Goal: Task Accomplishment & Management: Manage account settings

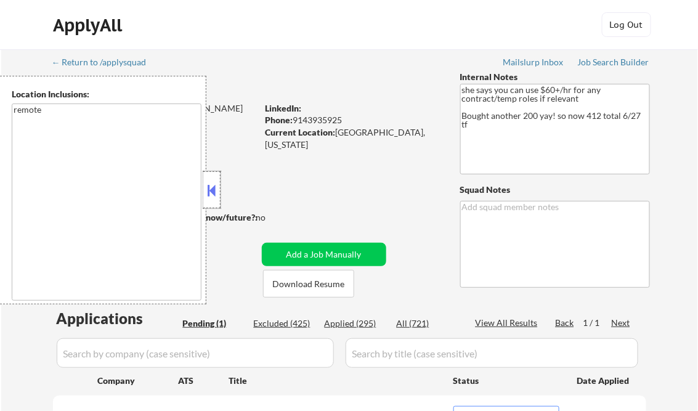
click at [210, 200] on div at bounding box center [211, 189] width 17 height 37
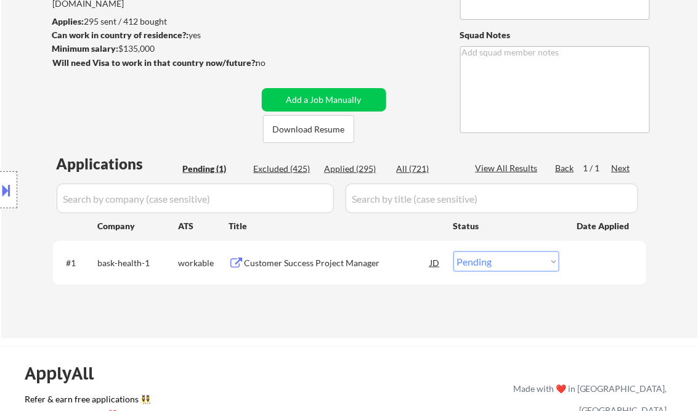
scroll to position [49, 0]
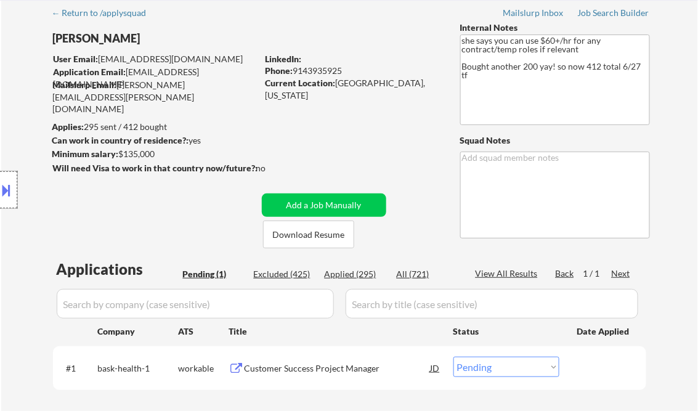
click at [15, 190] on div at bounding box center [8, 189] width 17 height 37
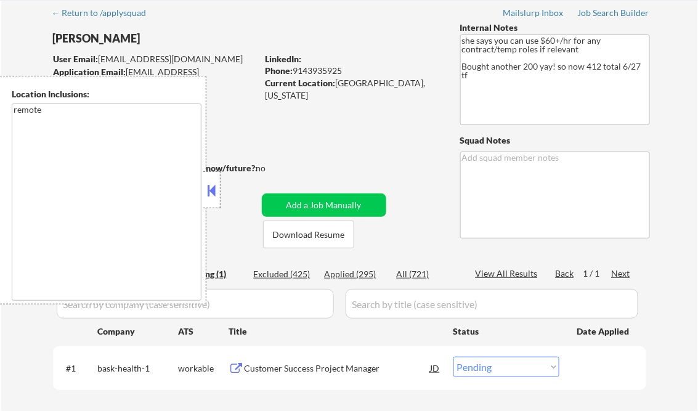
click at [208, 190] on button at bounding box center [212, 190] width 14 height 18
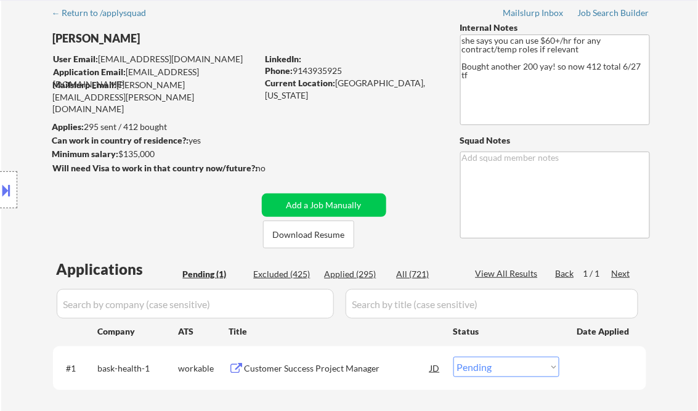
scroll to position [148, 0]
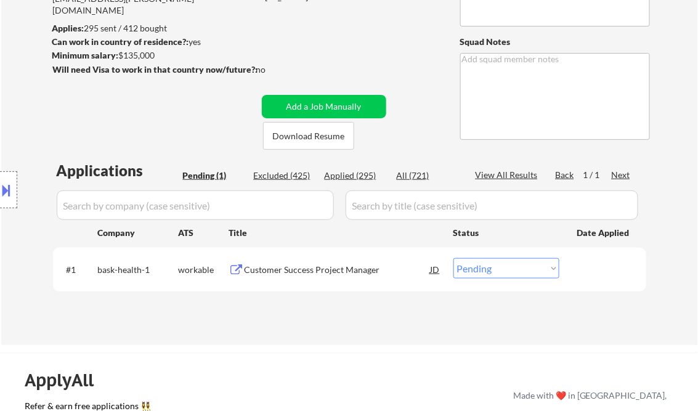
click at [303, 266] on div "Customer Success Project Manager" at bounding box center [338, 270] width 186 height 12
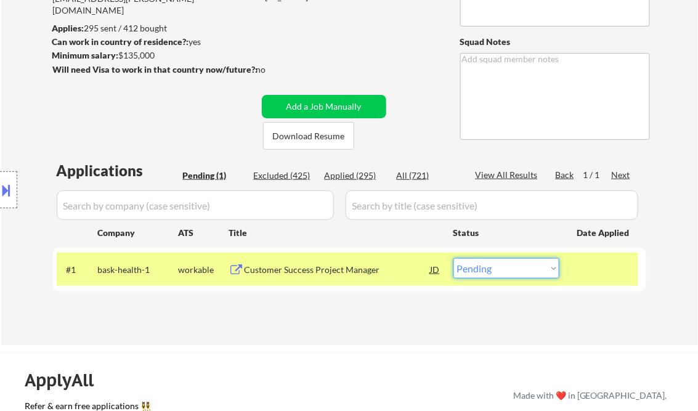
drag, startPoint x: 505, startPoint y: 269, endPoint x: 508, endPoint y: 280, distance: 11.4
click at [506, 269] on select "Choose an option... Pending Applied Excluded (Questions) Excluded (Expired) Exc…" at bounding box center [507, 268] width 106 height 20
select select ""applied""
click at [454, 258] on select "Choose an option... Pending Applied Excluded (Questions) Excluded (Expired) Exc…" at bounding box center [507, 268] width 106 height 20
click at [345, 35] on div "← Return to /applysquad Mailslurp Inbox Job Search Builder Irene Olivera User E…" at bounding box center [350, 118] width 615 height 434
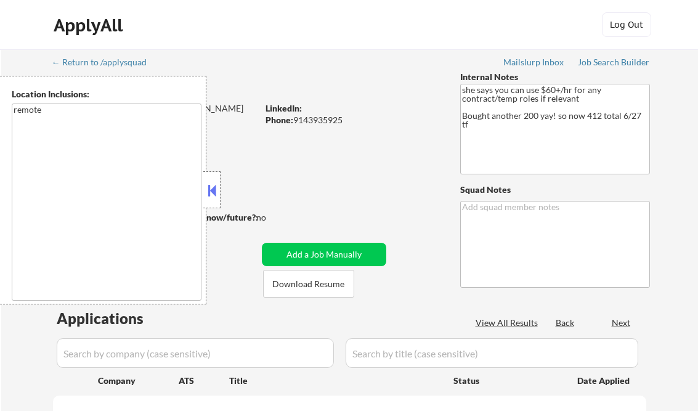
scroll to position [197, 0]
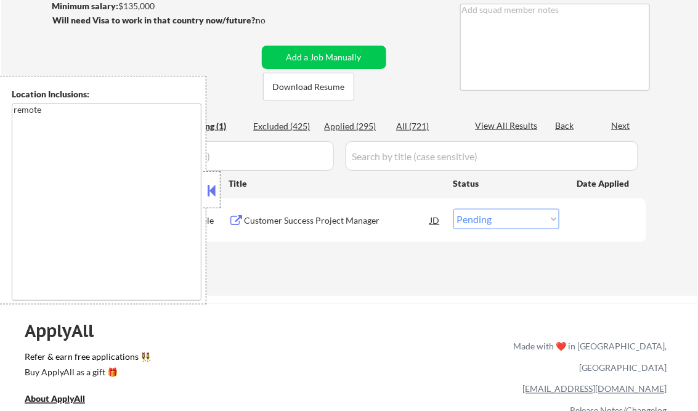
click at [213, 196] on button at bounding box center [212, 190] width 14 height 18
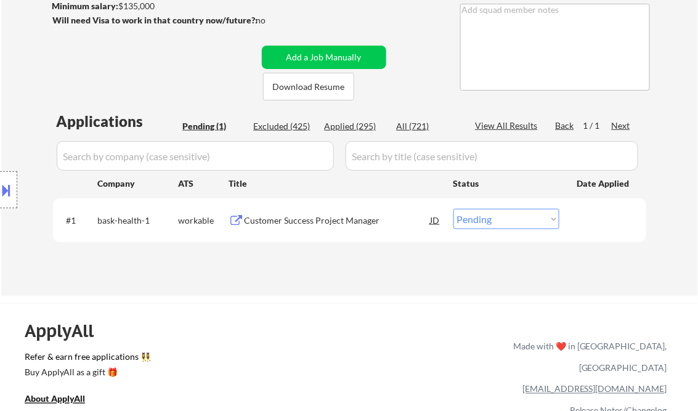
click at [361, 130] on div "Applied (295)" at bounding box center [356, 126] width 62 height 12
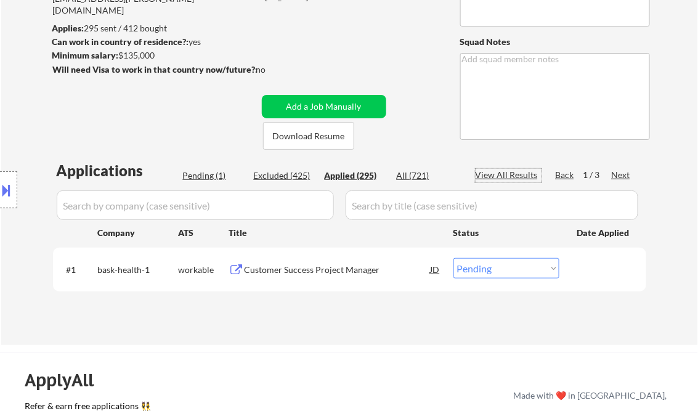
click at [497, 176] on div "View All Results" at bounding box center [509, 175] width 66 height 12
select select ""applied""
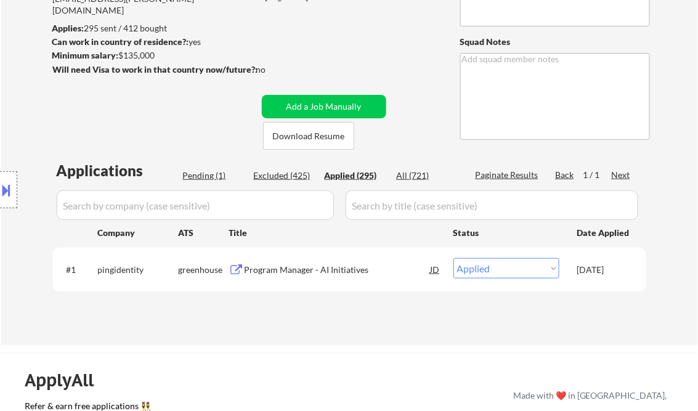
select select ""applied""
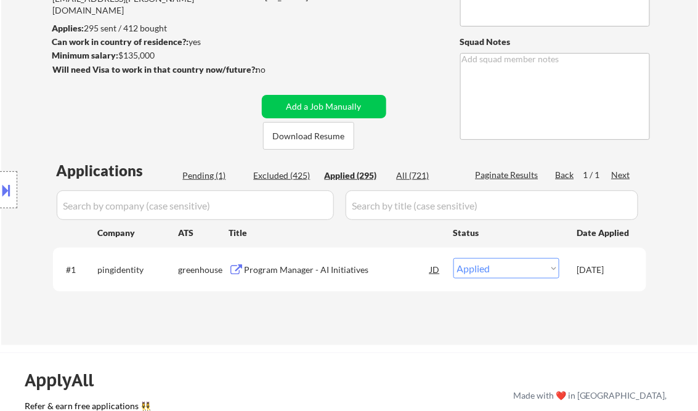
select select ""applied""
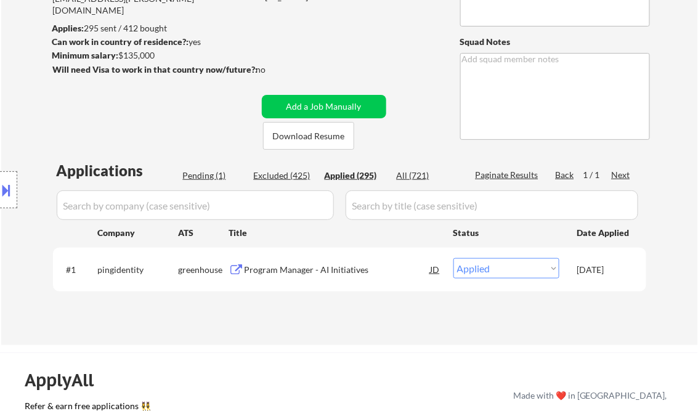
select select ""applied""
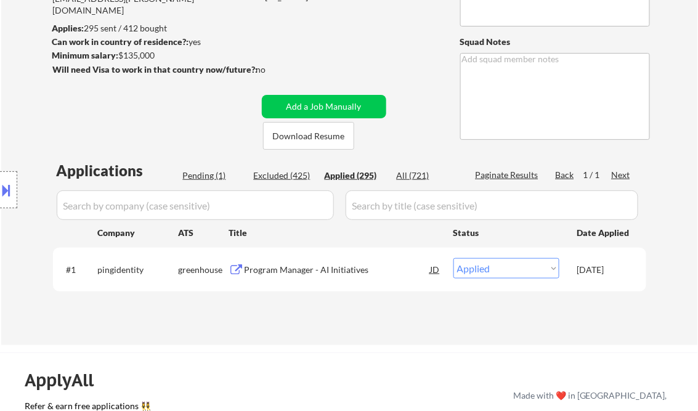
select select ""applied""
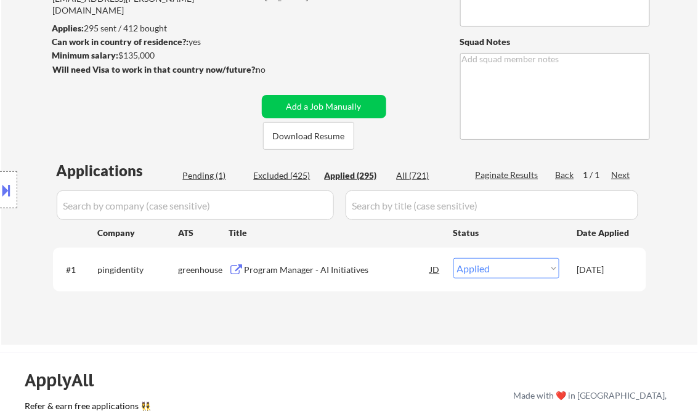
select select ""applied""
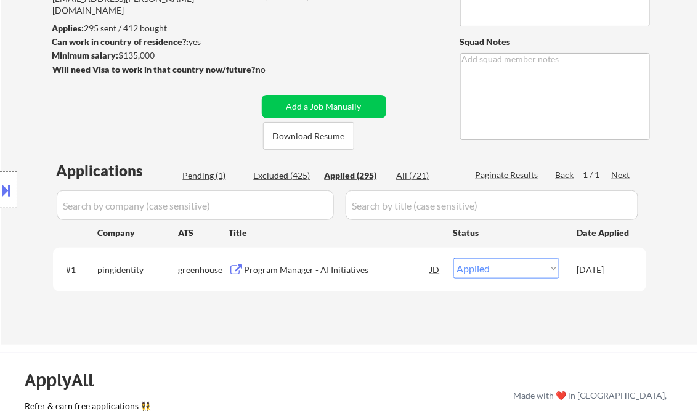
select select ""applied""
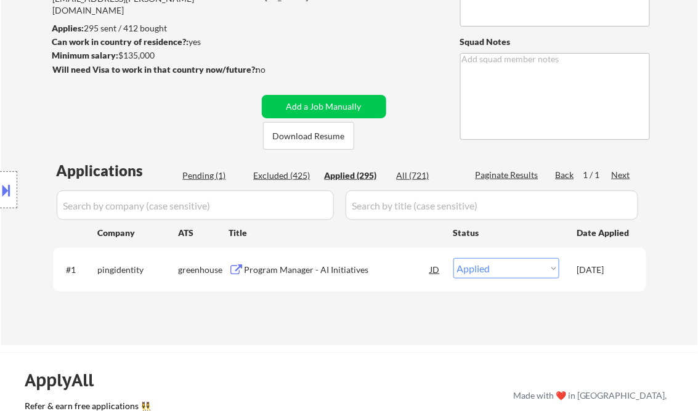
select select ""applied""
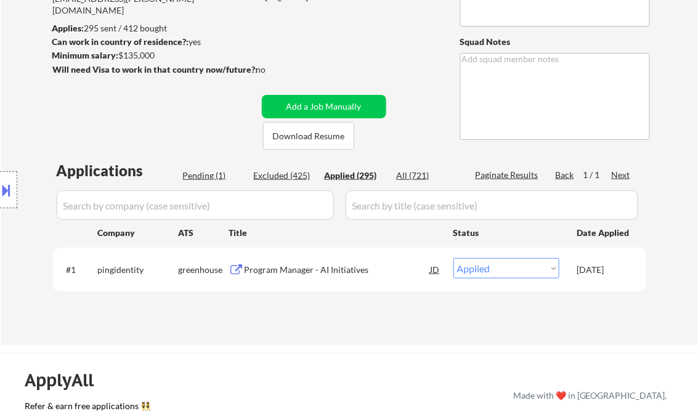
select select ""applied""
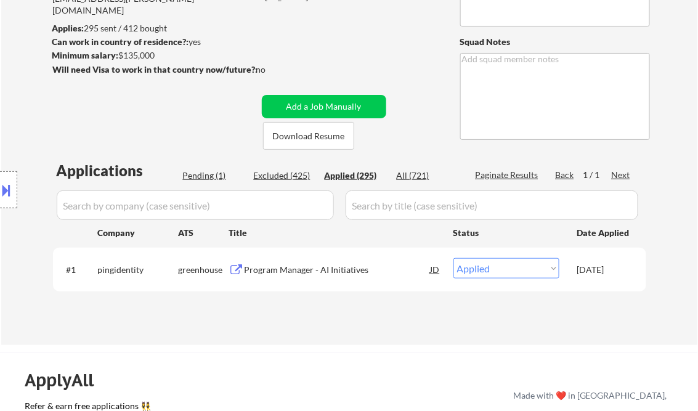
select select ""applied""
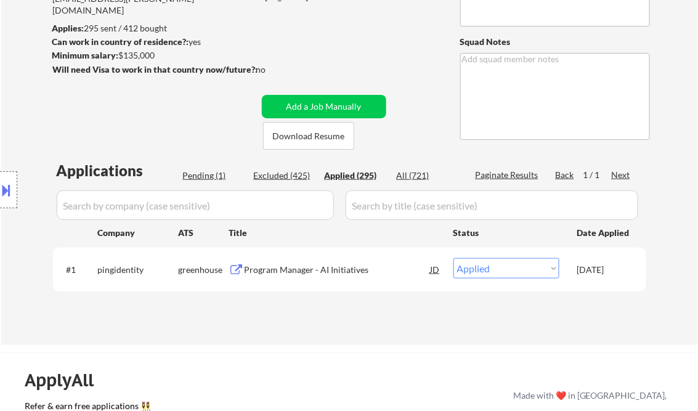
select select ""applied""
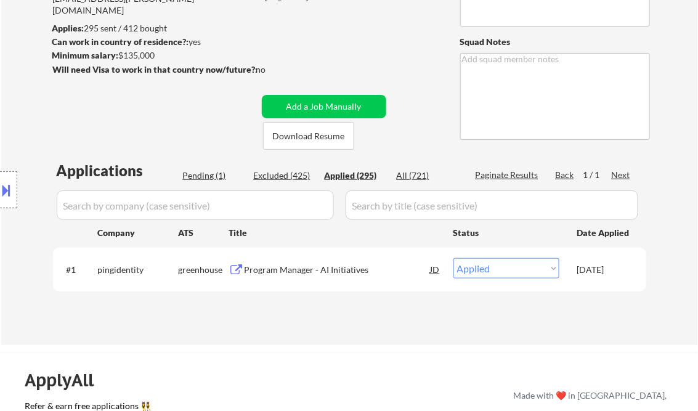
select select ""applied""
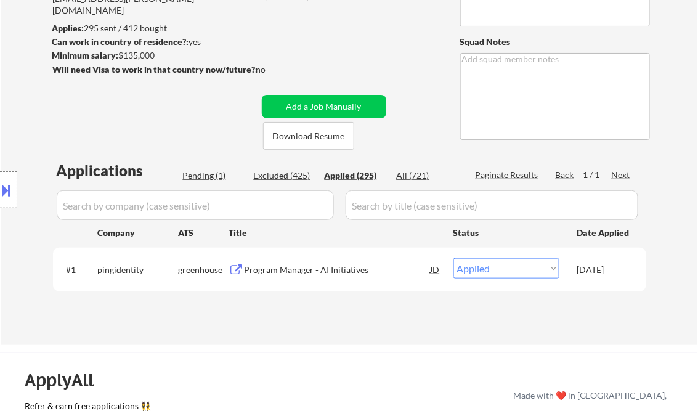
select select ""applied""
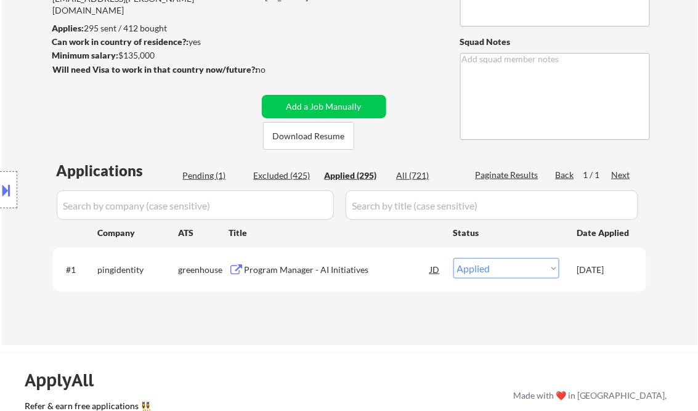
select select ""applied""
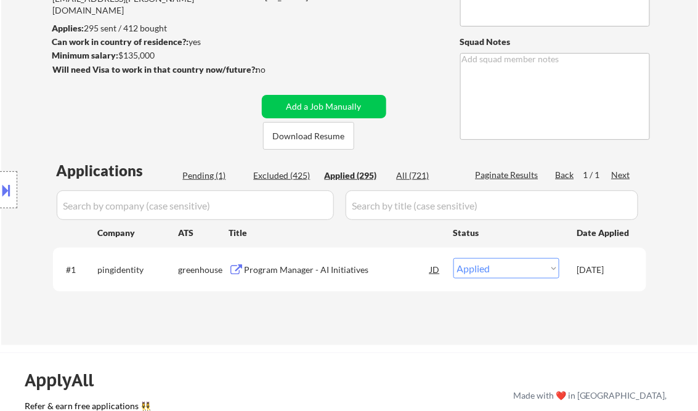
select select ""applied""
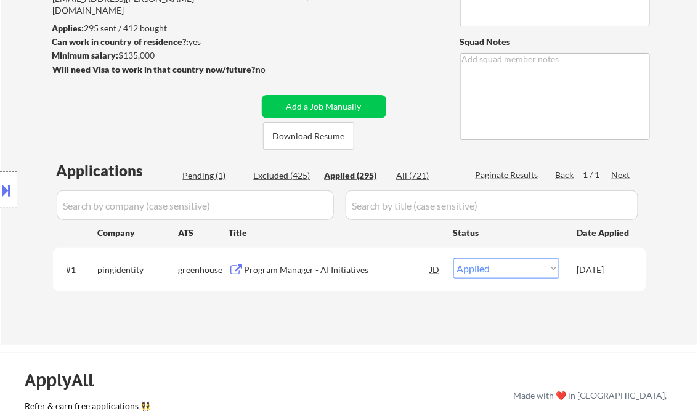
select select ""applied""
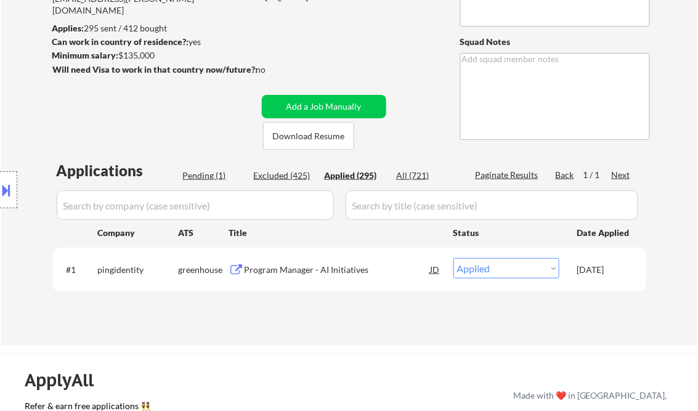
select select ""applied""
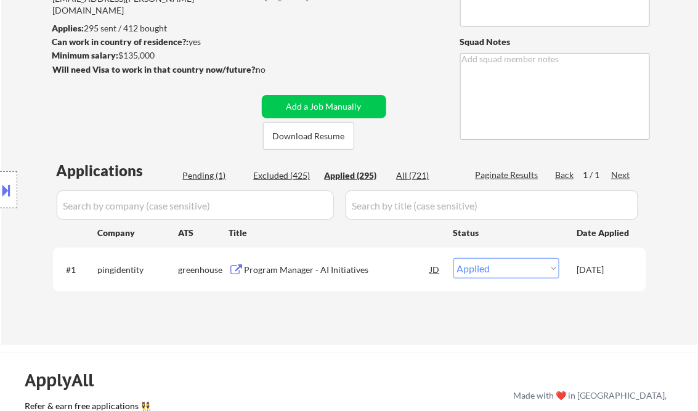
select select ""applied""
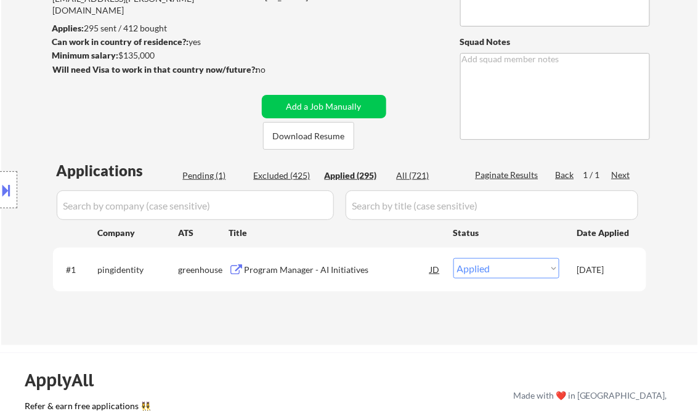
select select ""applied""
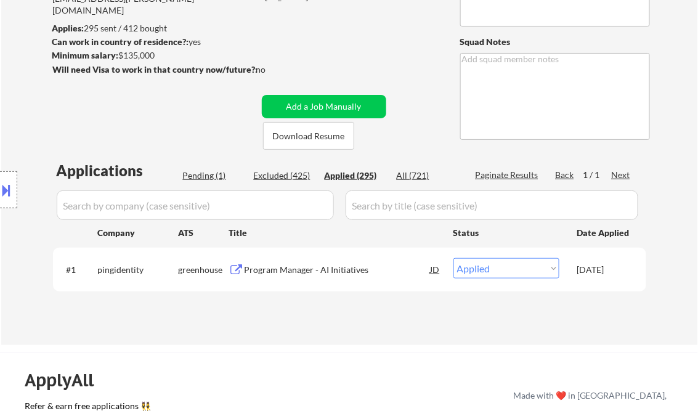
select select ""applied""
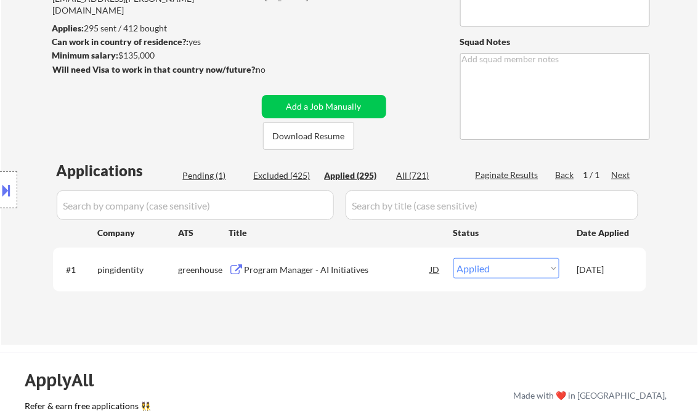
select select ""applied""
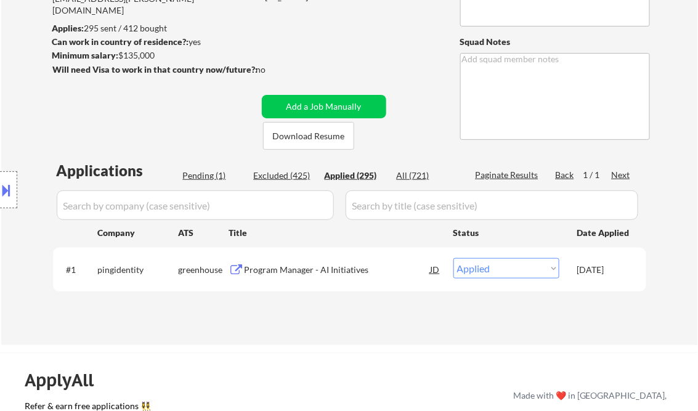
select select ""applied""
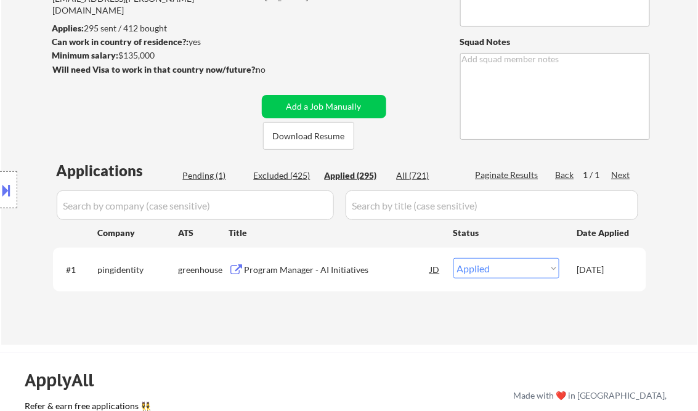
select select ""applied""
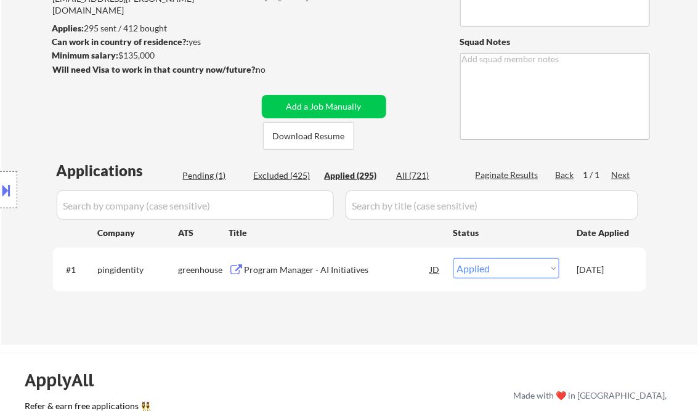
select select ""applied""
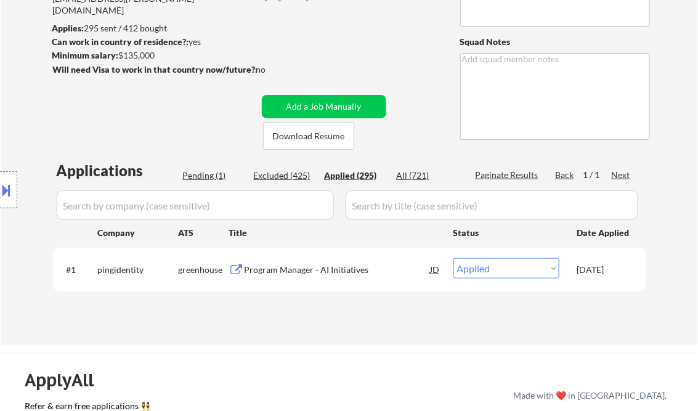
select select ""applied""
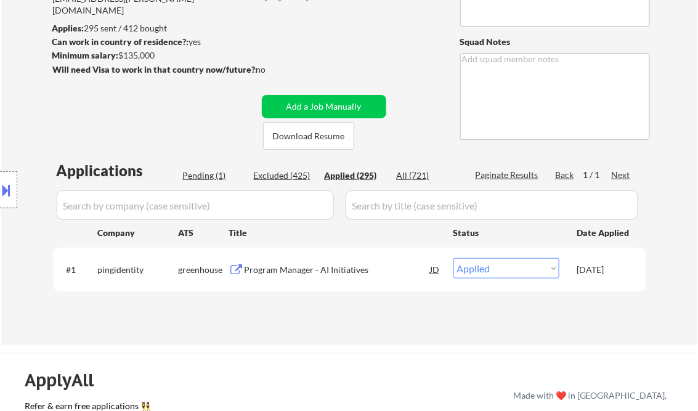
select select ""applied""
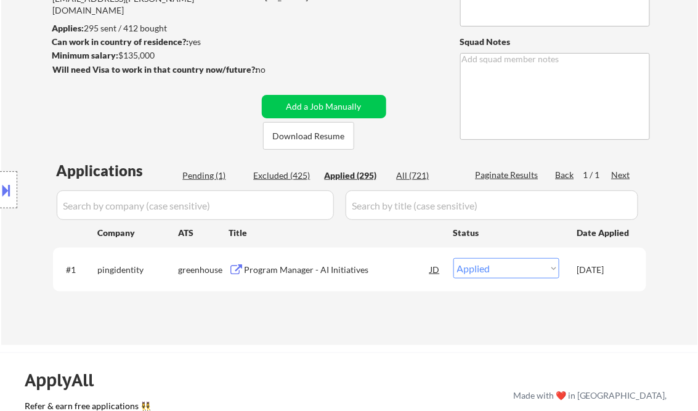
select select ""applied""
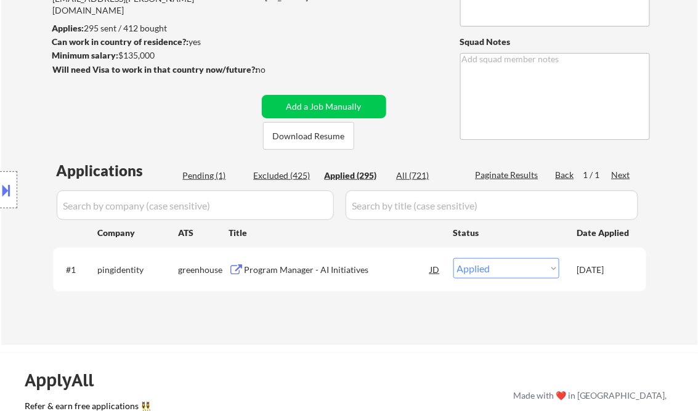
select select ""applied""
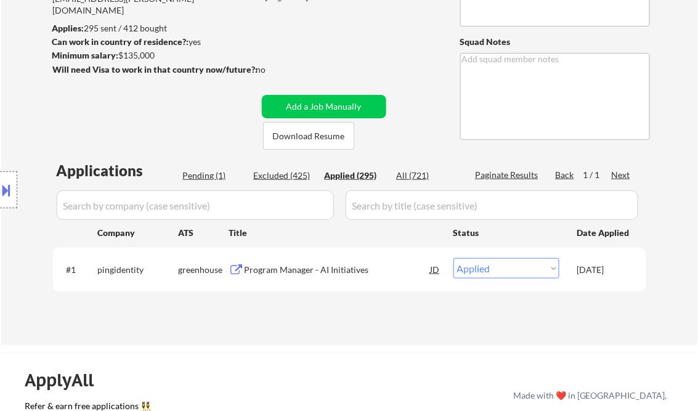
select select ""applied""
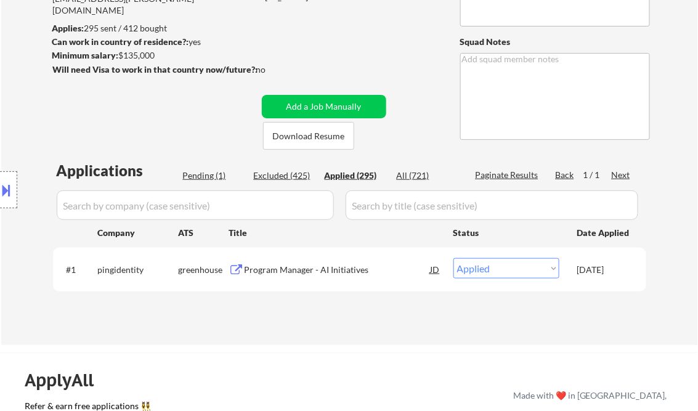
select select ""applied""
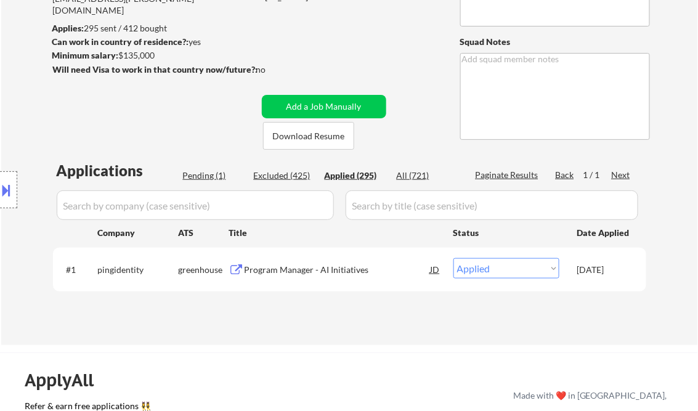
select select ""applied""
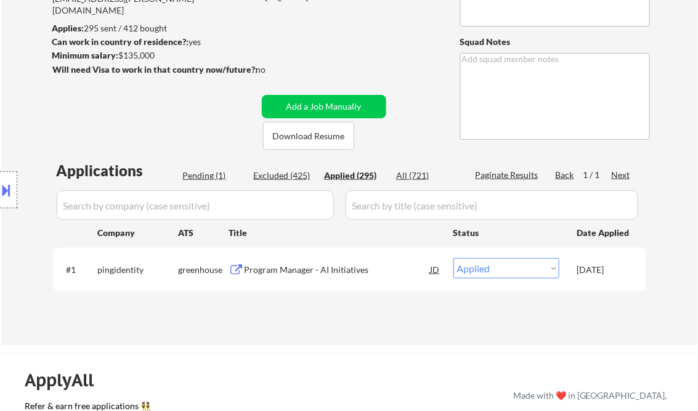
select select ""applied""
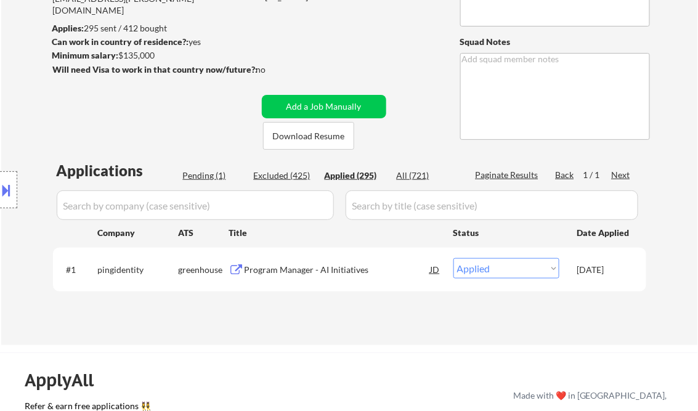
select select ""applied""
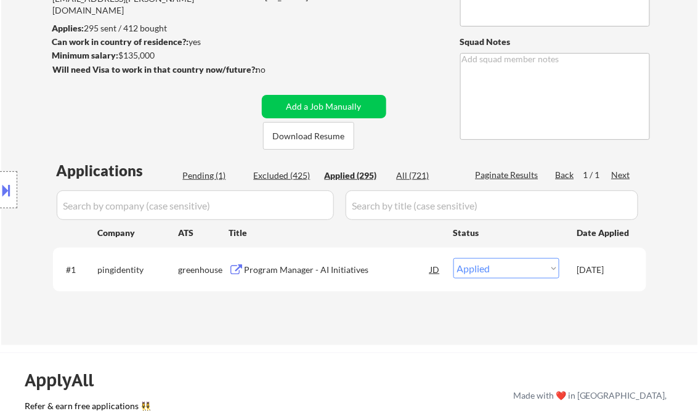
select select ""applied""
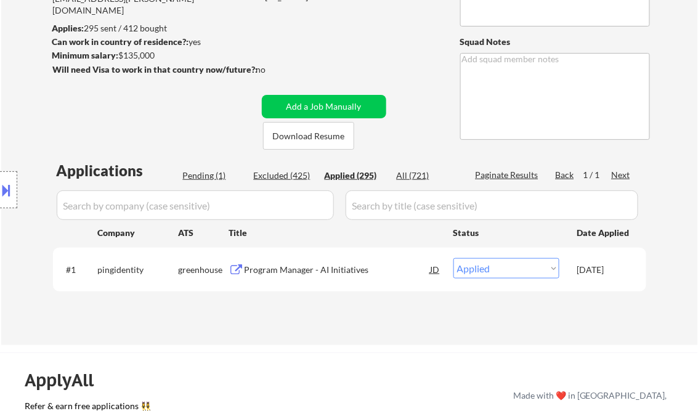
select select ""applied""
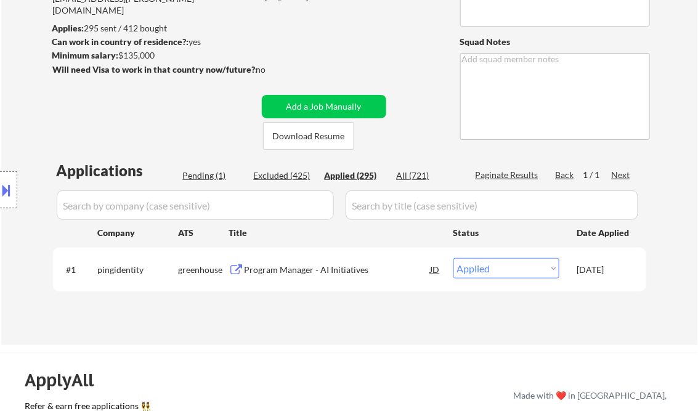
select select ""applied""
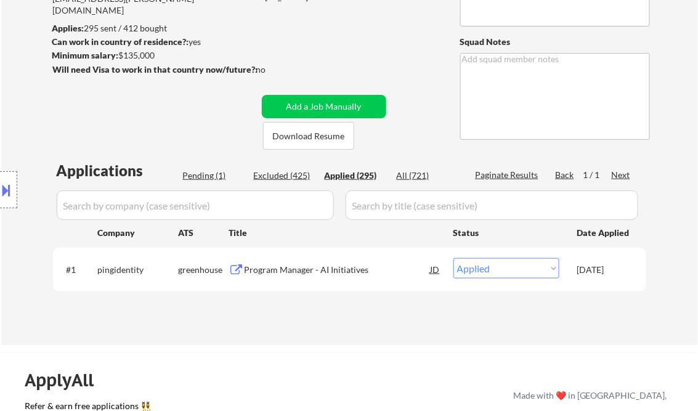
select select ""applied""
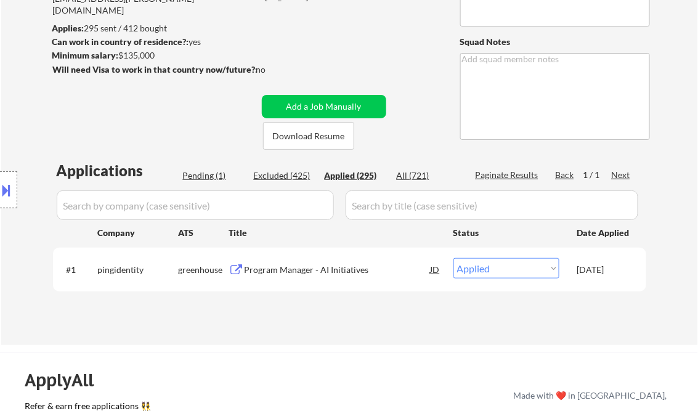
select select ""applied""
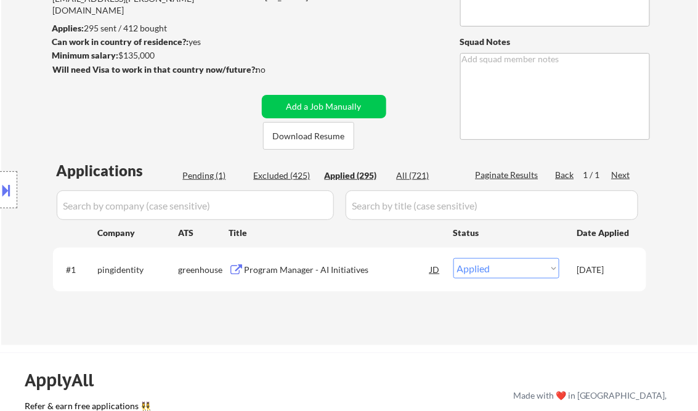
select select ""applied""
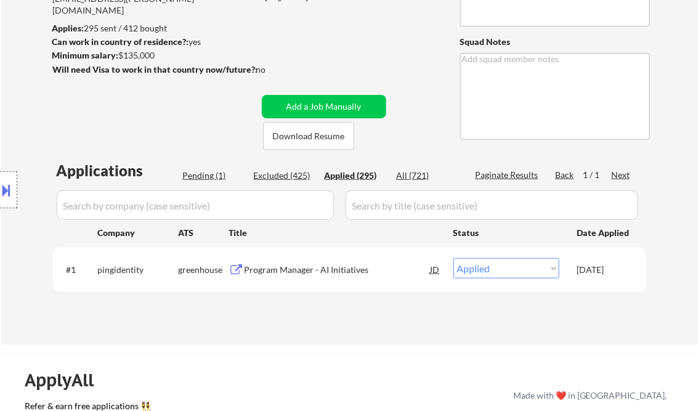
select select ""applied""
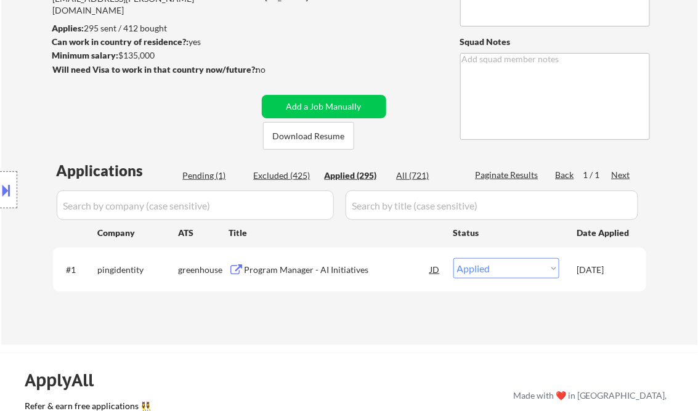
select select ""applied""
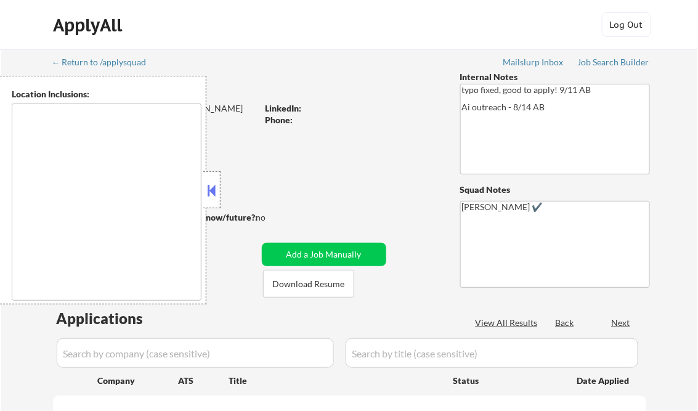
type textarea "[GEOGRAPHIC_DATA], [GEOGRAPHIC_DATA] [GEOGRAPHIC_DATA], [GEOGRAPHIC_DATA] [GEOG…"
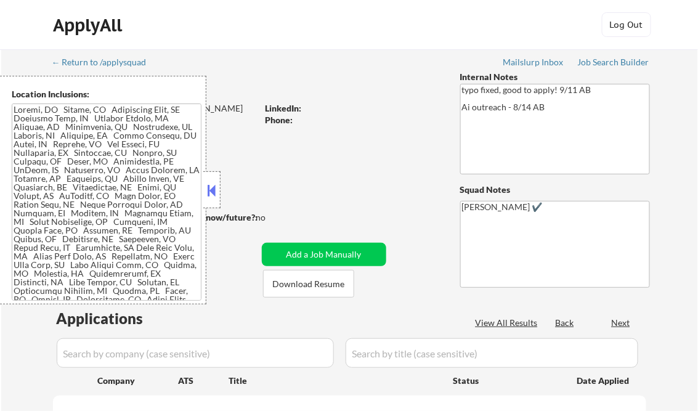
select select ""pending""
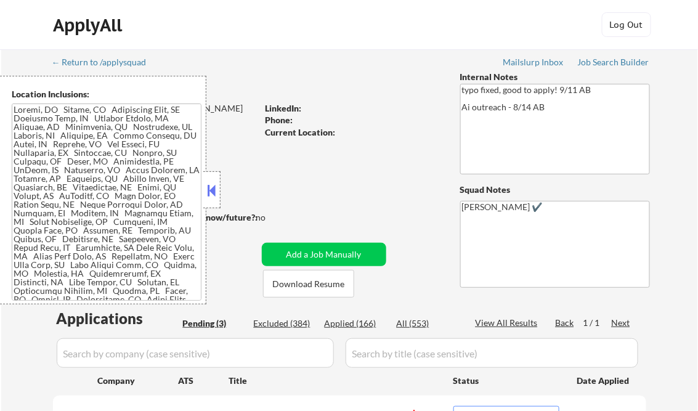
click at [216, 189] on button at bounding box center [212, 190] width 14 height 18
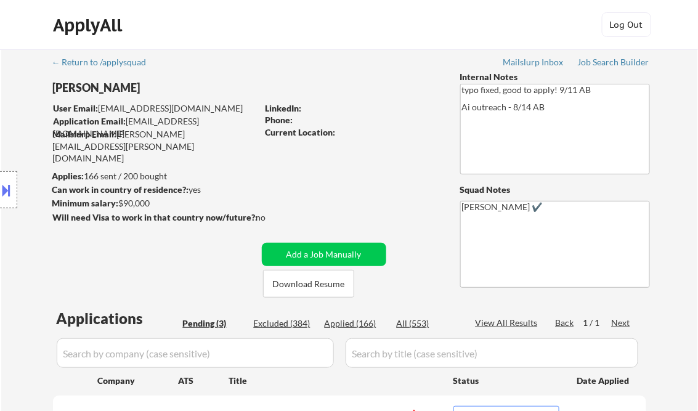
click at [12, 189] on button at bounding box center [7, 190] width 14 height 20
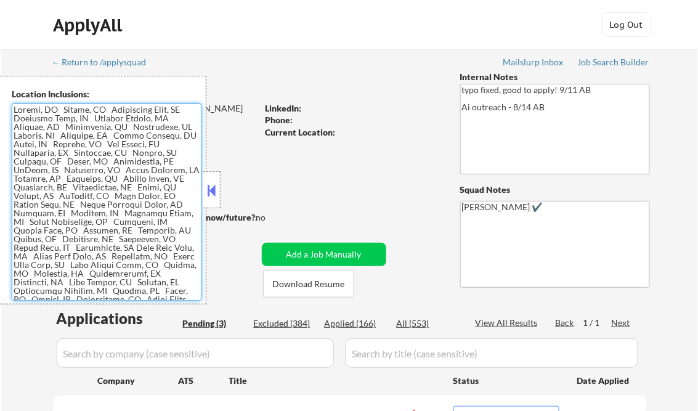
click at [113, 216] on textarea at bounding box center [107, 202] width 190 height 197
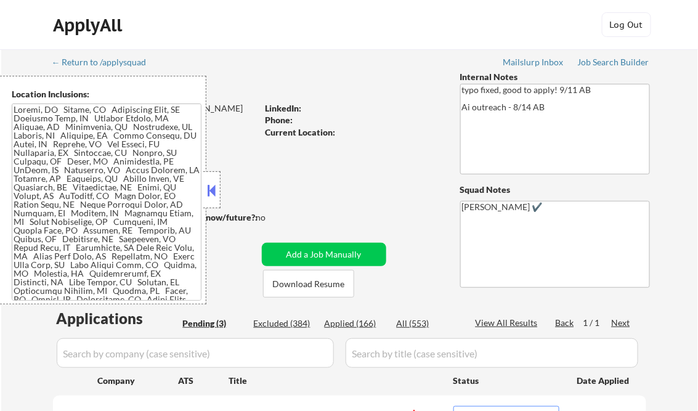
click at [212, 185] on button at bounding box center [212, 190] width 14 height 18
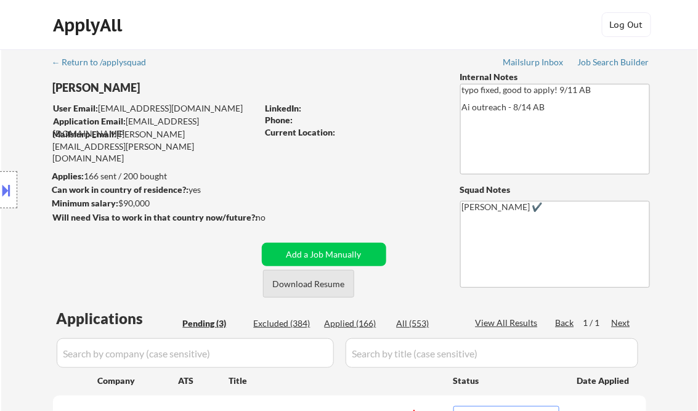
scroll to position [148, 0]
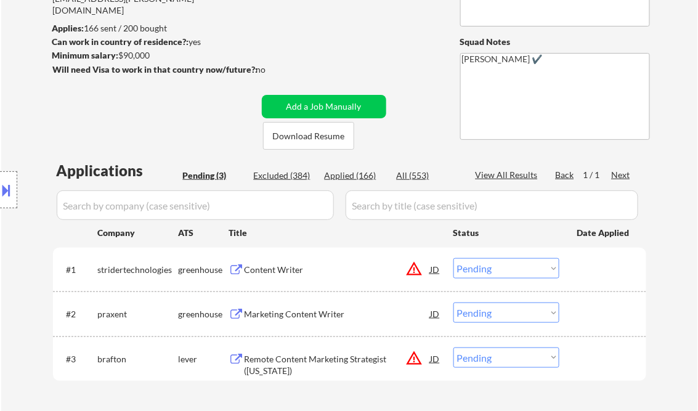
click at [282, 275] on div "Content Writer" at bounding box center [338, 270] width 186 height 12
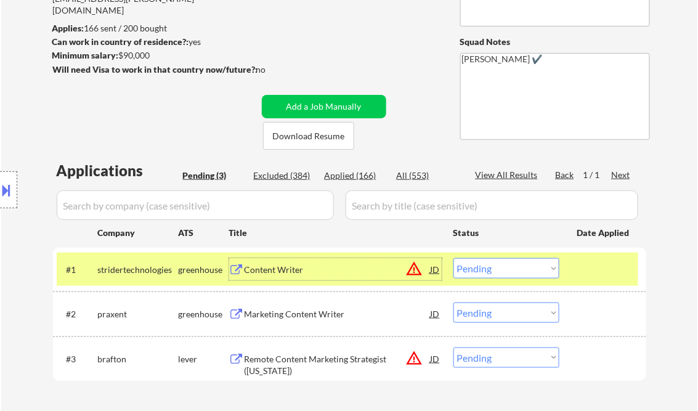
click at [493, 269] on select "Choose an option... Pending Applied Excluded (Questions) Excluded (Expired) Exc…" at bounding box center [507, 268] width 106 height 20
click at [1, 190] on button at bounding box center [7, 190] width 14 height 20
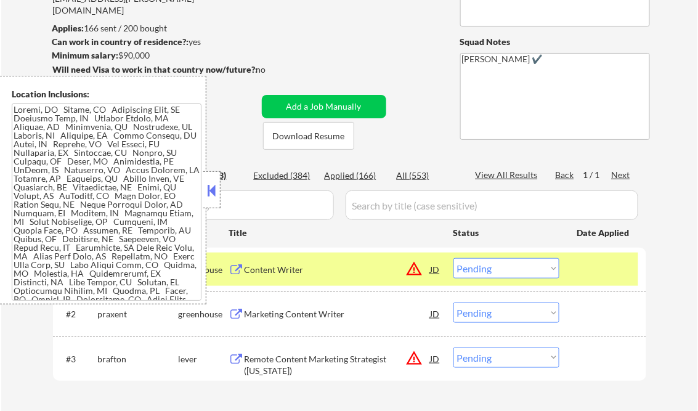
scroll to position [110, 0]
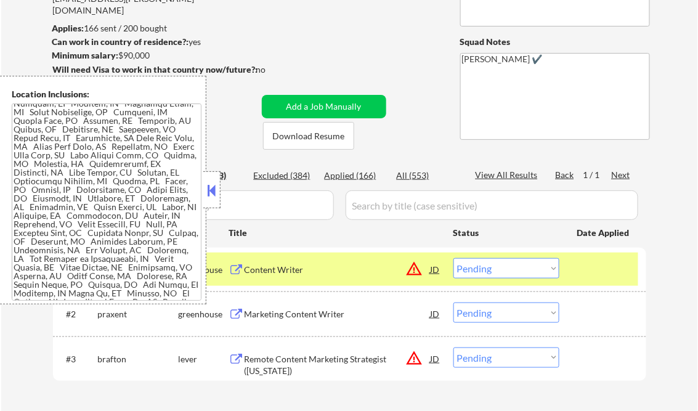
drag, startPoint x: 211, startPoint y: 191, endPoint x: 228, endPoint y: 225, distance: 38.0
click at [211, 190] on button at bounding box center [212, 190] width 14 height 18
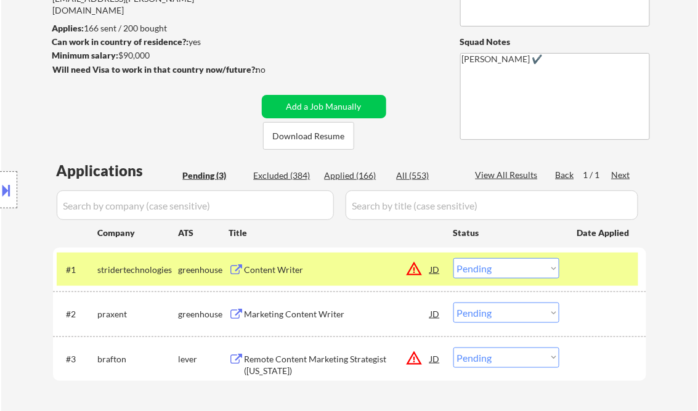
click at [475, 266] on select "Choose an option... Pending Applied Excluded (Questions) Excluded (Expired) Exc…" at bounding box center [507, 268] width 106 height 20
click at [454, 258] on select "Choose an option... Pending Applied Excluded (Questions) Excluded (Expired) Exc…" at bounding box center [507, 268] width 106 height 20
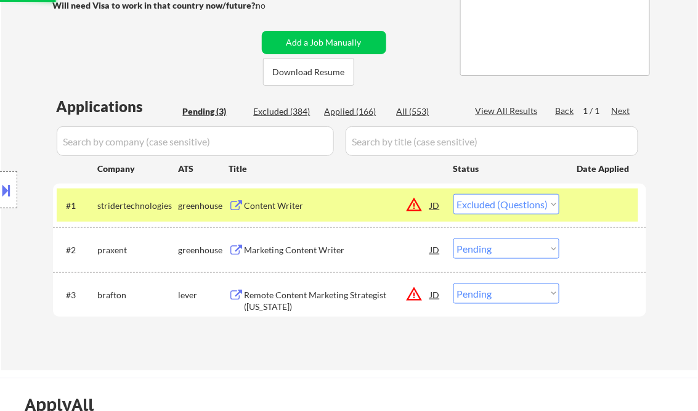
scroll to position [247, 0]
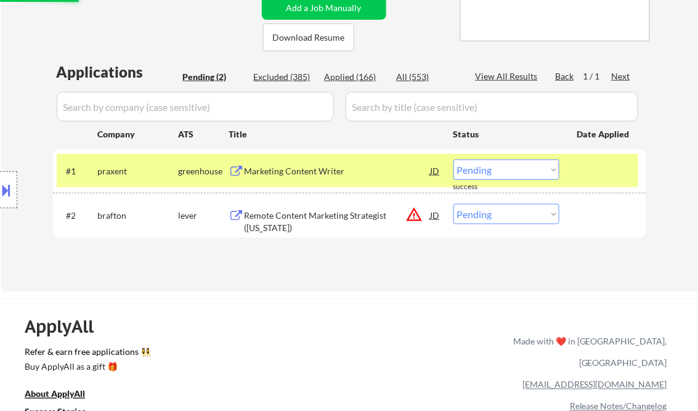
click at [298, 175] on div "Marketing Content Writer" at bounding box center [338, 171] width 186 height 12
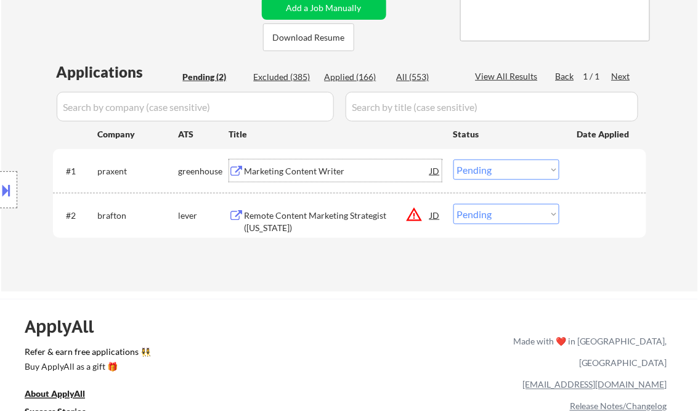
click at [10, 183] on button at bounding box center [7, 190] width 14 height 20
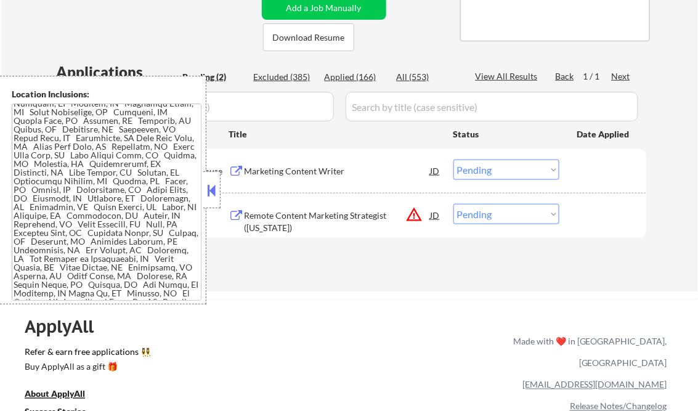
scroll to position [0, 0]
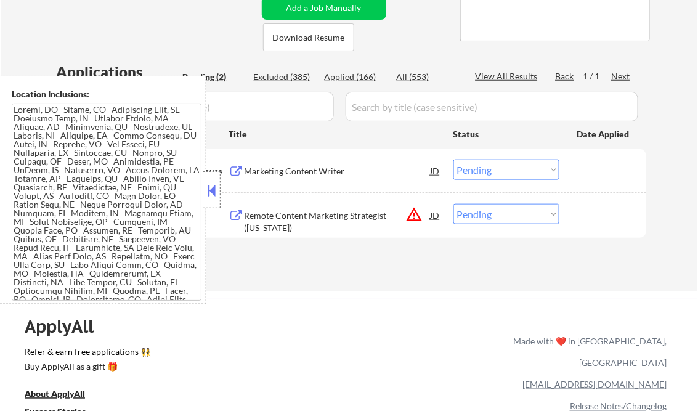
click at [210, 186] on button at bounding box center [212, 190] width 14 height 18
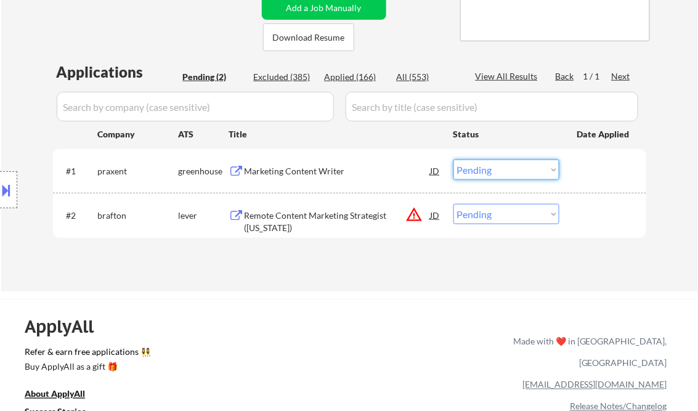
drag, startPoint x: 521, startPoint y: 173, endPoint x: 525, endPoint y: 179, distance: 7.5
click at [521, 173] on select "Choose an option... Pending Applied Excluded (Questions) Excluded (Expired) Exc…" at bounding box center [507, 170] width 106 height 20
click at [454, 160] on select "Choose an option... Pending Applied Excluded (Questions) Excluded (Expired) Exc…" at bounding box center [507, 170] width 106 height 20
click at [314, 218] on div "Remote Content Marketing Strategist (Alaska)" at bounding box center [338, 222] width 186 height 24
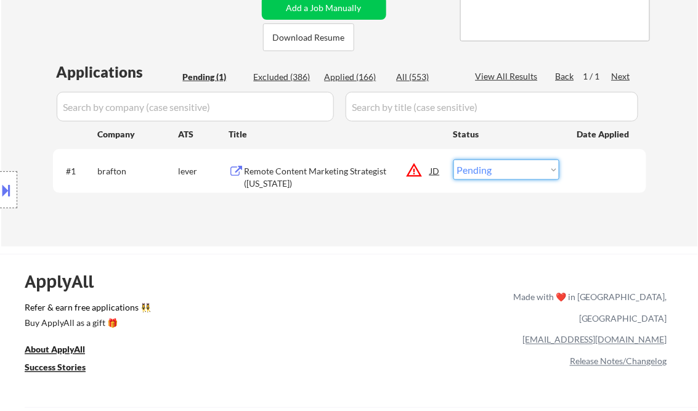
drag, startPoint x: 514, startPoint y: 169, endPoint x: 525, endPoint y: 178, distance: 14.4
click at [514, 169] on select "Choose an option... Pending Applied Excluded (Questions) Excluded (Expired) Exc…" at bounding box center [507, 170] width 106 height 20
select select ""excluded__location_""
click at [454, 160] on select "Choose an option... Pending Applied Excluded (Questions) Excluded (Expired) Exc…" at bounding box center [507, 170] width 106 height 20
click at [369, 238] on div "← Return to /applysquad Mailslurp Inbox Job Search Builder Calley Gessel User E…" at bounding box center [349, 25] width 697 height 444
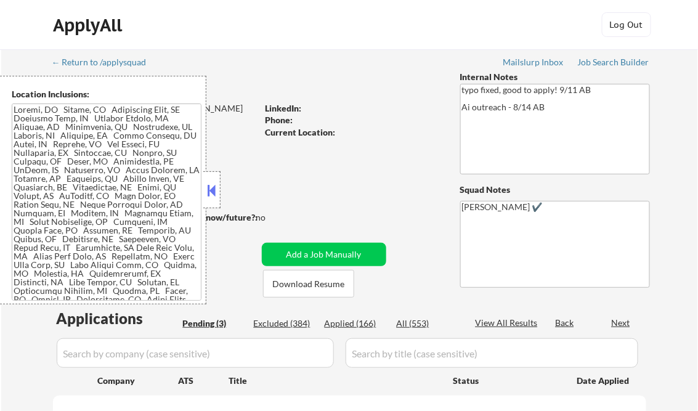
select select ""pending""
click at [213, 184] on button at bounding box center [212, 190] width 14 height 18
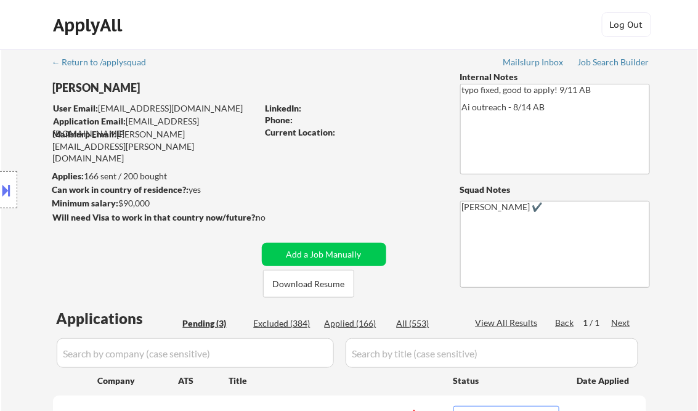
click at [356, 325] on div "Applied (166)" at bounding box center [356, 323] width 62 height 12
select select ""applied""
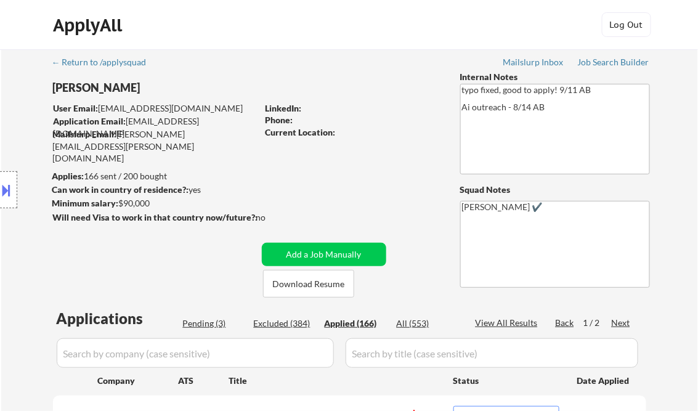
select select ""applied""
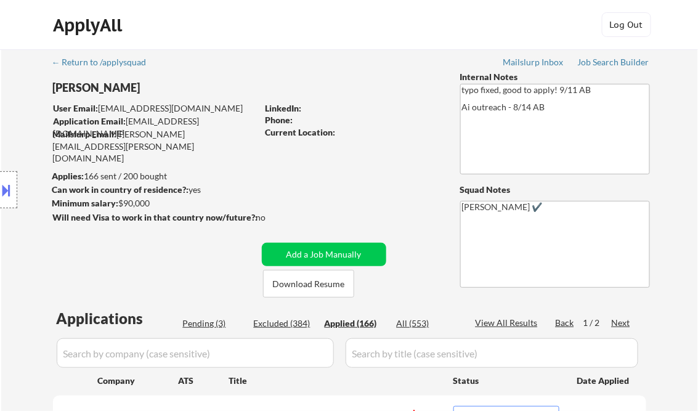
select select ""applied""
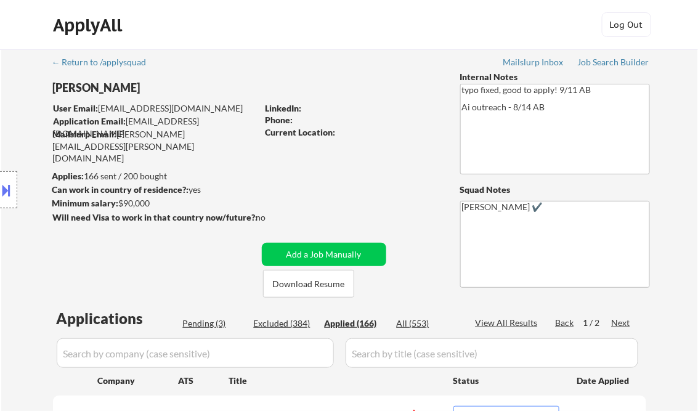
select select ""applied""
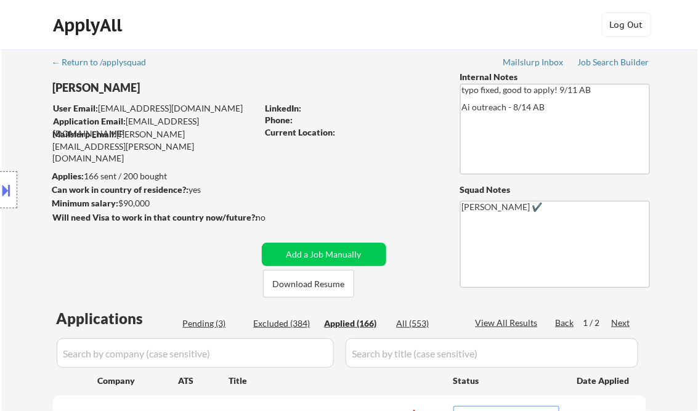
select select ""applied""
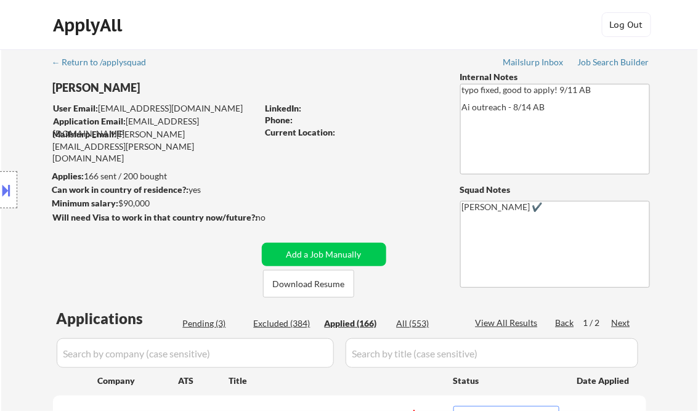
select select ""applied""
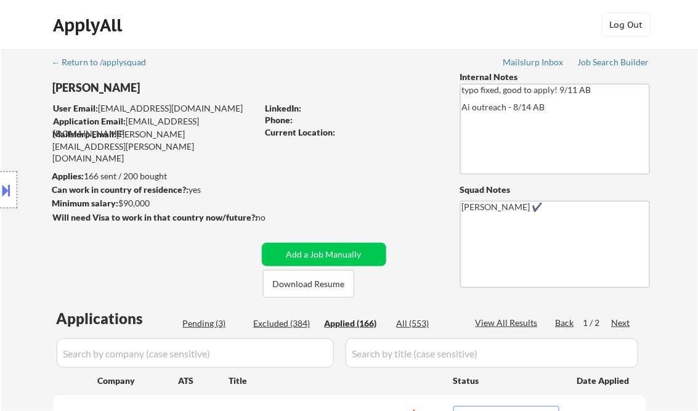
select select ""applied""
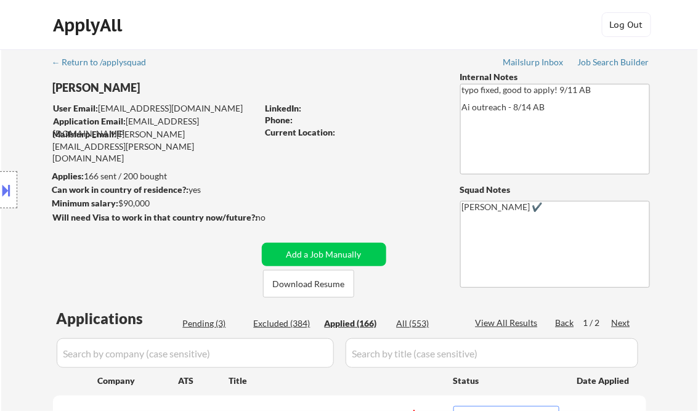
select select ""applied""
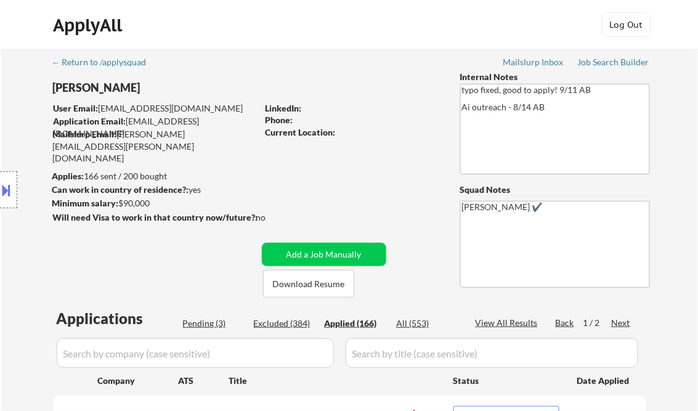
select select ""applied""
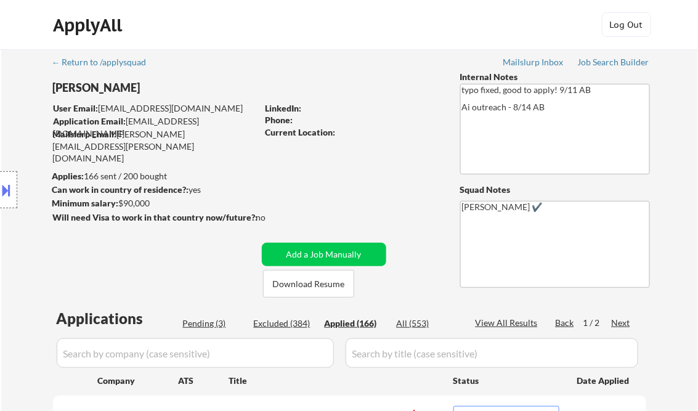
select select ""applied""
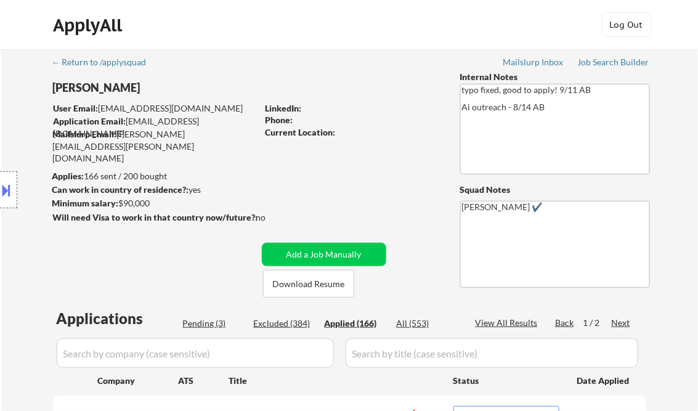
select select ""applied""
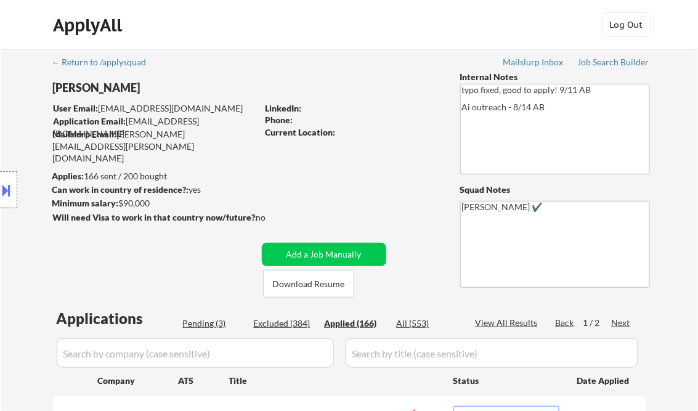
select select ""applied""
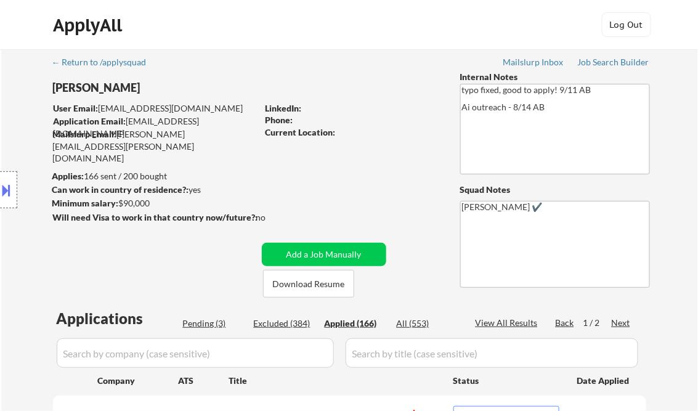
select select ""applied""
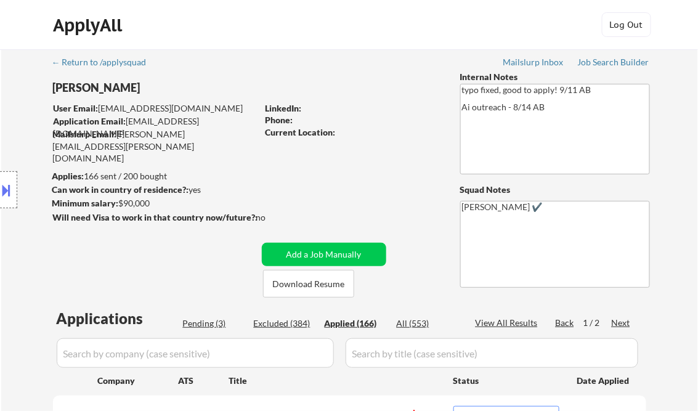
select select ""applied""
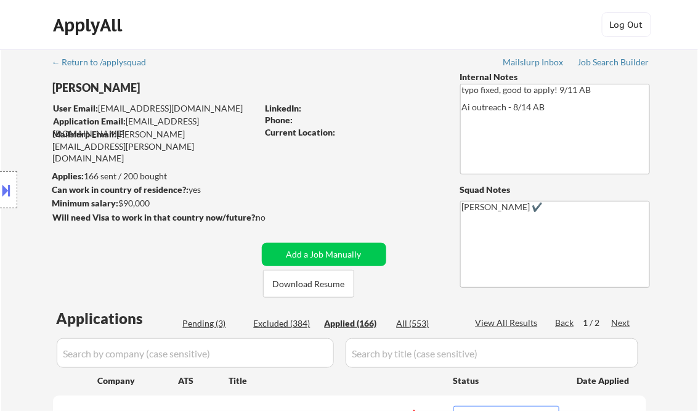
select select ""applied""
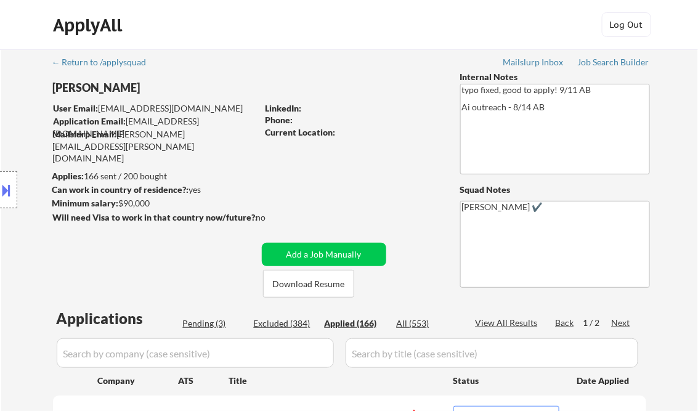
select select ""applied""
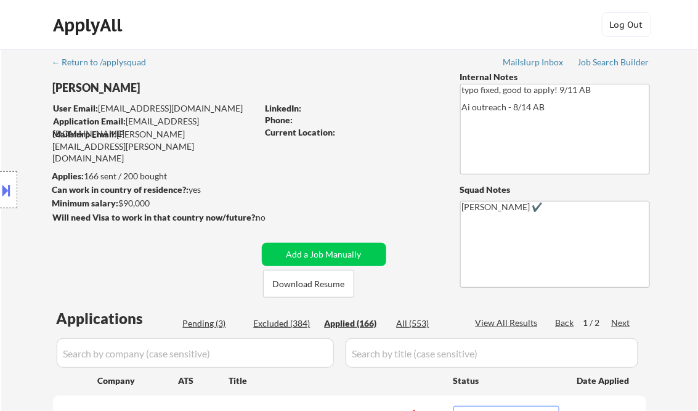
select select ""applied""
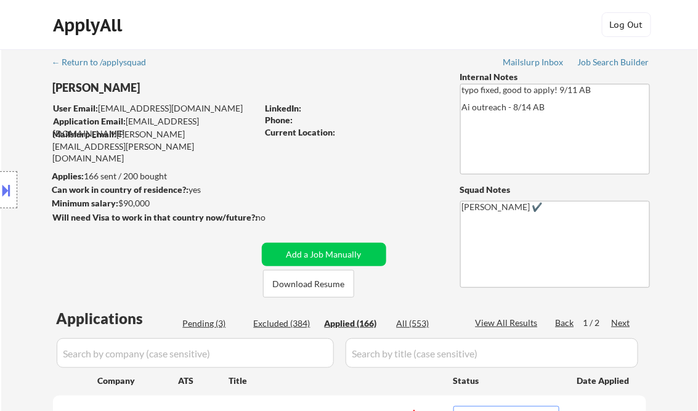
select select ""applied""
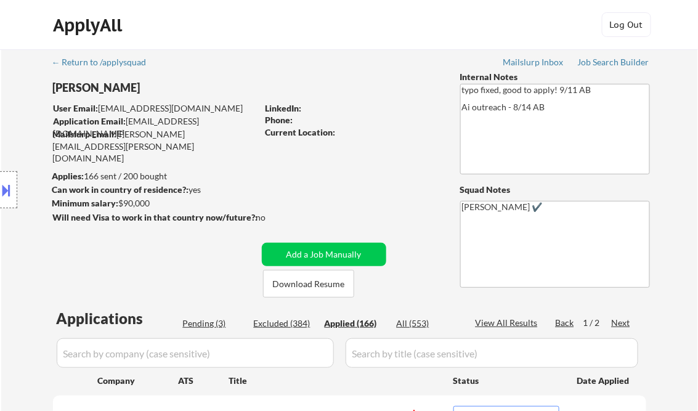
select select ""applied""
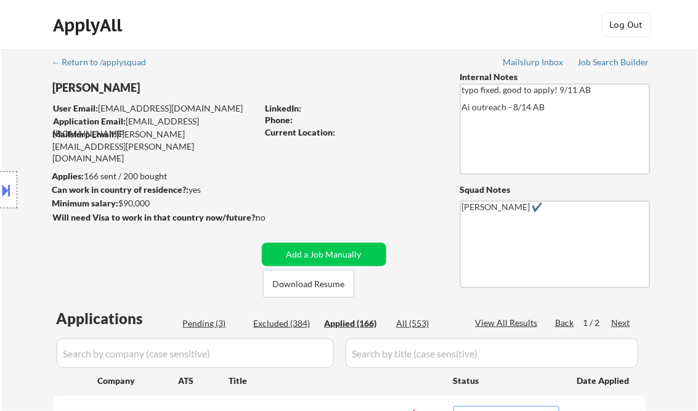
select select ""applied""
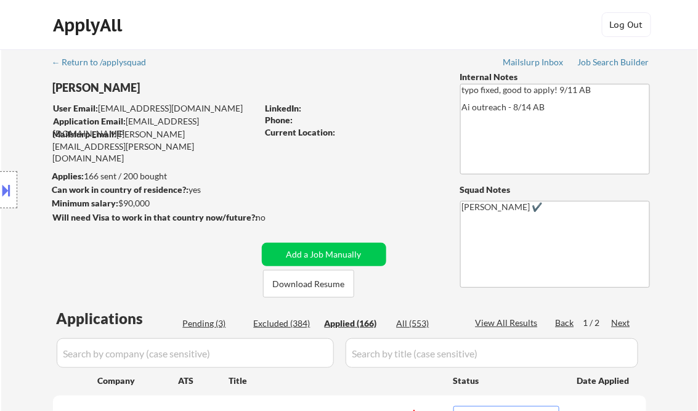
select select ""applied""
click at [494, 324] on div "View All Results" at bounding box center [509, 323] width 66 height 12
select select ""applied""
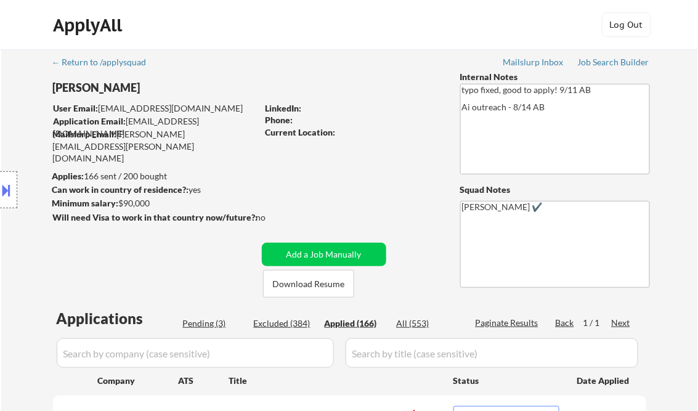
select select ""applied""
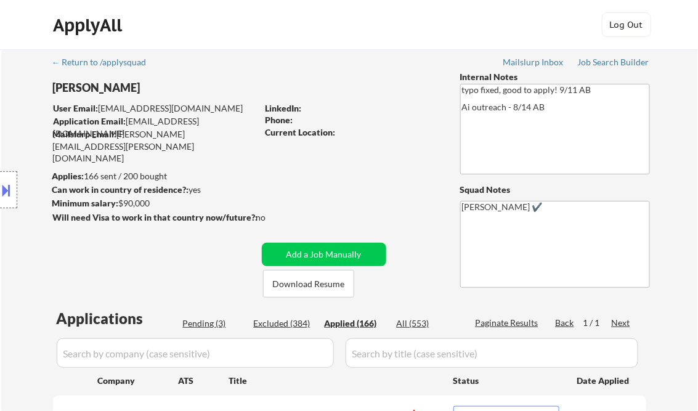
select select ""applied""
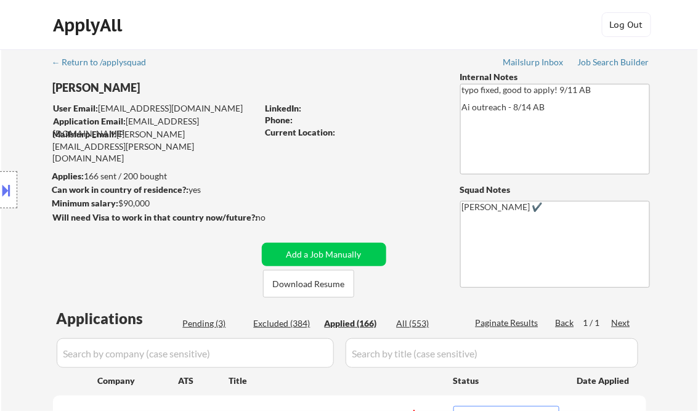
select select ""applied""
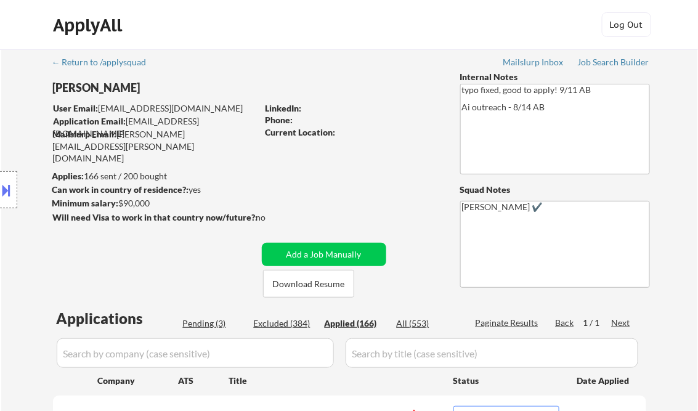
select select ""applied""
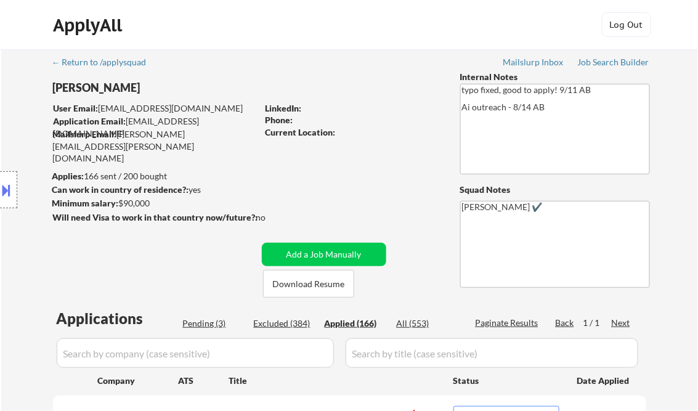
select select ""applied""
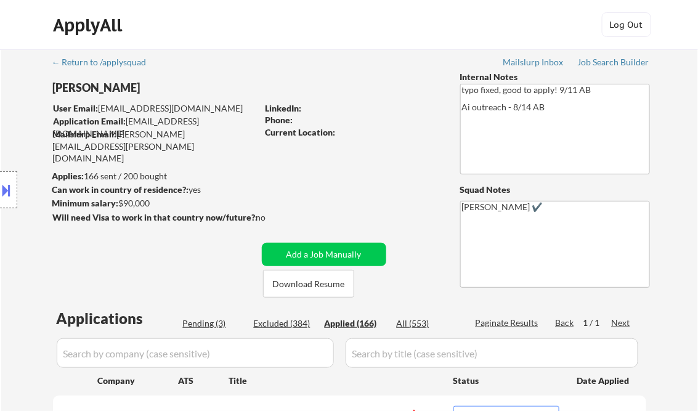
select select ""applied""
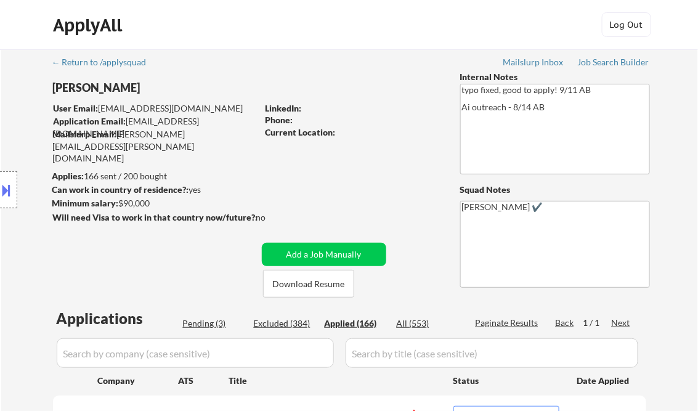
select select ""applied""
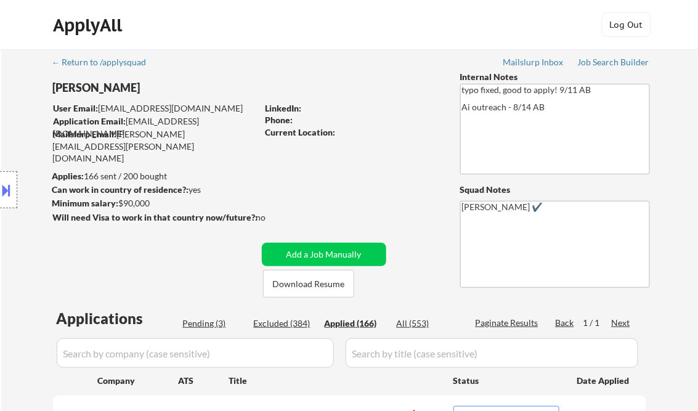
select select ""applied""
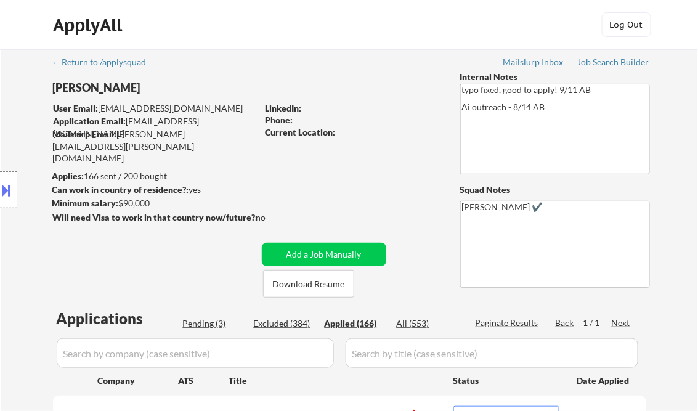
select select ""applied""
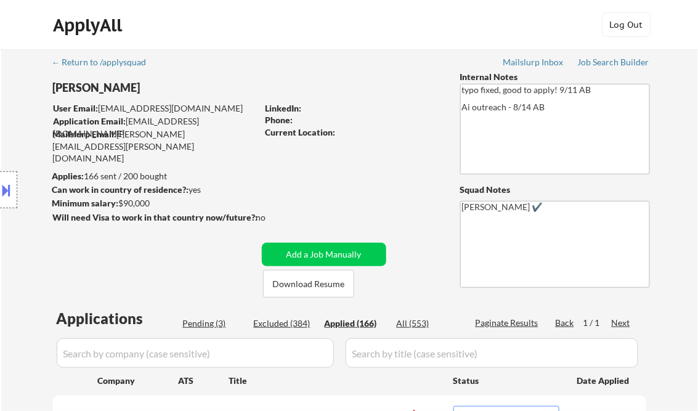
select select ""applied""
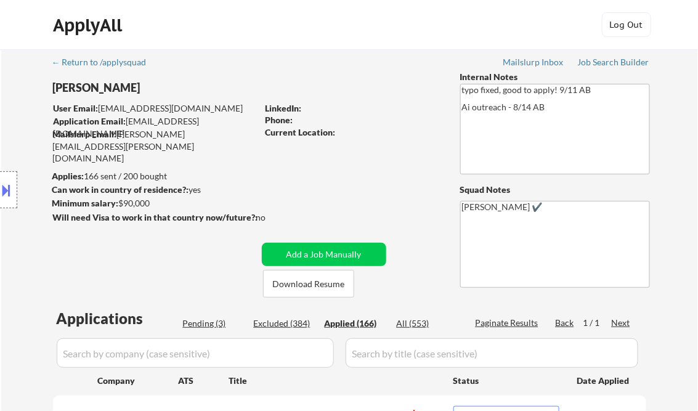
select select ""applied""
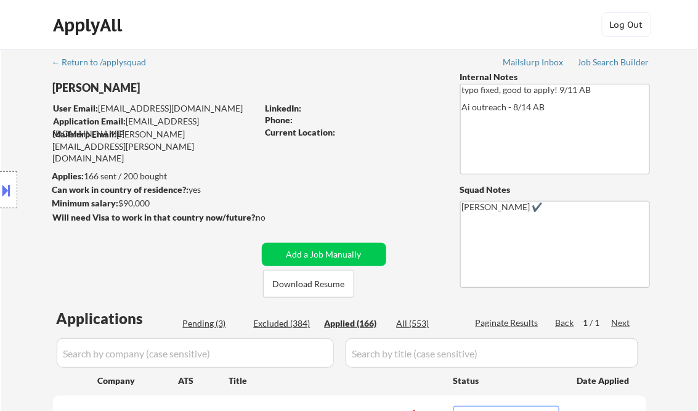
select select ""applied""
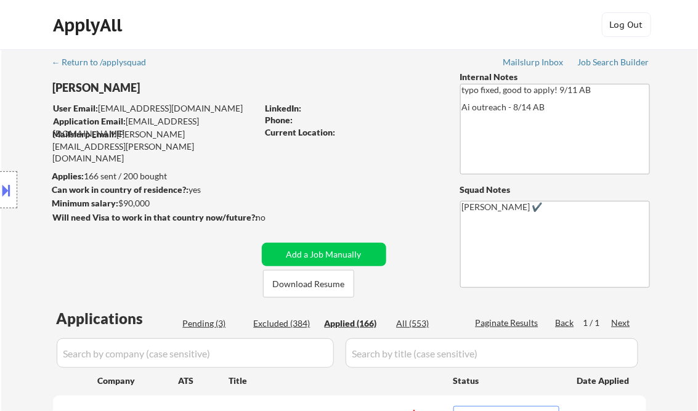
select select ""applied""
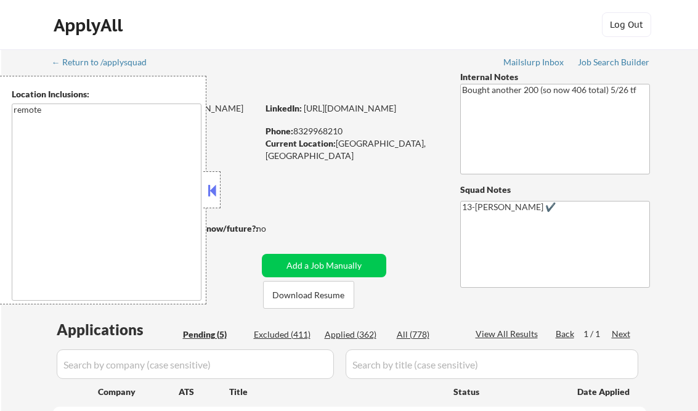
select select ""pending""
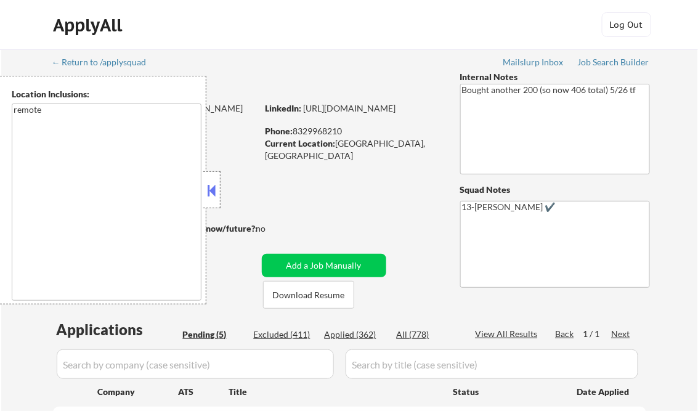
click at [208, 190] on button at bounding box center [212, 190] width 14 height 18
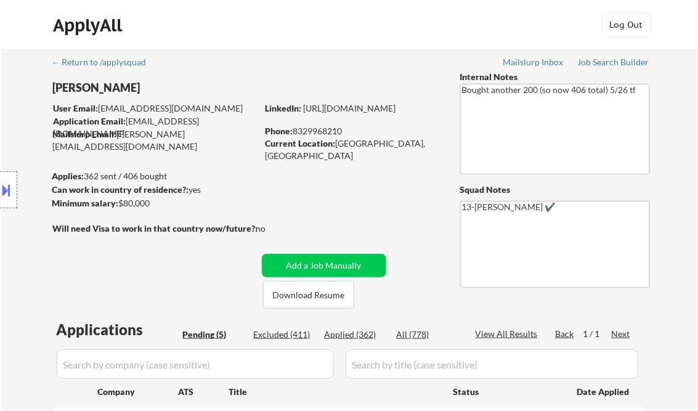
click at [12, 191] on button at bounding box center [7, 190] width 14 height 20
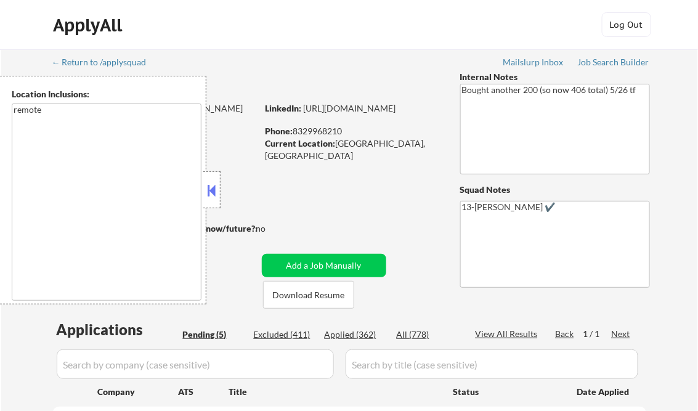
click at [215, 189] on button at bounding box center [212, 190] width 14 height 18
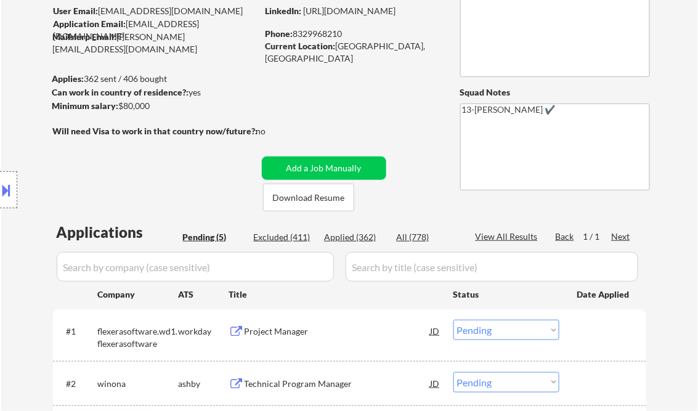
scroll to position [99, 0]
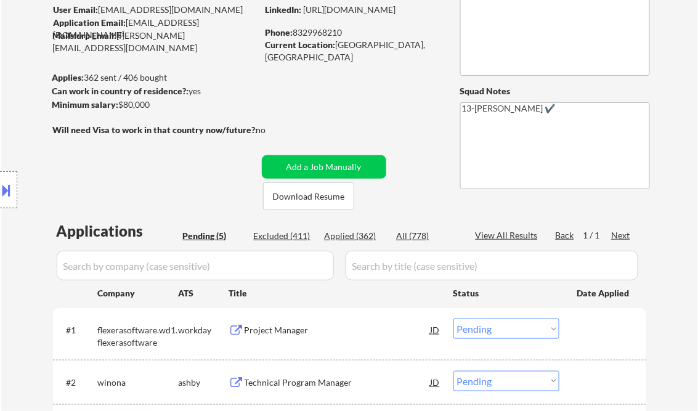
click at [298, 335] on div "Project Manager" at bounding box center [338, 330] width 186 height 12
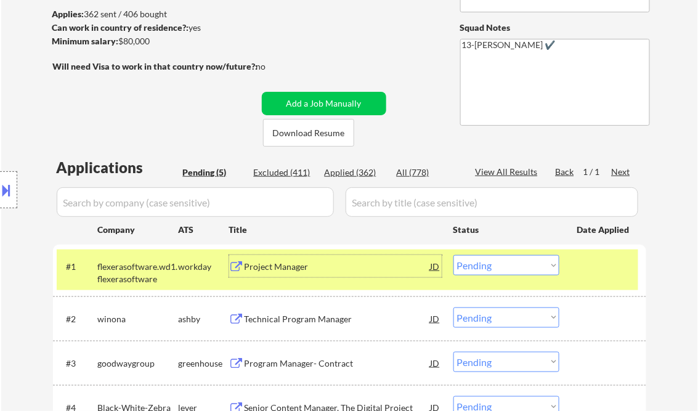
scroll to position [247, 0]
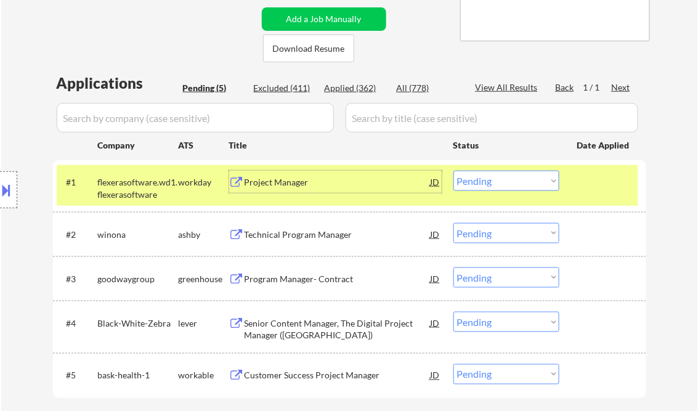
click at [478, 181] on select "Choose an option... Pending Applied Excluded (Questions) Excluded (Expired) Exc…" at bounding box center [507, 181] width 106 height 20
click at [454, 171] on select "Choose an option... Pending Applied Excluded (Questions) Excluded (Expired) Exc…" at bounding box center [507, 181] width 106 height 20
click at [303, 235] on div "Technical Program Manager" at bounding box center [338, 235] width 186 height 12
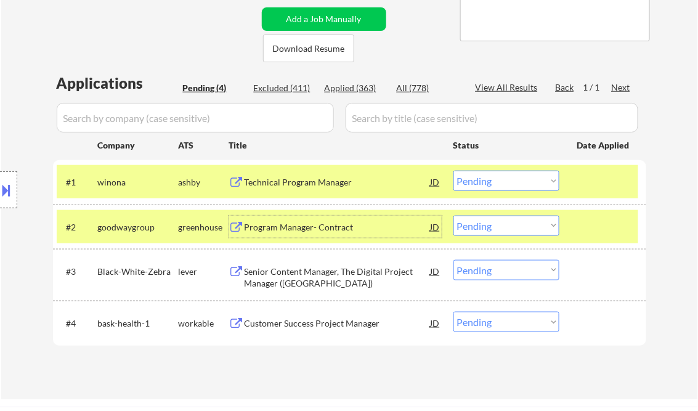
drag, startPoint x: 542, startPoint y: 186, endPoint x: 530, endPoint y: 191, distance: 13.3
click at [542, 186] on select "Choose an option... Pending Applied Excluded (Questions) Excluded (Expired) Exc…" at bounding box center [507, 181] width 106 height 20
click at [454, 171] on select "Choose an option... Pending Applied Excluded (Questions) Excluded (Expired) Exc…" at bounding box center [507, 181] width 106 height 20
click at [287, 232] on div "Program Manager- Contract" at bounding box center [338, 227] width 186 height 12
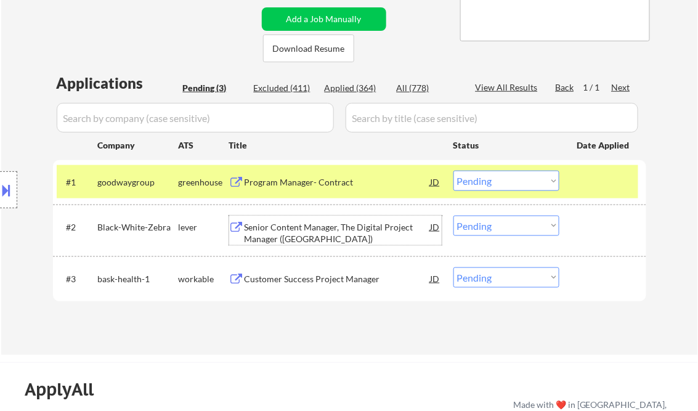
drag, startPoint x: 515, startPoint y: 186, endPoint x: 514, endPoint y: 192, distance: 6.9
click at [515, 185] on select "Choose an option... Pending Applied Excluded (Questions) Excluded (Expired) Exc…" at bounding box center [507, 181] width 106 height 20
click at [454, 171] on select "Choose an option... Pending Applied Excluded (Questions) Excluded (Expired) Exc…" at bounding box center [507, 181] width 106 height 20
click at [334, 243] on div "Senior Content Manager, The Digital Project Manager ([GEOGRAPHIC_DATA])" at bounding box center [338, 233] width 186 height 24
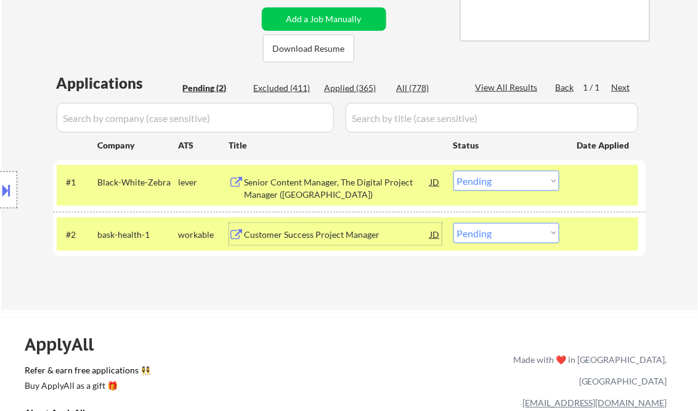
drag, startPoint x: 496, startPoint y: 180, endPoint x: 510, endPoint y: 192, distance: 18.8
click at [496, 180] on select "Choose an option... Pending Applied Excluded (Questions) Excluded (Expired) Exc…" at bounding box center [507, 181] width 106 height 20
click at [454, 171] on select "Choose an option... Pending Applied Excluded (Questions) Excluded (Expired) Exc…" at bounding box center [507, 181] width 106 height 20
click at [301, 229] on div "Customer Success Project Manager" at bounding box center [338, 235] width 186 height 12
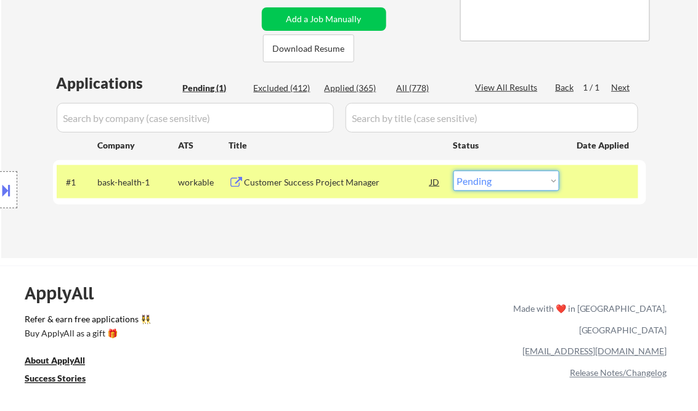
drag, startPoint x: 515, startPoint y: 176, endPoint x: 520, endPoint y: 192, distance: 16.0
click at [515, 176] on select "Choose an option... Pending Applied Excluded (Questions) Excluded (Expired) Exc…" at bounding box center [507, 181] width 106 height 20
select select ""applied""
click at [454, 171] on select "Choose an option... Pending Applied Excluded (Questions) Excluded (Expired) Exc…" at bounding box center [507, 181] width 106 height 20
drag, startPoint x: 373, startPoint y: 237, endPoint x: 366, endPoint y: 239, distance: 7.0
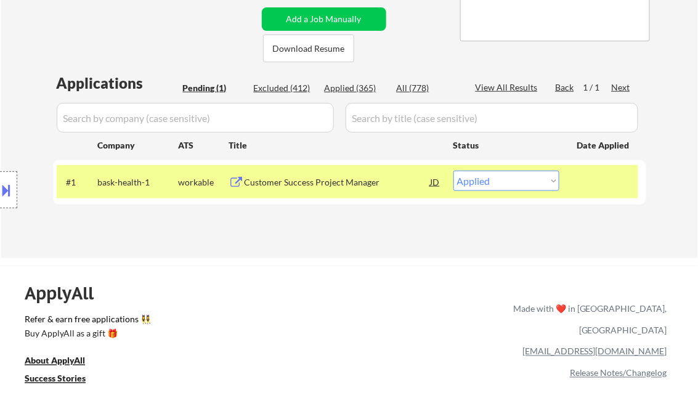
click at [372, 237] on div "← Return to /applysquad Mailslurp Inbox Job Search Builder [PERSON_NAME] User E…" at bounding box center [350, 26] width 615 height 446
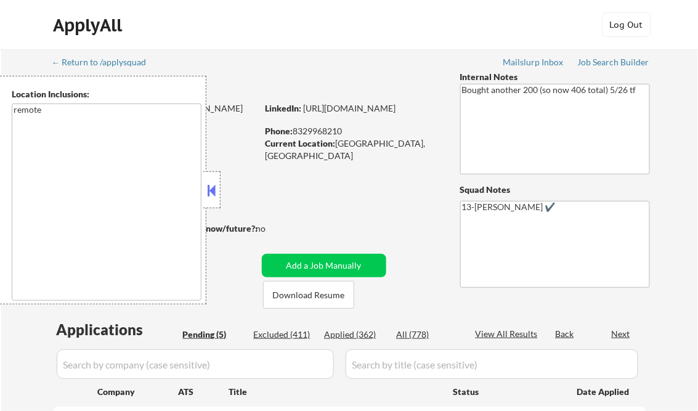
select select ""pending""
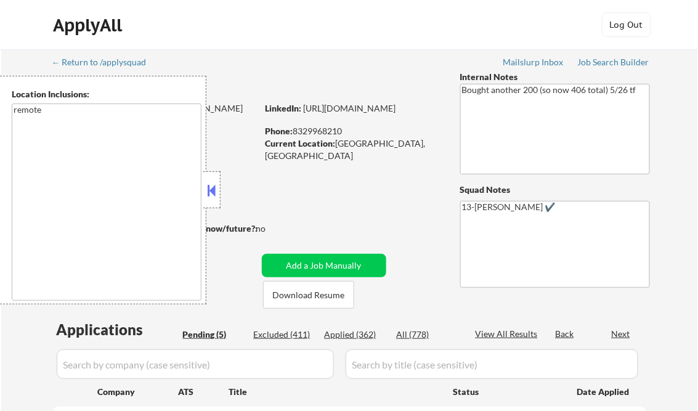
click at [211, 188] on button at bounding box center [212, 190] width 14 height 18
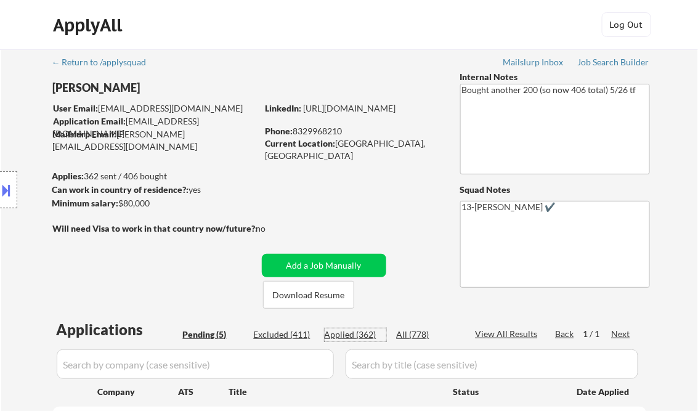
click at [359, 334] on div "Applied (362)" at bounding box center [356, 335] width 62 height 12
select select ""applied""
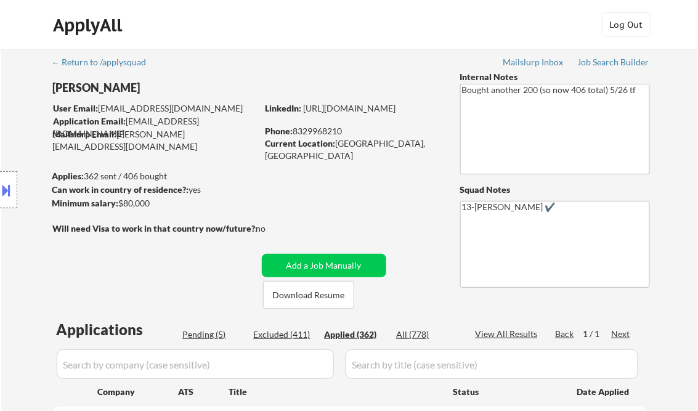
select select ""applied""
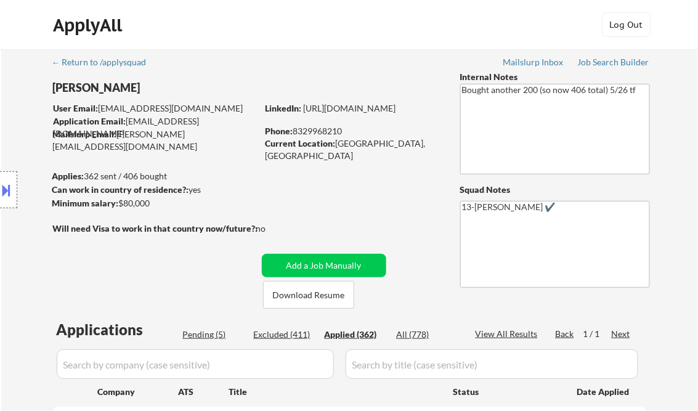
select select ""applied""
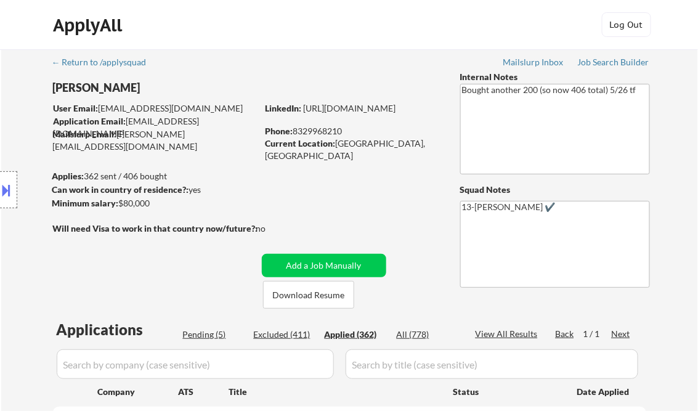
select select ""applied""
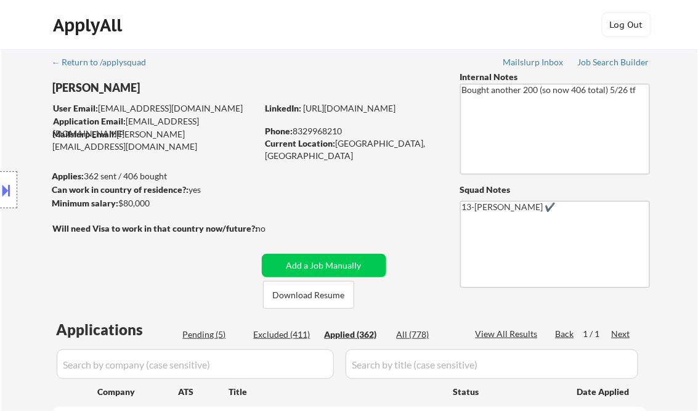
select select ""applied""
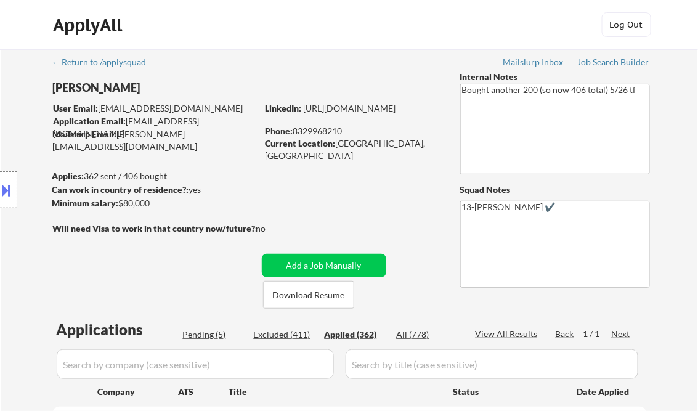
select select ""applied""
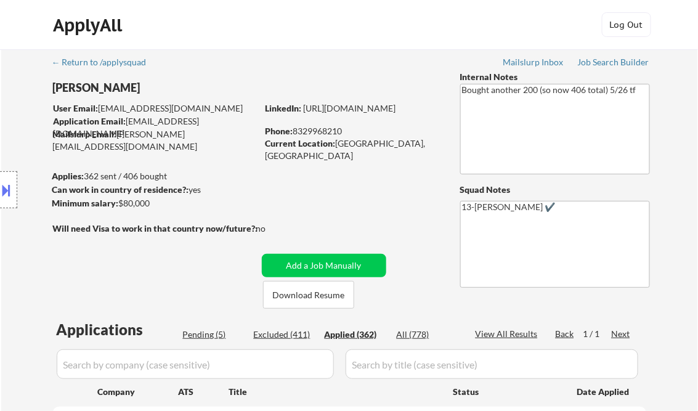
select select ""applied""
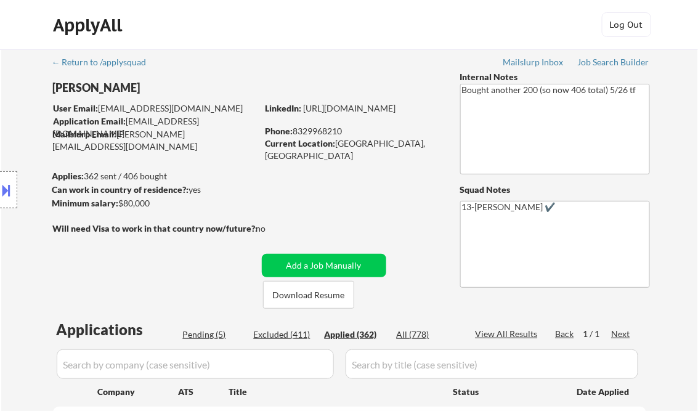
select select ""applied""
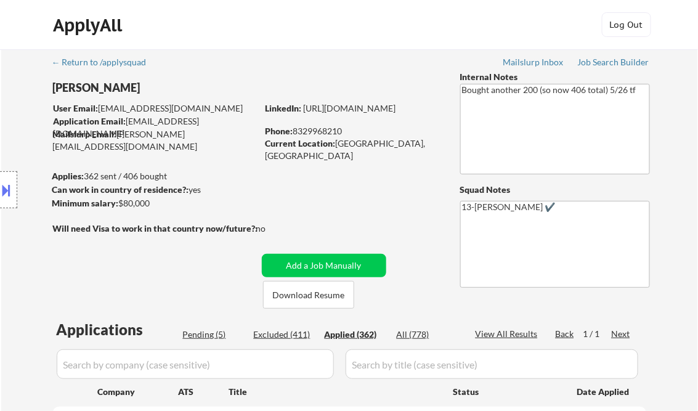
select select ""applied""
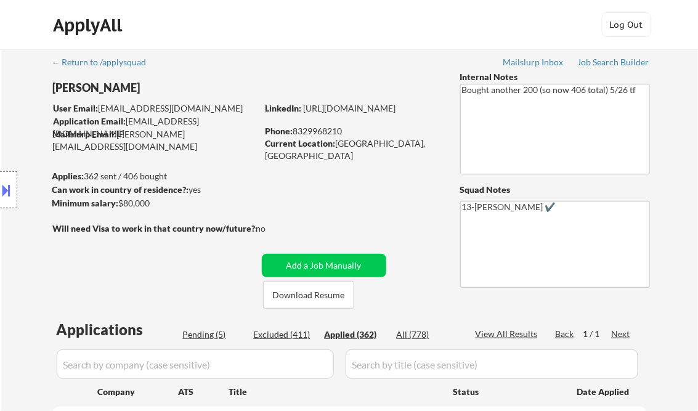
select select ""applied""
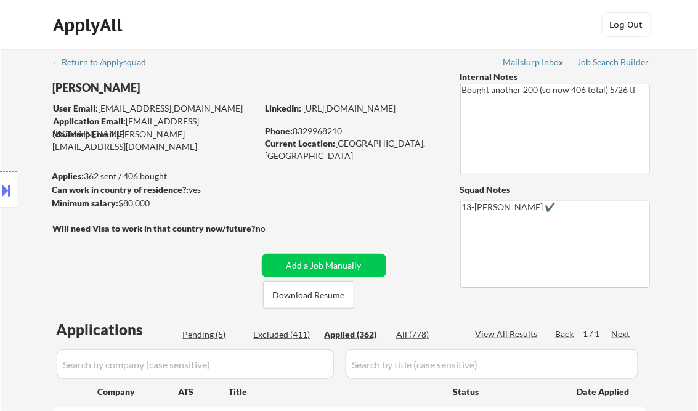
select select ""applied""
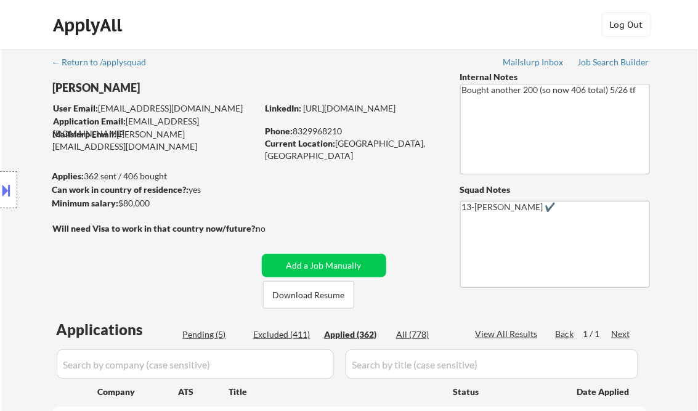
select select ""applied""
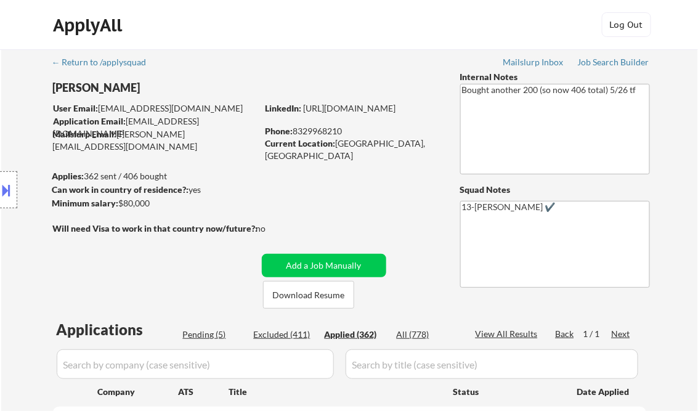
select select ""applied""
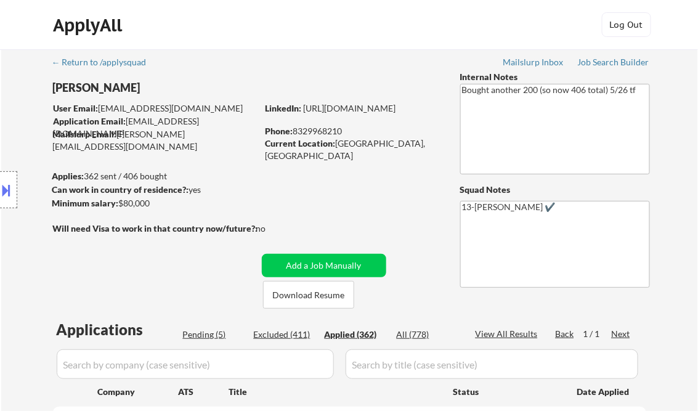
select select ""applied""
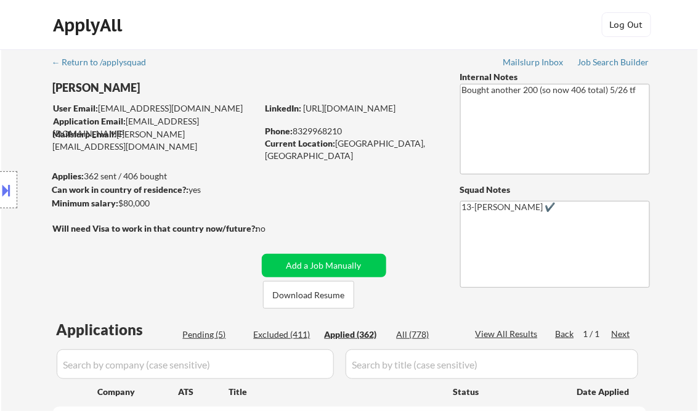
select select ""applied""
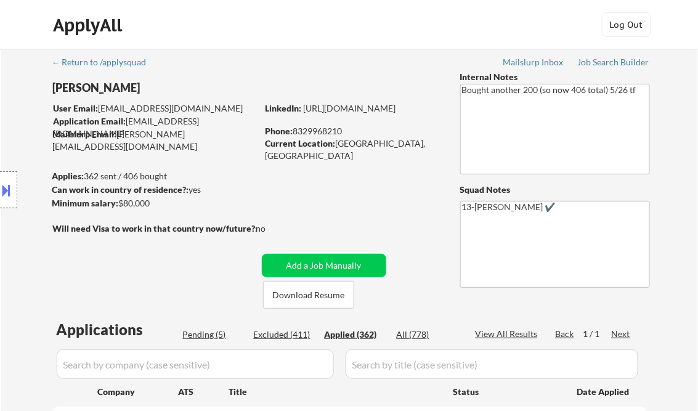
select select ""applied""
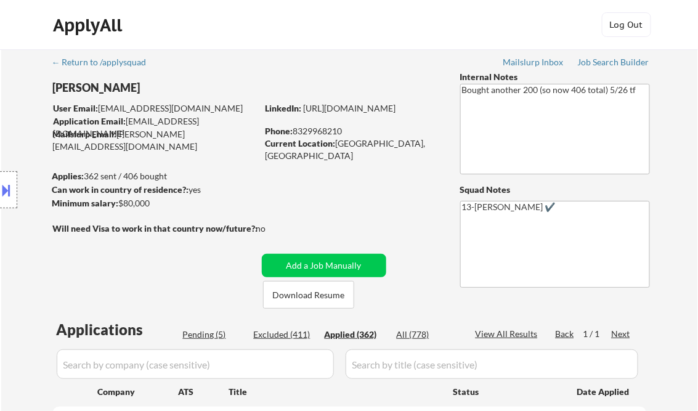
select select ""applied""
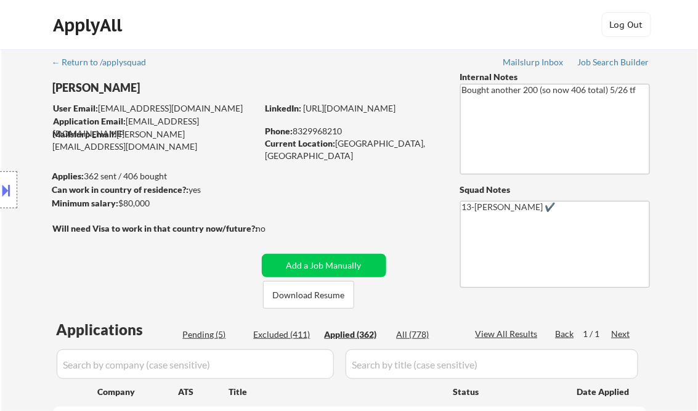
select select ""applied""
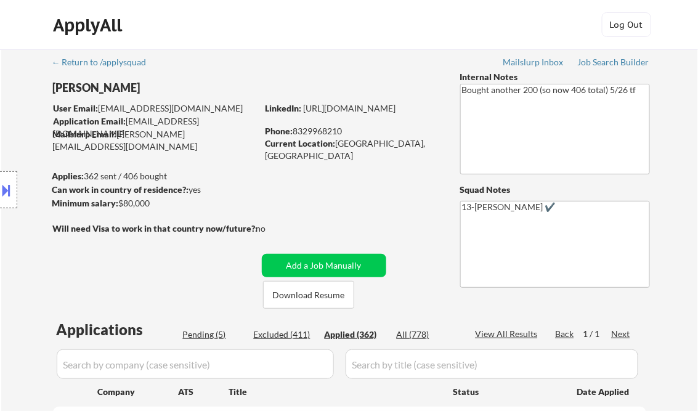
select select ""applied""
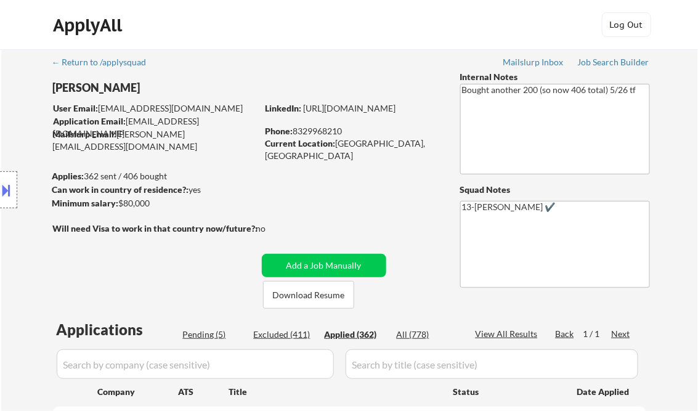
select select ""applied""
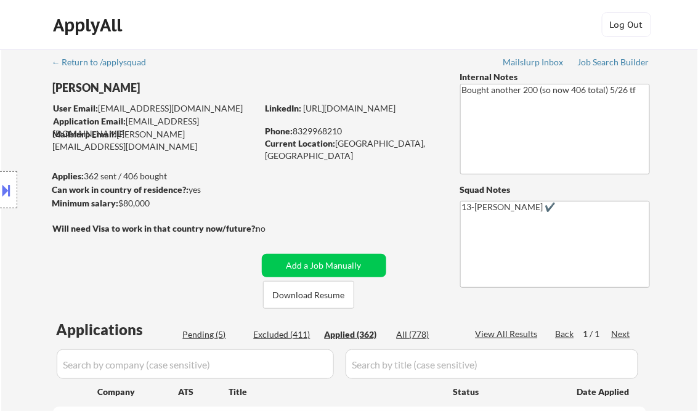
select select ""applied""
click at [499, 337] on div "View All Results" at bounding box center [509, 334] width 66 height 12
select select ""applied""
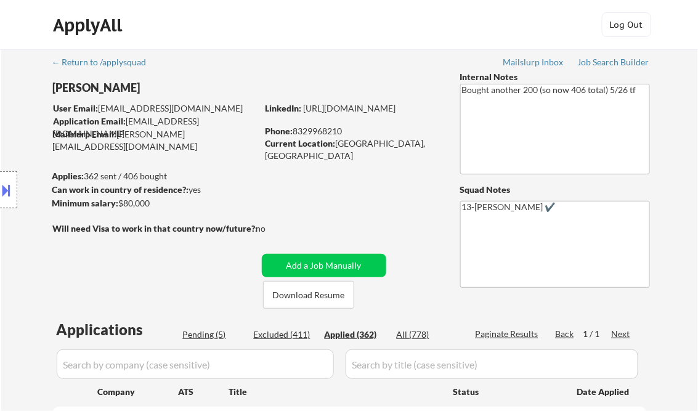
select select ""applied""
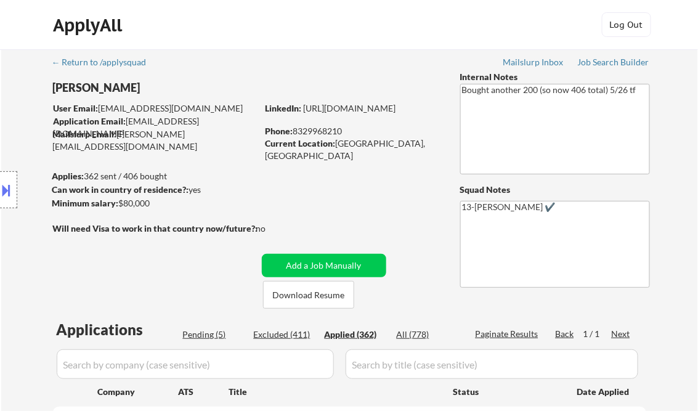
select select ""applied""
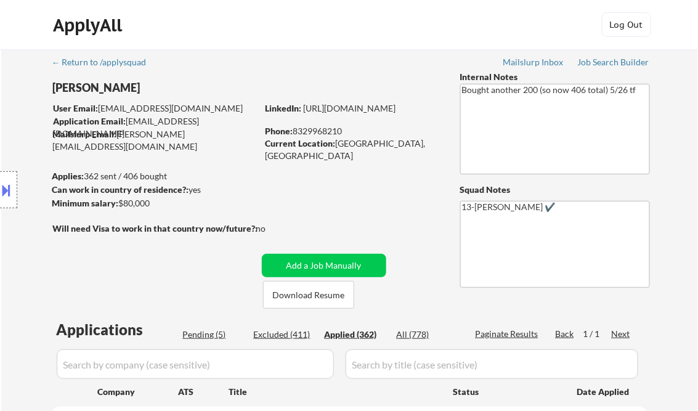
select select ""applied""
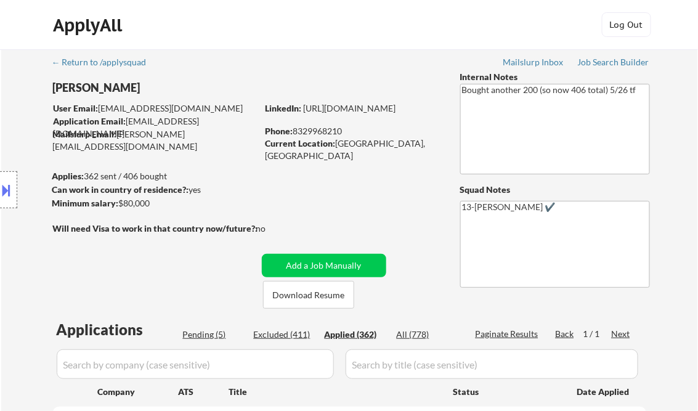
select select ""applied""
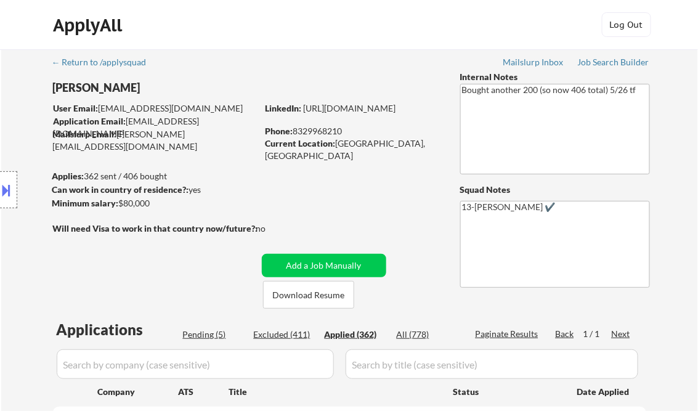
select select ""applied""
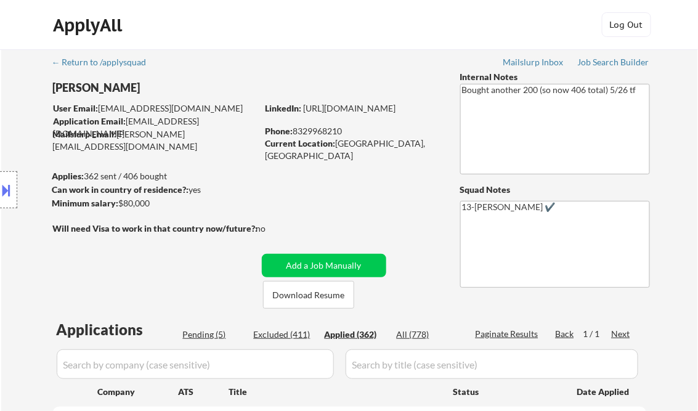
select select ""applied""
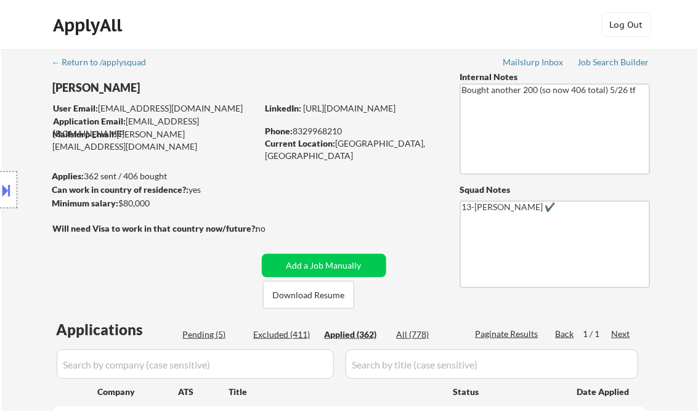
select select ""applied""
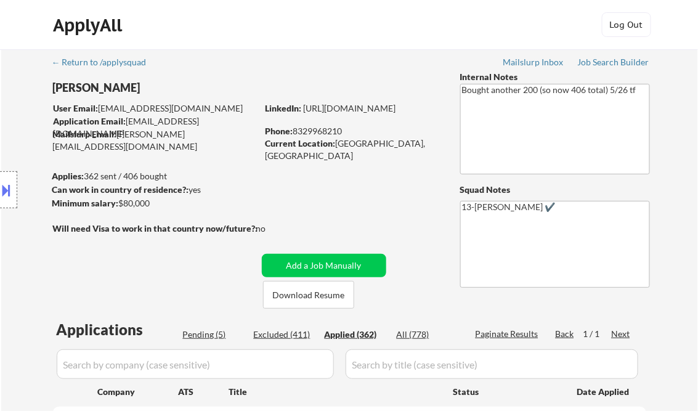
select select ""applied""
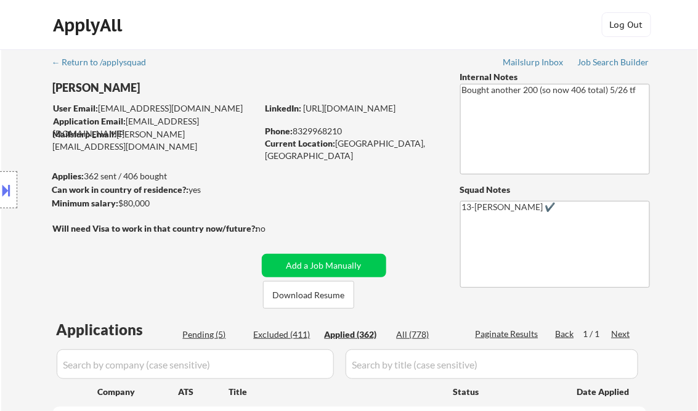
select select ""applied""
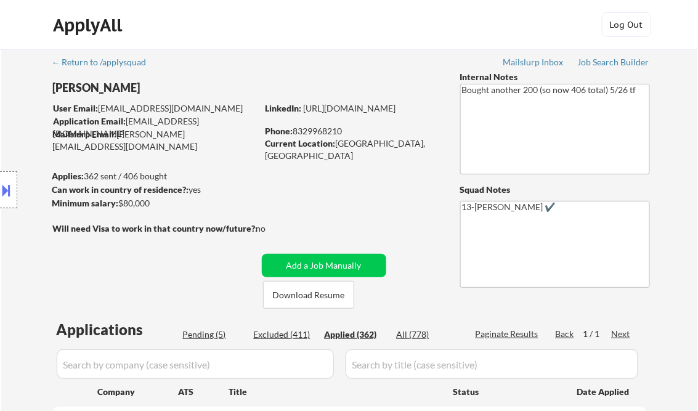
select select ""applied""
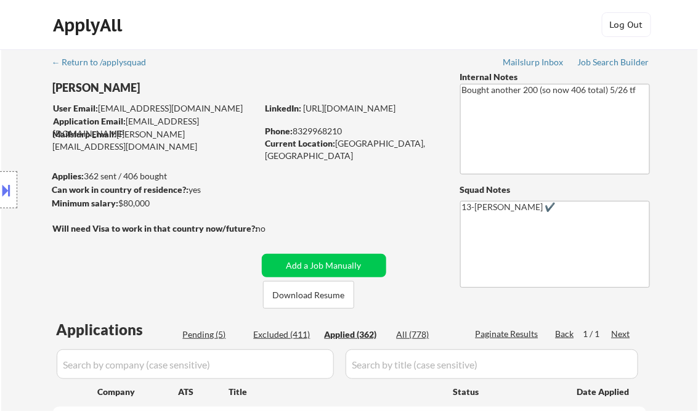
select select ""applied""
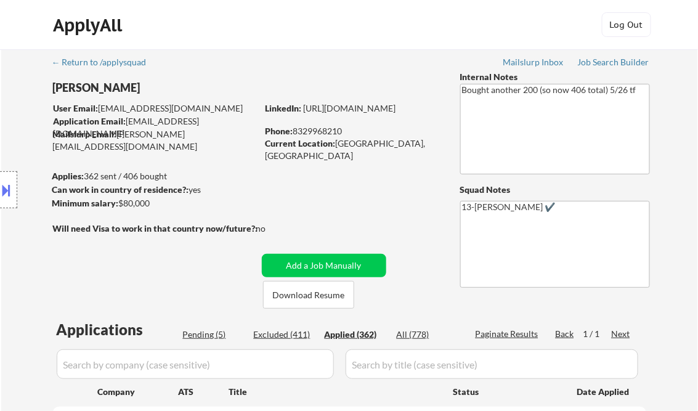
select select ""applied""
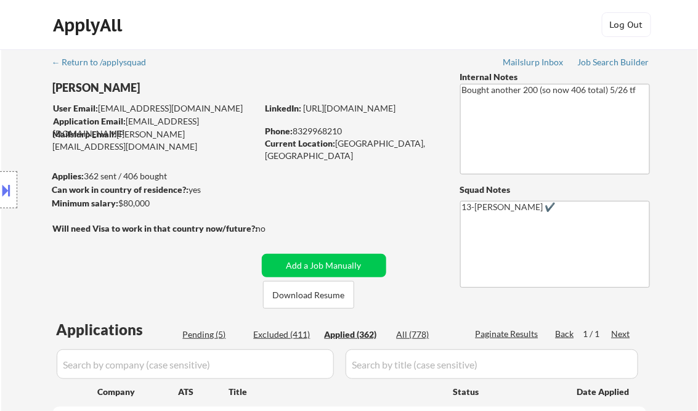
select select ""applied""
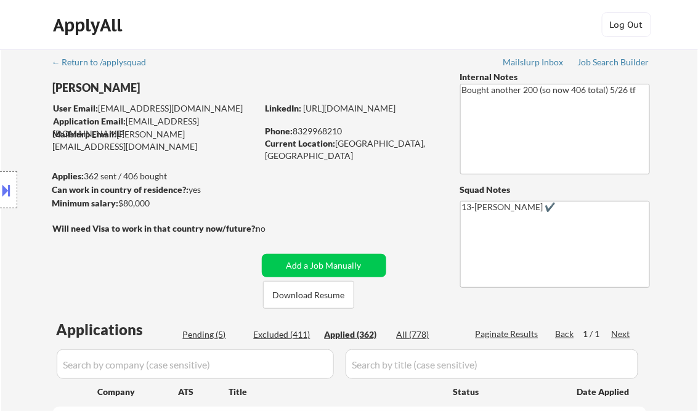
select select ""applied""
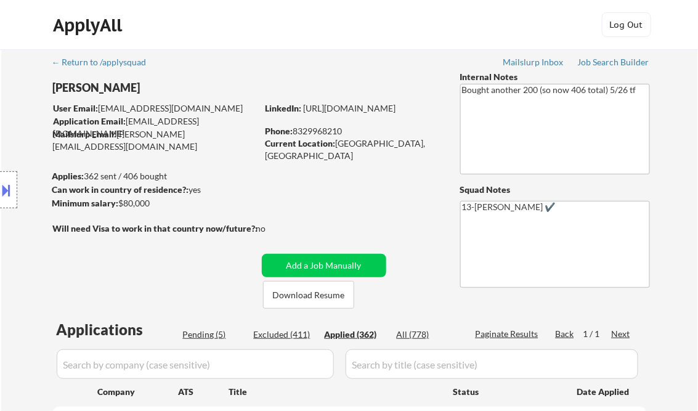
select select ""applied""
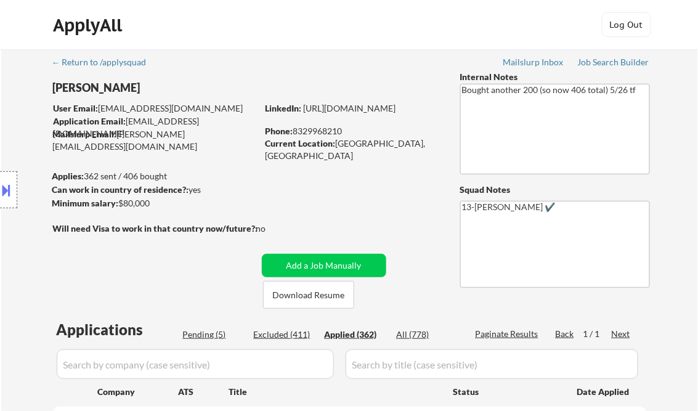
select select ""applied""
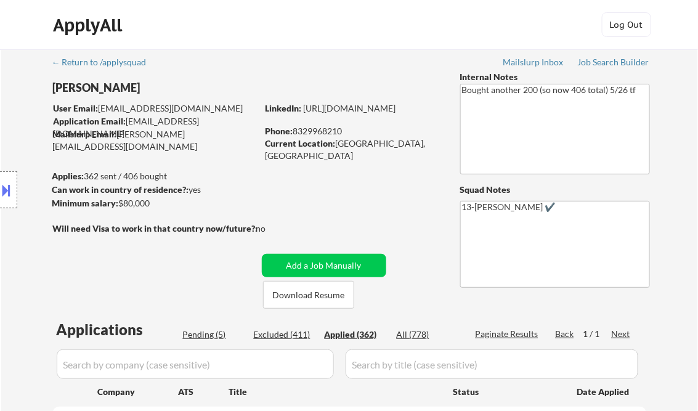
select select ""applied""
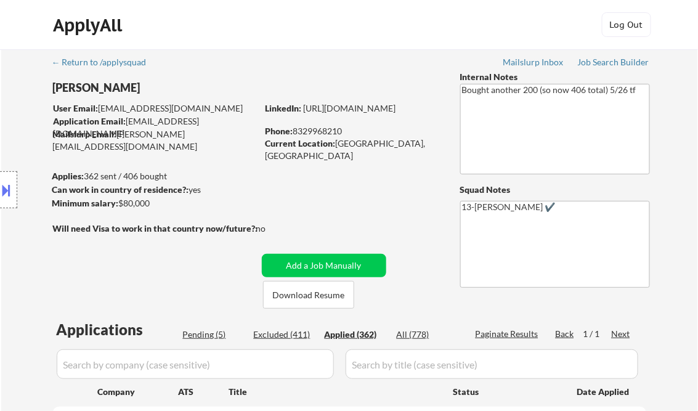
select select ""applied""
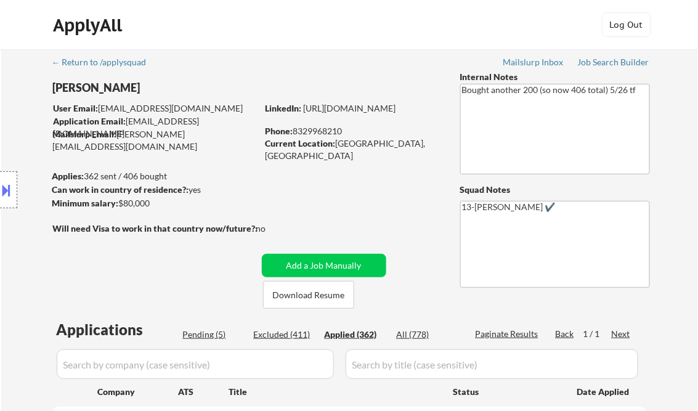
select select ""applied""
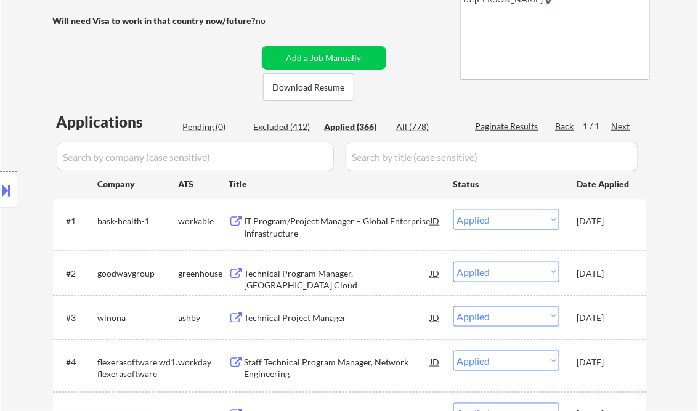
scroll to position [249, 0]
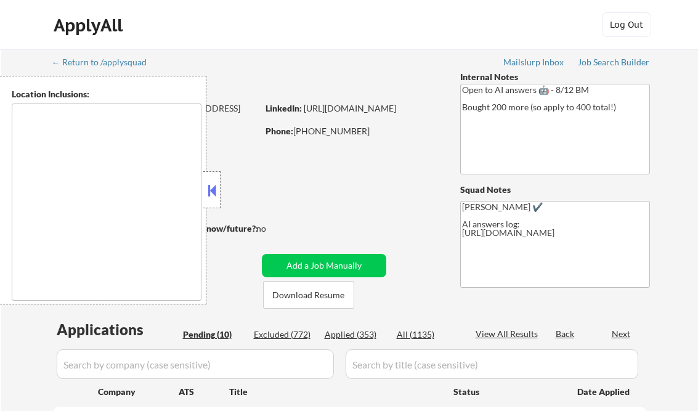
select select ""pending""
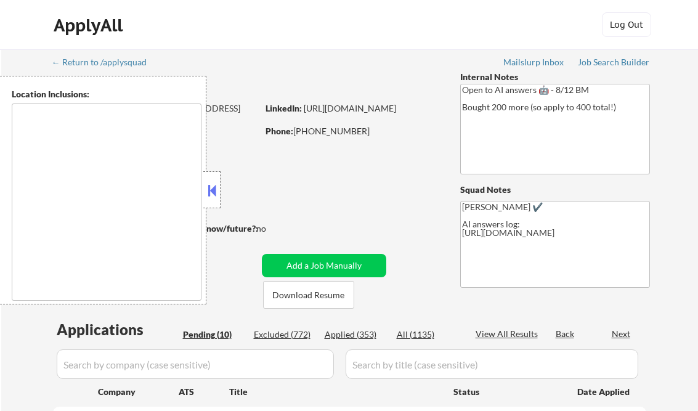
select select ""pending""
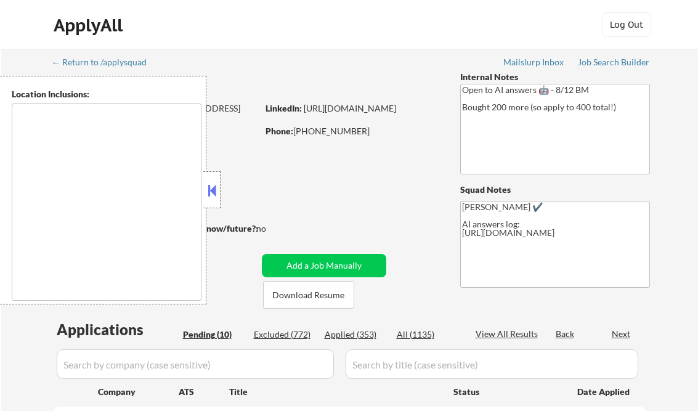
type textarea "remote"
click at [215, 187] on button at bounding box center [212, 190] width 14 height 18
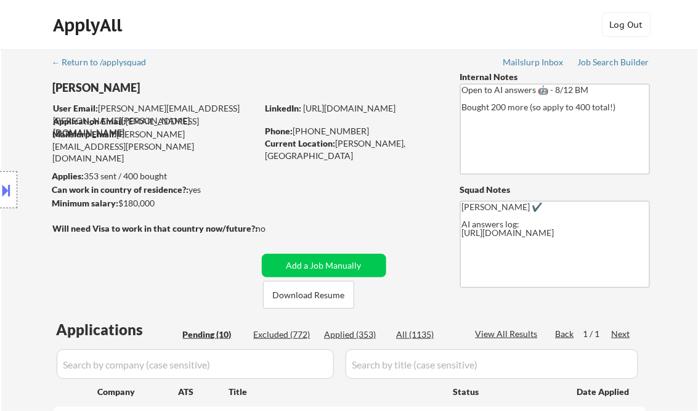
drag, startPoint x: 241, startPoint y: 6, endPoint x: 586, endPoint y: 64, distance: 349.4
click at [586, 64] on div "Job Search Builder" at bounding box center [614, 62] width 72 height 9
click at [9, 182] on button at bounding box center [7, 190] width 14 height 20
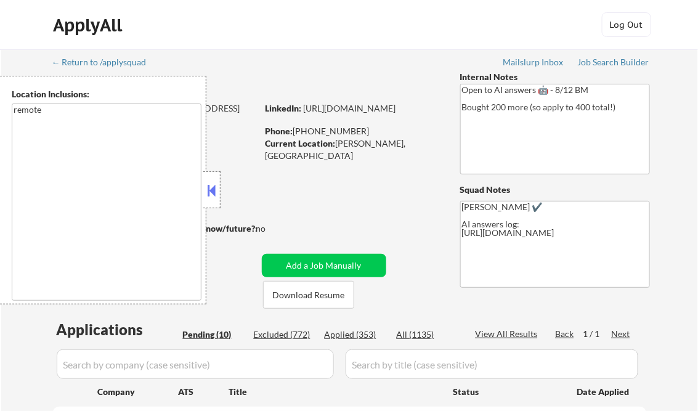
click at [213, 194] on button at bounding box center [212, 190] width 14 height 18
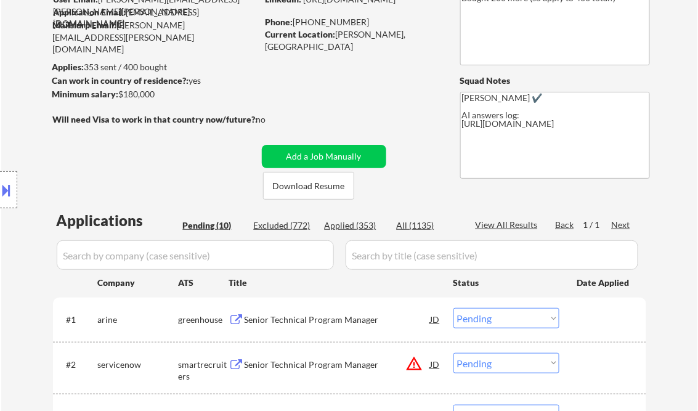
scroll to position [148, 0]
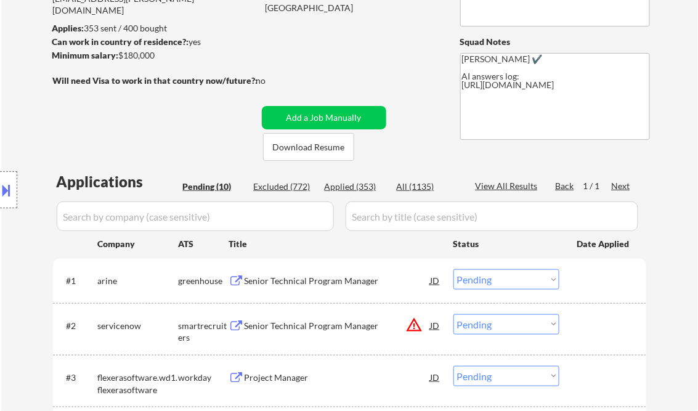
click at [284, 284] on div "Senior Technical Program Manager" at bounding box center [338, 281] width 186 height 12
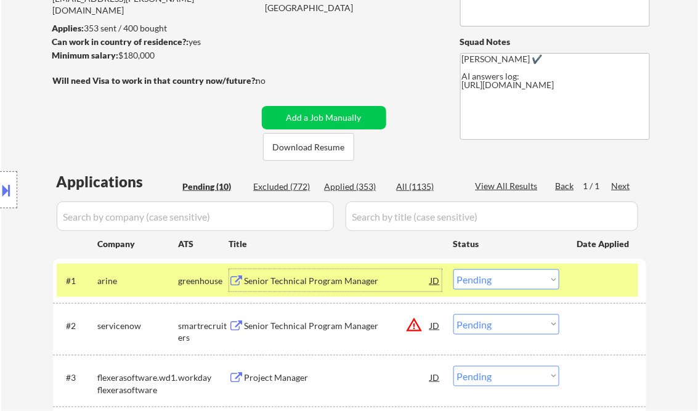
drag, startPoint x: 481, startPoint y: 285, endPoint x: 509, endPoint y: 301, distance: 32.6
click at [481, 285] on select "Choose an option... Pending Applied Excluded (Questions) Excluded (Expired) Exc…" at bounding box center [507, 279] width 106 height 20
click at [454, 269] on select "Choose an option... Pending Applied Excluded (Questions) Excluded (Expired) Exc…" at bounding box center [507, 279] width 106 height 20
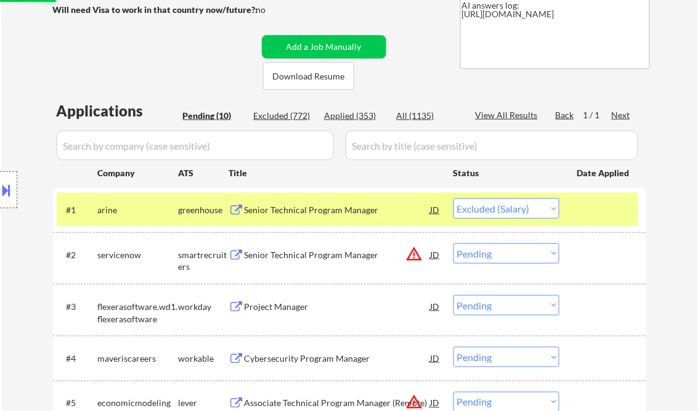
scroll to position [247, 0]
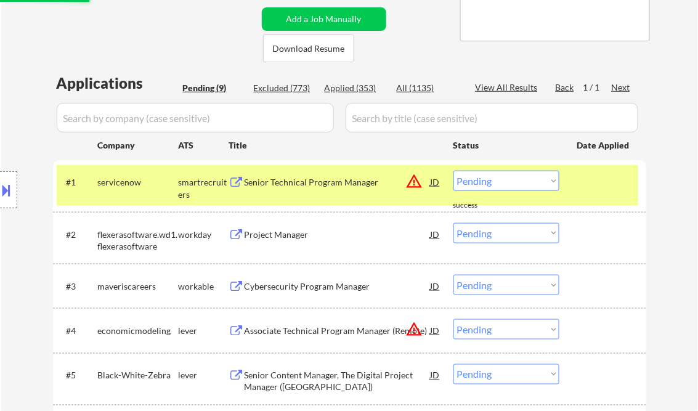
click at [316, 181] on div "Senior Technical Program Manager" at bounding box center [338, 182] width 186 height 12
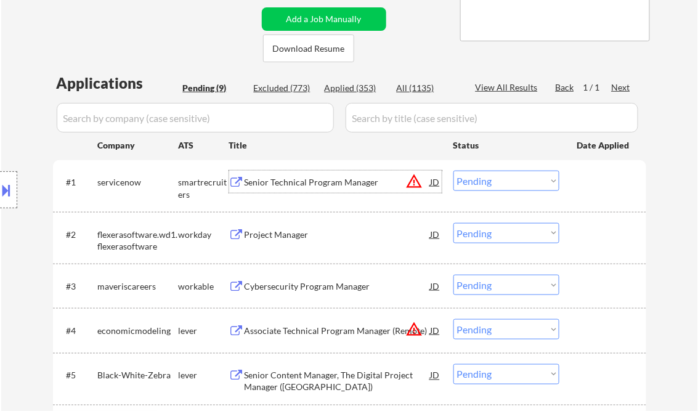
click at [493, 180] on select "Choose an option... Pending Applied Excluded (Questions) Excluded (Expired) Exc…" at bounding box center [507, 181] width 106 height 20
click at [454, 171] on select "Choose an option... Pending Applied Excluded (Questions) Excluded (Expired) Exc…" at bounding box center [507, 181] width 106 height 20
click at [325, 237] on div "Project Manager" at bounding box center [338, 235] width 186 height 12
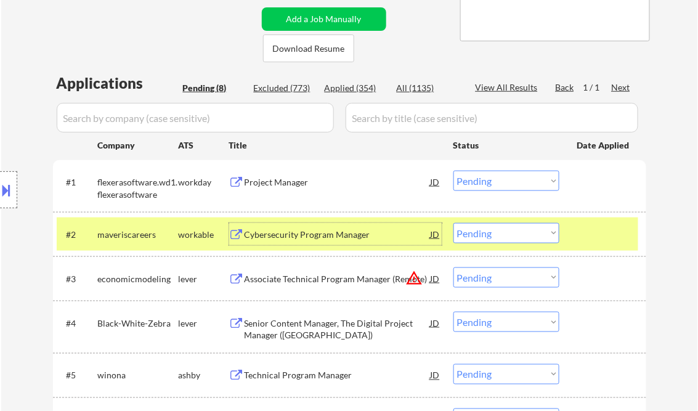
click at [283, 184] on div "Project Manager" at bounding box center [338, 182] width 186 height 12
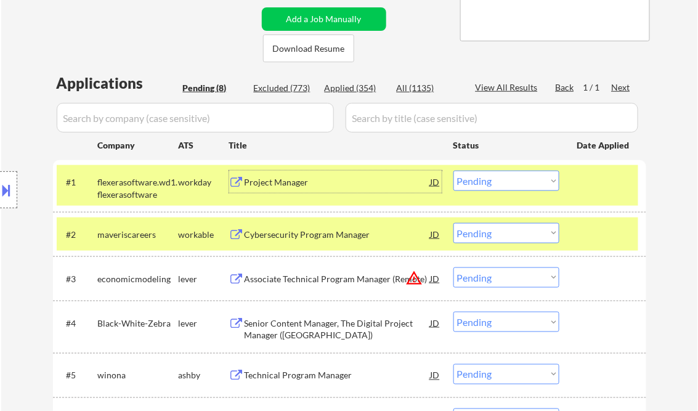
drag, startPoint x: 510, startPoint y: 185, endPoint x: 512, endPoint y: 192, distance: 7.5
click at [510, 185] on select "Choose an option... Pending Applied Excluded (Questions) Excluded (Expired) Exc…" at bounding box center [507, 181] width 106 height 20
click at [454, 171] on select "Choose an option... Pending Applied Excluded (Questions) Excluded (Expired) Exc…" at bounding box center [507, 181] width 106 height 20
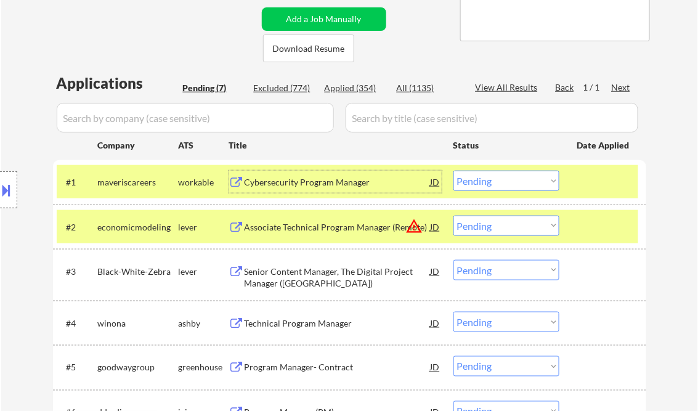
click at [316, 187] on div "Cybersecurity Program Manager" at bounding box center [338, 182] width 186 height 12
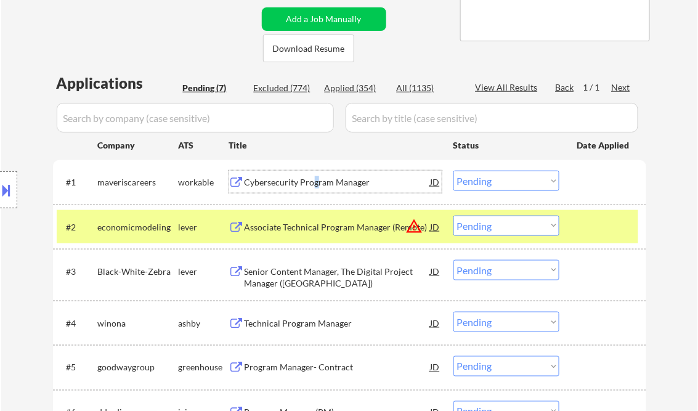
click at [484, 178] on select "Choose an option... Pending Applied Excluded (Questions) Excluded (Expired) Exc…" at bounding box center [507, 181] width 106 height 20
click at [454, 171] on select "Choose an option... Pending Applied Excluded (Questions) Excluded (Expired) Exc…" at bounding box center [507, 181] width 106 height 20
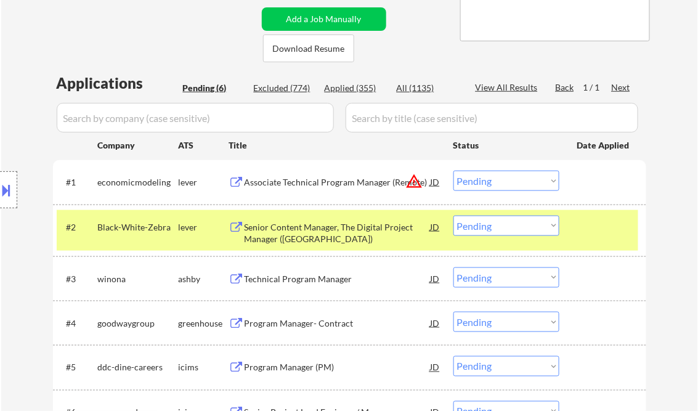
click at [306, 187] on div "Associate Technical Program Manager (Remote)" at bounding box center [338, 182] width 186 height 12
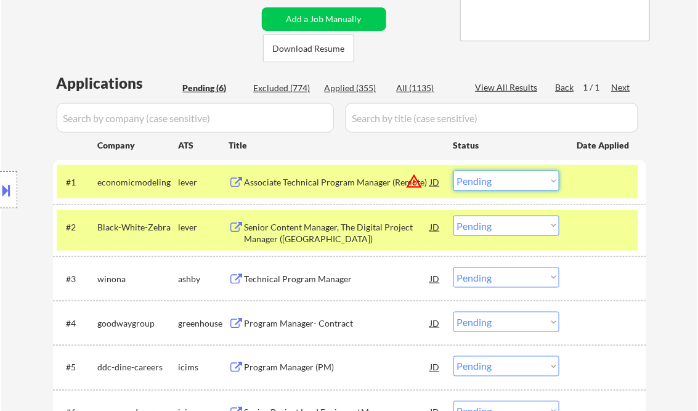
drag, startPoint x: 501, startPoint y: 175, endPoint x: 523, endPoint y: 189, distance: 26.3
click at [501, 175] on select "Choose an option... Pending Applied Excluded (Questions) Excluded (Expired) Exc…" at bounding box center [507, 181] width 106 height 20
click at [454, 171] on select "Choose an option... Pending Applied Excluded (Questions) Excluded (Expired) Exc…" at bounding box center [507, 181] width 106 height 20
click at [317, 237] on div "Senior Content Manager, The Digital Project Manager ([GEOGRAPHIC_DATA])" at bounding box center [338, 233] width 186 height 24
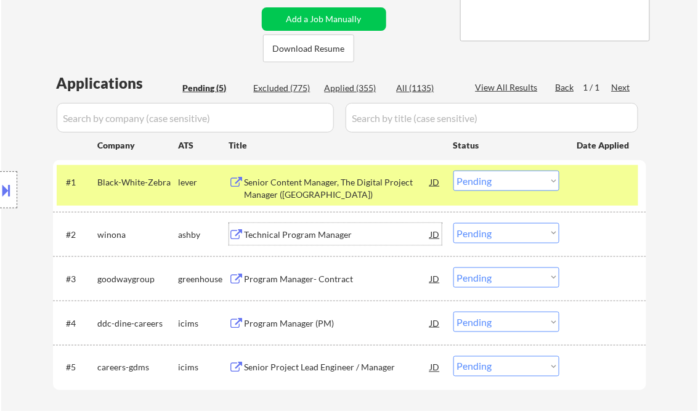
drag, startPoint x: 496, startPoint y: 181, endPoint x: 499, endPoint y: 190, distance: 9.4
click at [496, 181] on select "Choose an option... Pending Applied Excluded (Questions) Excluded (Expired) Exc…" at bounding box center [507, 181] width 106 height 20
click at [454, 171] on select "Choose an option... Pending Applied Excluded (Questions) Excluded (Expired) Exc…" at bounding box center [507, 181] width 106 height 20
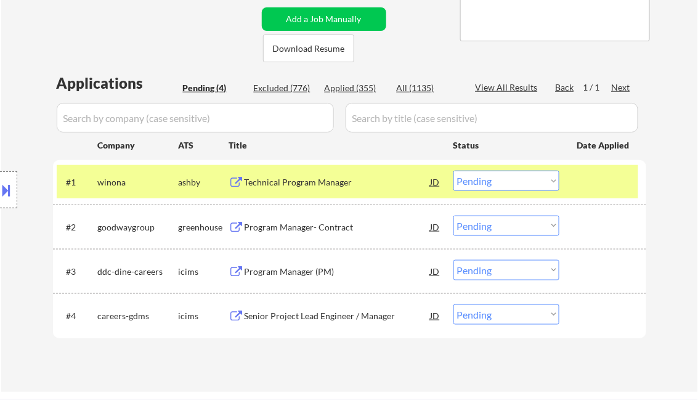
click at [293, 178] on div "Technical Program Manager" at bounding box center [338, 182] width 186 height 12
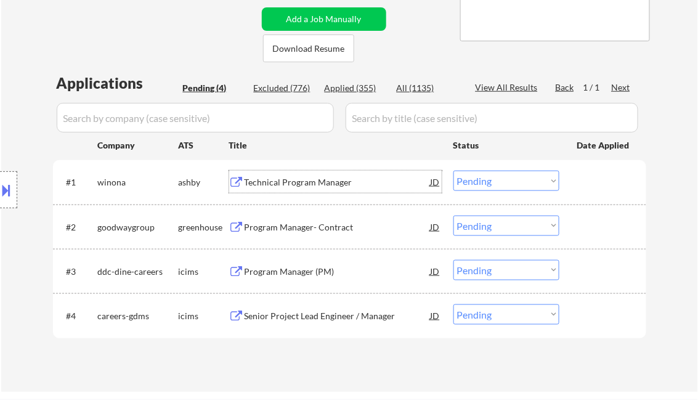
drag, startPoint x: 481, startPoint y: 174, endPoint x: 486, endPoint y: 190, distance: 16.8
click at [481, 174] on select "Choose an option... Pending Applied Excluded (Questions) Excluded (Expired) Exc…" at bounding box center [507, 181] width 106 height 20
click at [454, 171] on select "Choose an option... Pending Applied Excluded (Questions) Excluded (Expired) Exc…" at bounding box center [507, 181] width 106 height 20
click at [295, 224] on div "Program Manager- Contract" at bounding box center [338, 227] width 186 height 12
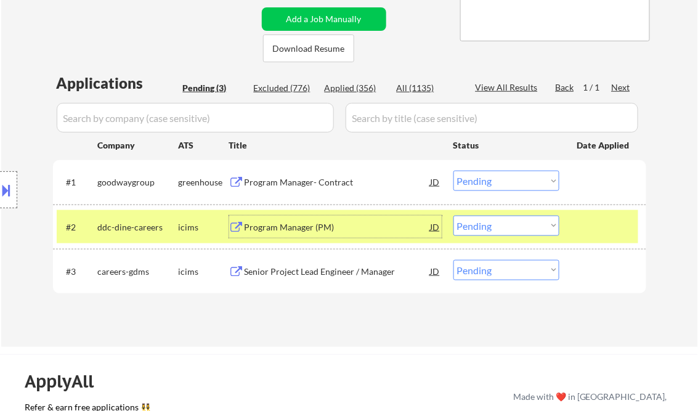
click at [477, 183] on select "Choose an option... Pending Applied Excluded (Questions) Excluded (Expired) Exc…" at bounding box center [507, 181] width 106 height 20
click at [454, 171] on select "Choose an option... Pending Applied Excluded (Questions) Excluded (Expired) Exc…" at bounding box center [507, 181] width 106 height 20
click at [327, 227] on div "Program Manager (PM)" at bounding box center [338, 227] width 186 height 12
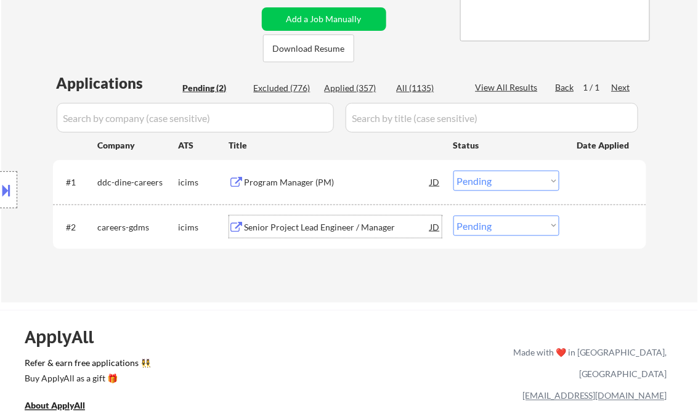
click at [492, 181] on select "Choose an option... Pending Applied Excluded (Questions) Excluded (Expired) Exc…" at bounding box center [507, 181] width 106 height 20
click at [454, 171] on select "Choose an option... Pending Applied Excluded (Questions) Excluded (Expired) Exc…" at bounding box center [507, 181] width 106 height 20
click at [341, 218] on div "Senior Project Lead Engineer / Manager" at bounding box center [338, 227] width 186 height 22
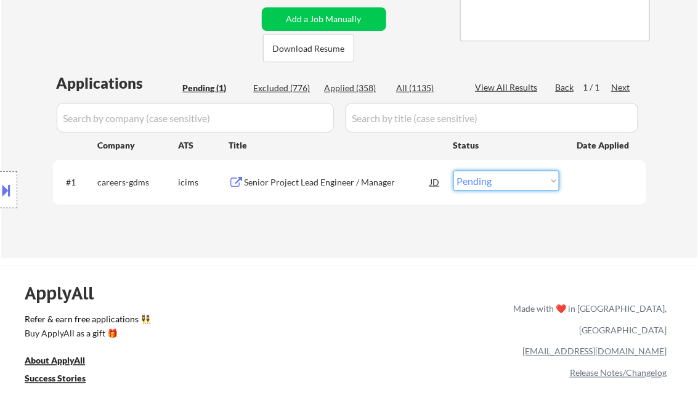
drag, startPoint x: 501, startPoint y: 181, endPoint x: 513, endPoint y: 190, distance: 14.5
click at [501, 181] on select "Choose an option... Pending Applied Excluded (Questions) Excluded (Expired) Exc…" at bounding box center [507, 181] width 106 height 20
select select ""excluded__salary_""
click at [454, 171] on select "Choose an option... Pending Applied Excluded (Questions) Excluded (Expired) Exc…" at bounding box center [507, 181] width 106 height 20
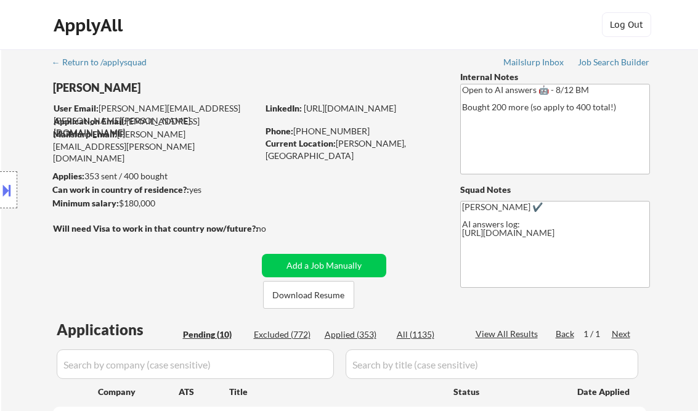
select select ""pending""
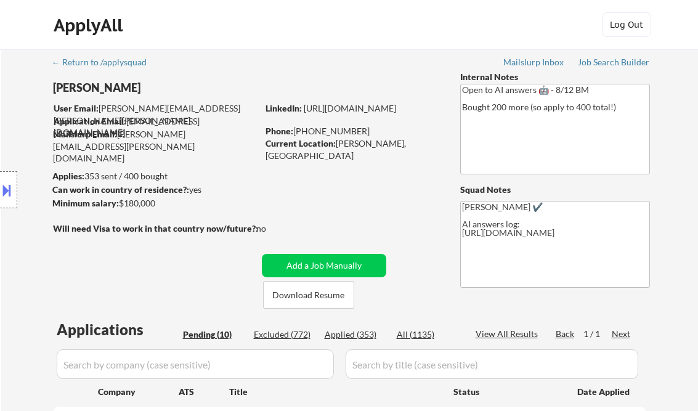
select select ""pending""
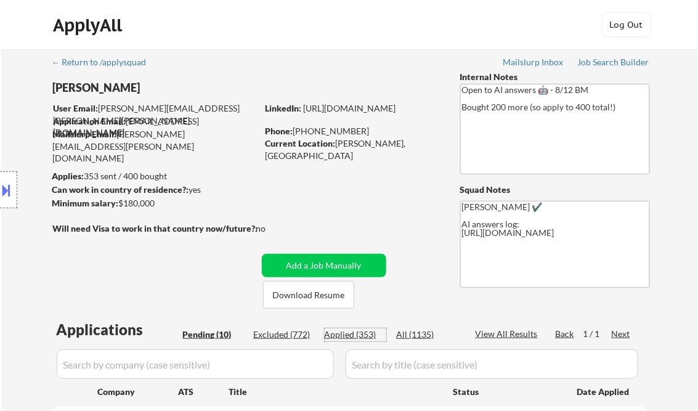
click at [362, 338] on div "Applied (353)" at bounding box center [356, 335] width 62 height 12
click at [510, 332] on div "View All Results" at bounding box center [509, 334] width 66 height 12
select select ""applied""
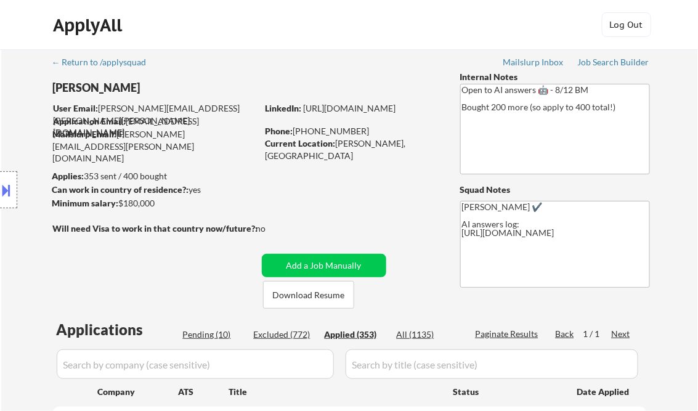
select select ""applied""
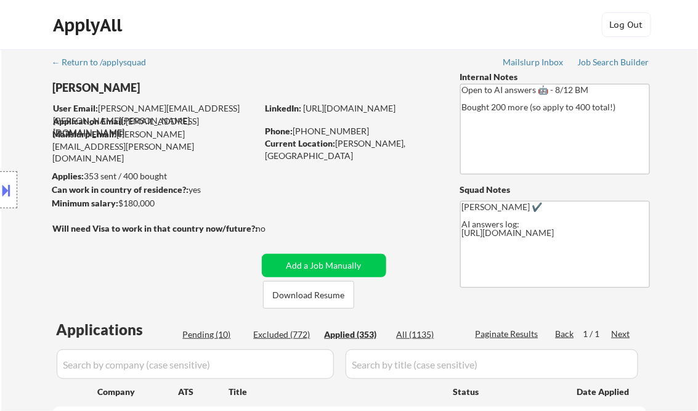
select select ""applied""
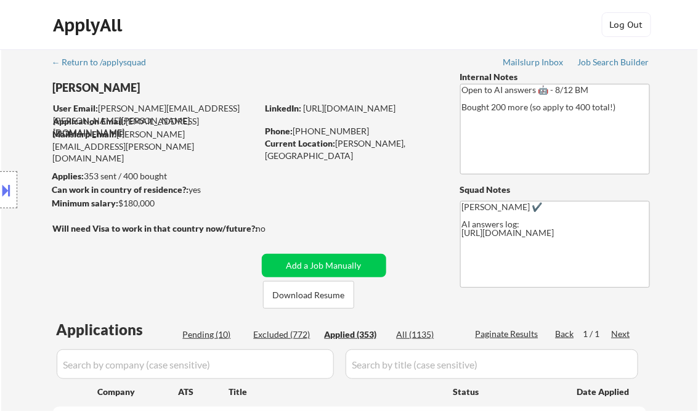
select select ""applied""
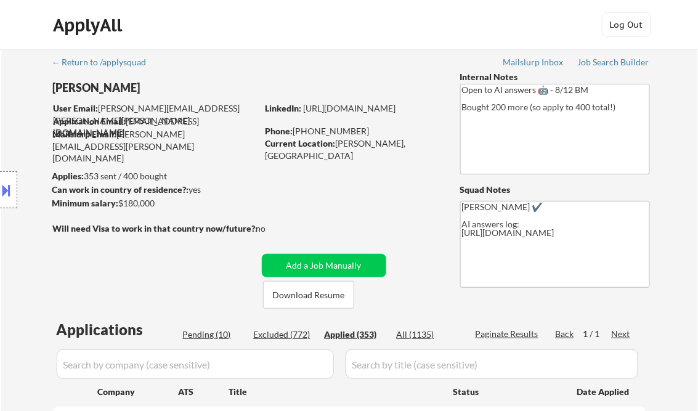
select select ""applied""
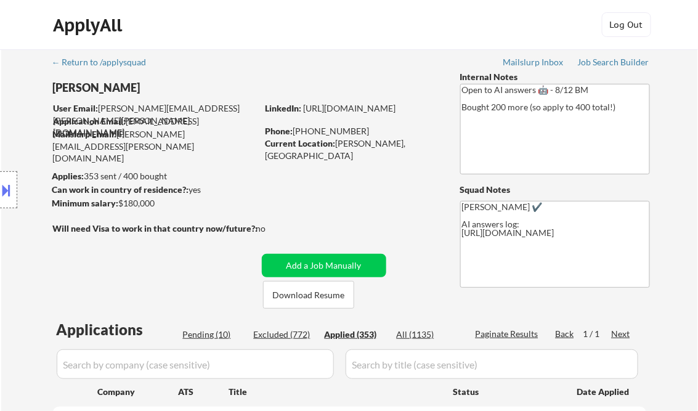
select select ""applied""
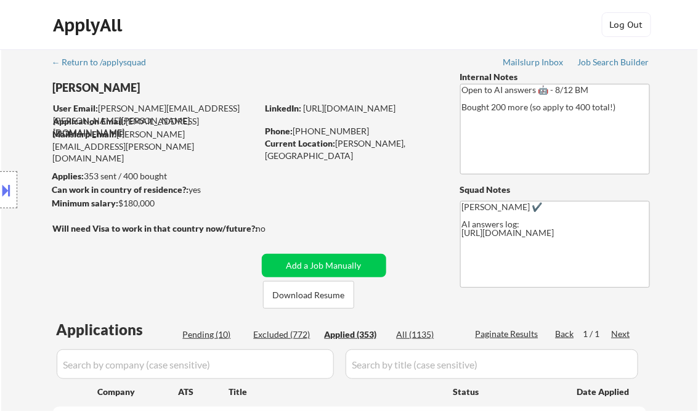
select select ""applied""
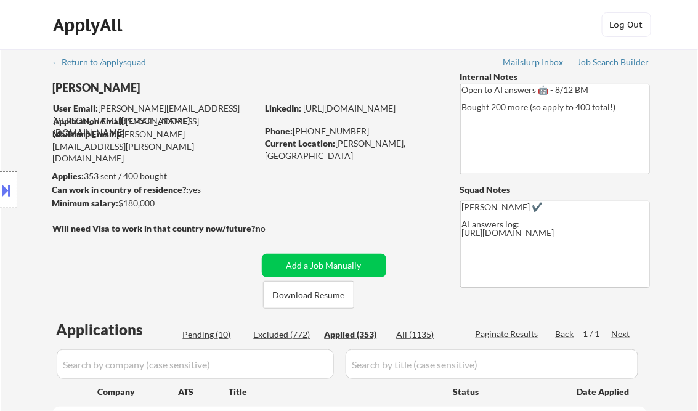
select select ""applied""
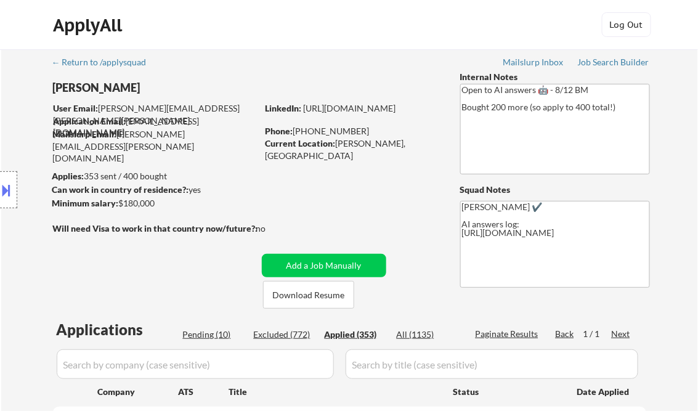
select select ""applied""
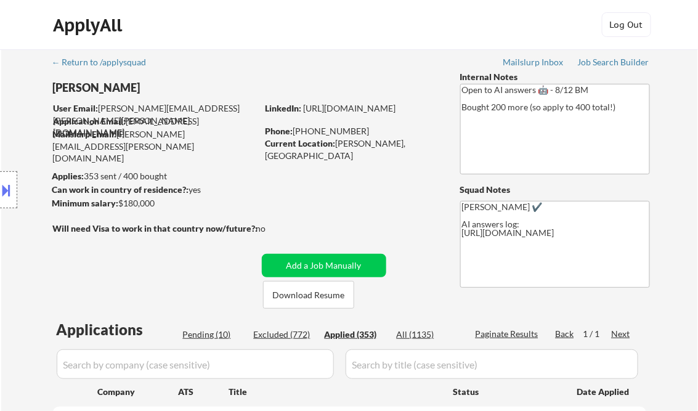
select select ""applied""
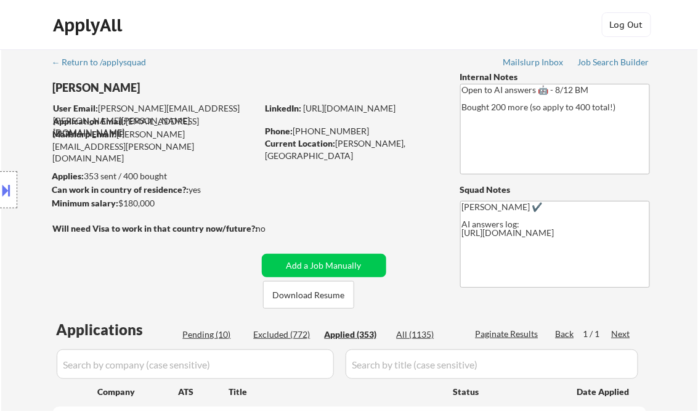
select select ""applied""
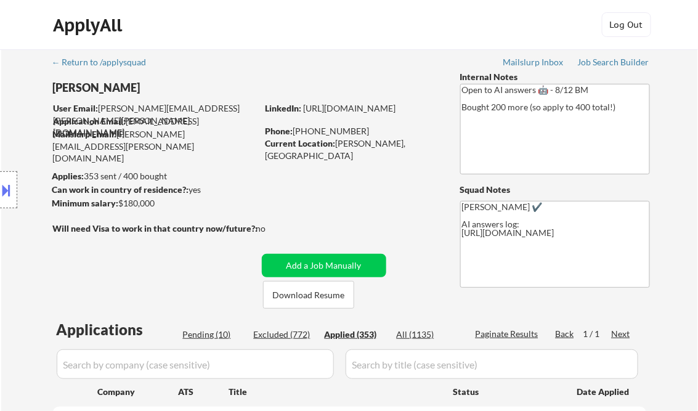
select select ""applied""
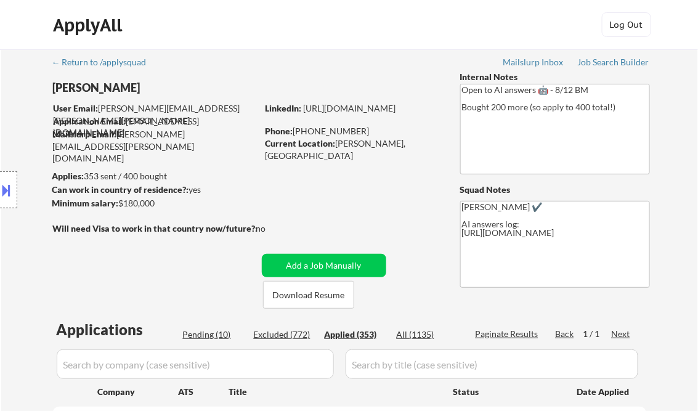
select select ""applied""
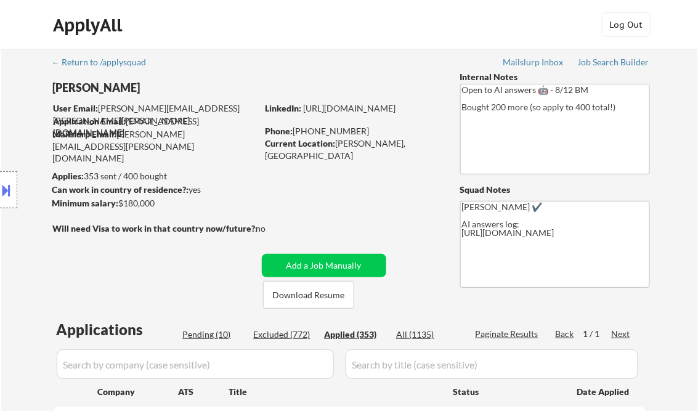
select select ""applied""
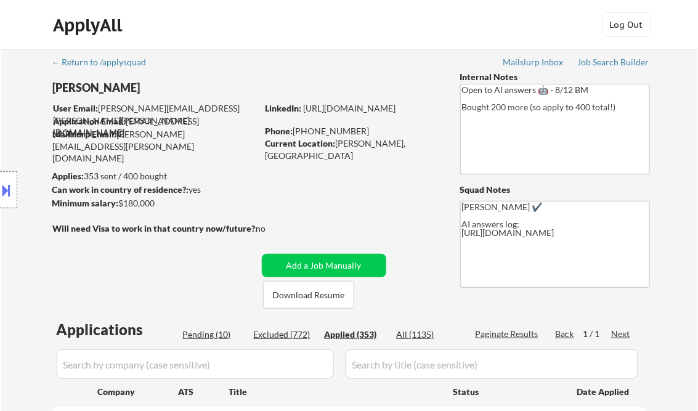
select select ""applied""
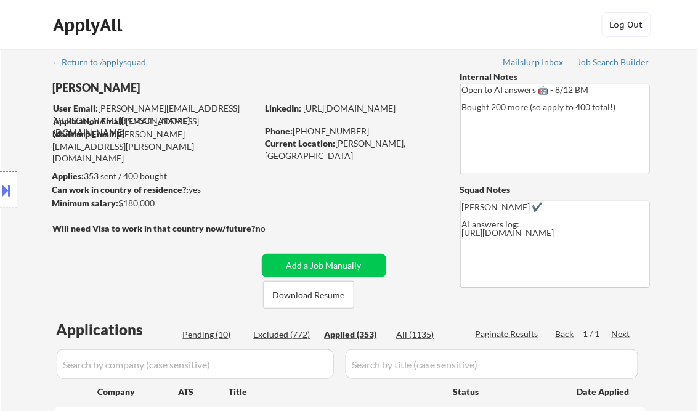
select select ""applied""
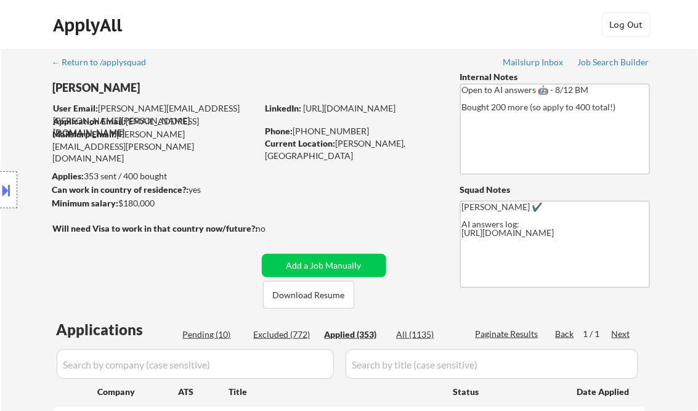
select select ""applied""
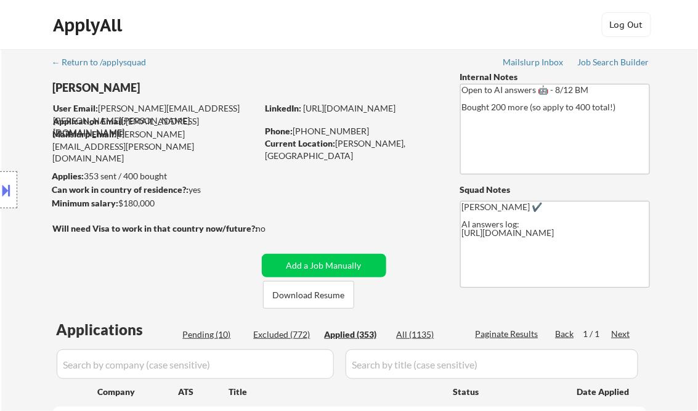
select select ""applied""
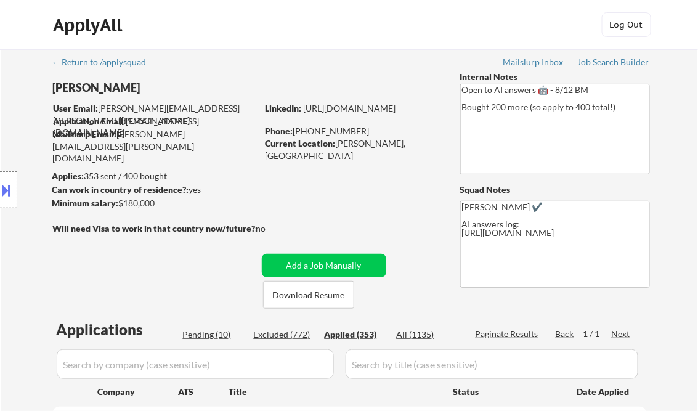
select select ""applied""
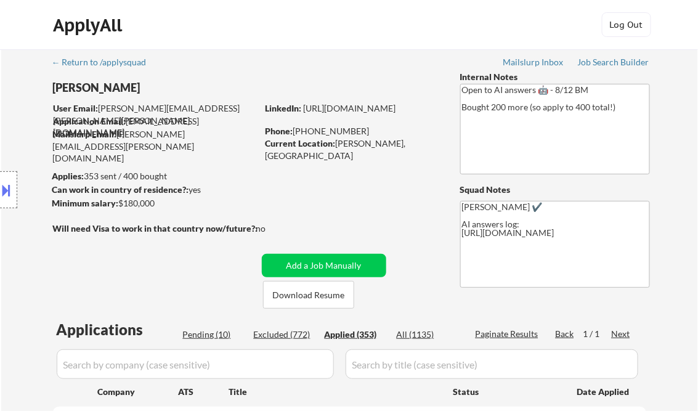
select select ""applied""
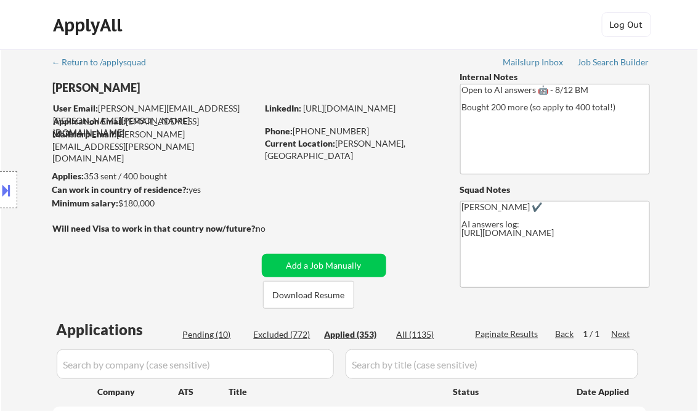
select select ""applied""
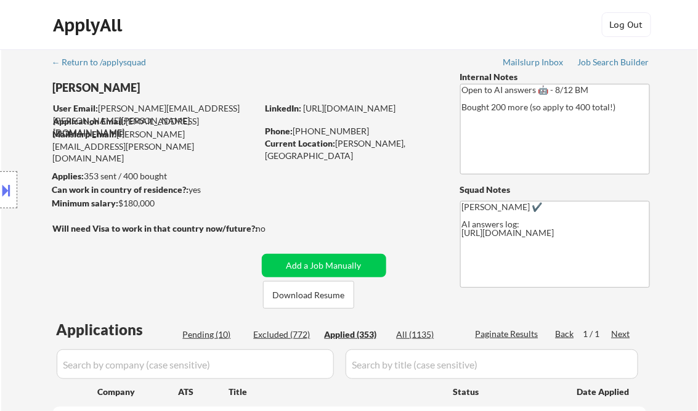
select select ""applied""
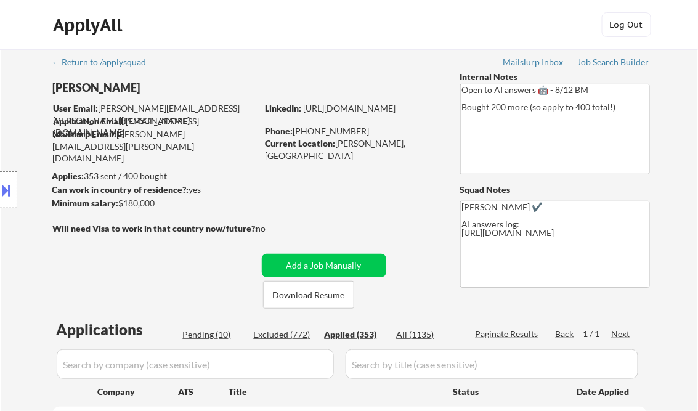
select select ""applied""
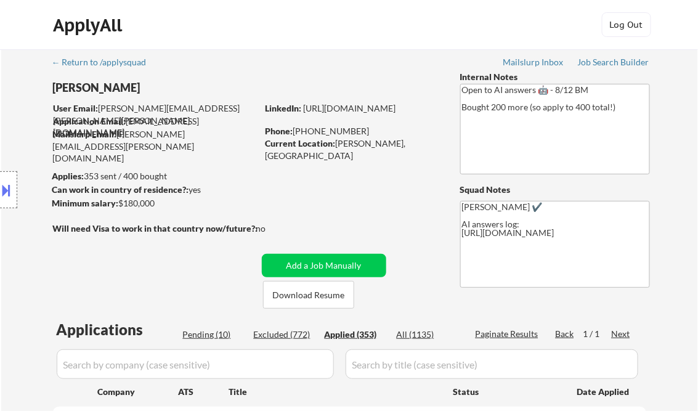
select select ""applied""
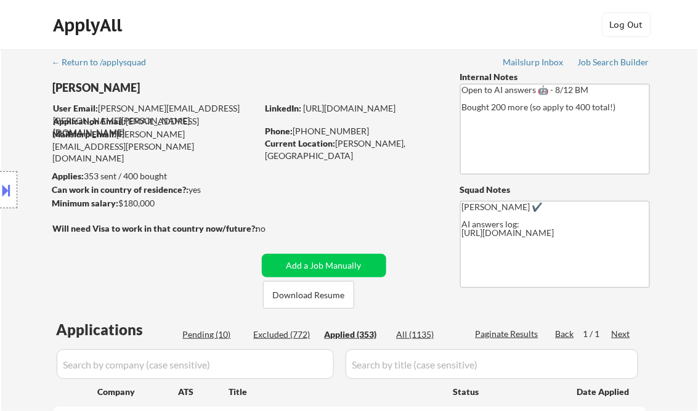
select select ""applied""
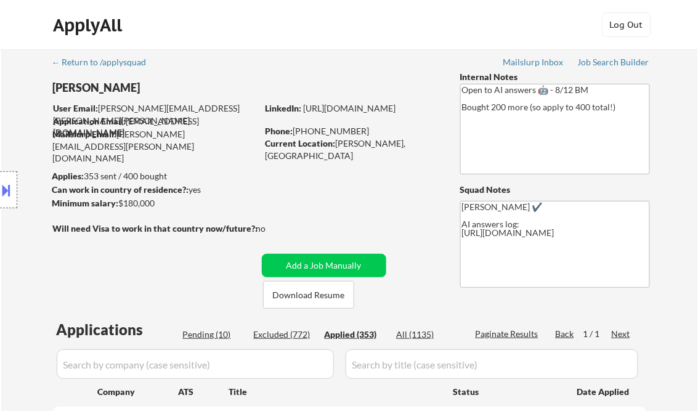
select select ""applied""
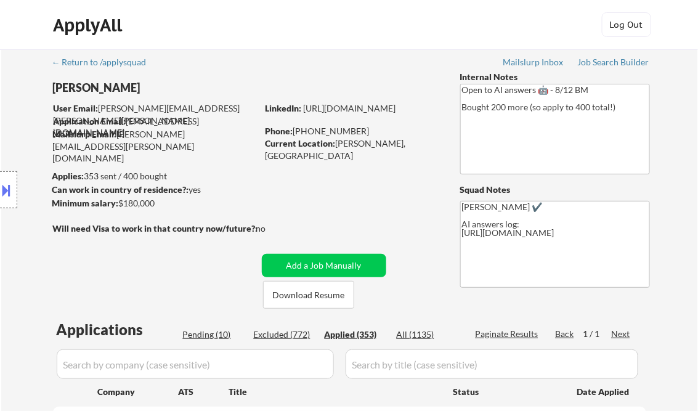
select select ""applied""
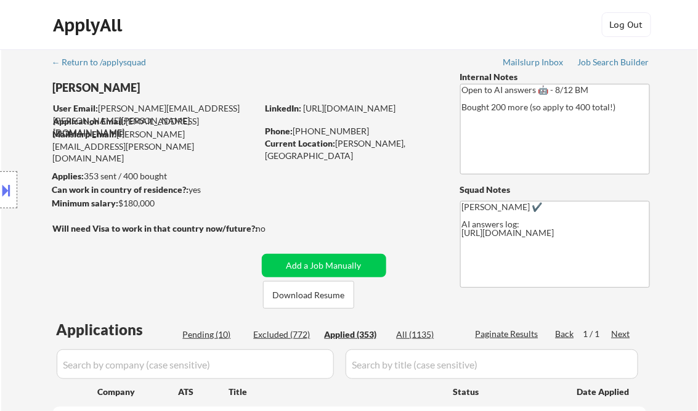
select select ""applied""
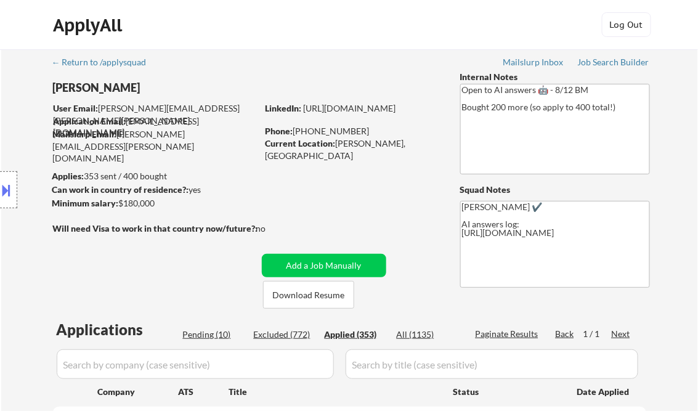
select select ""applied""
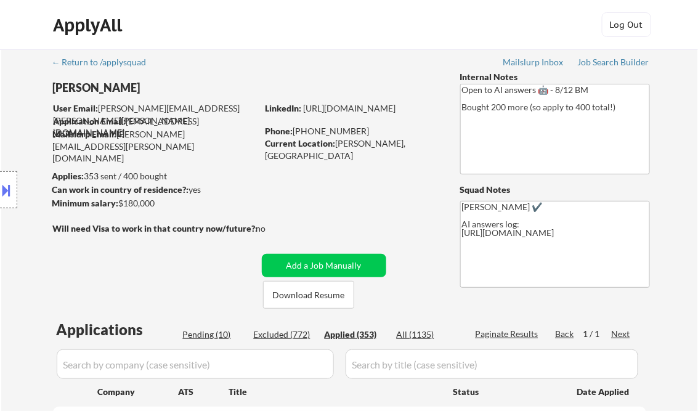
select select ""applied""
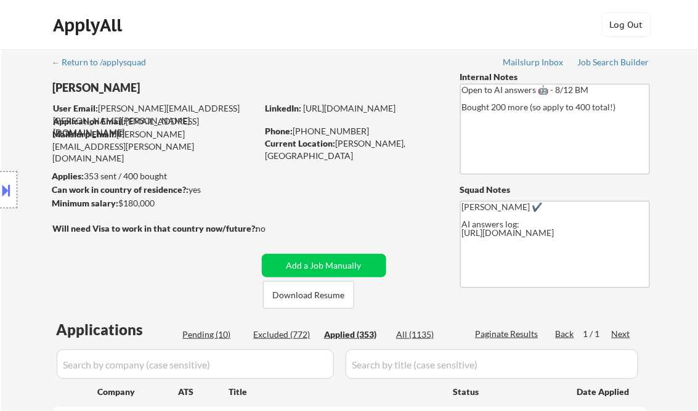
select select ""applied""
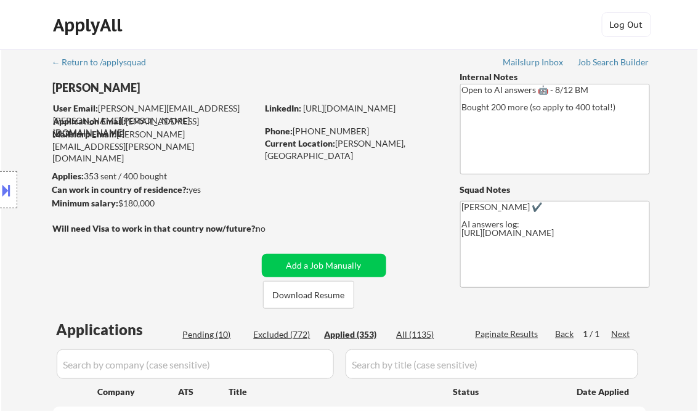
select select ""applied""
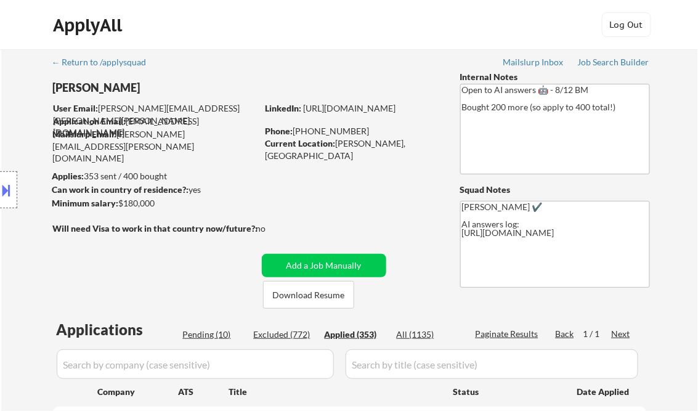
select select ""applied""
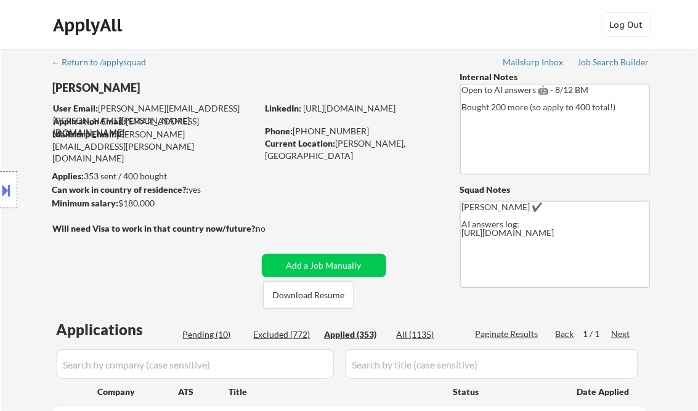
select select ""applied""
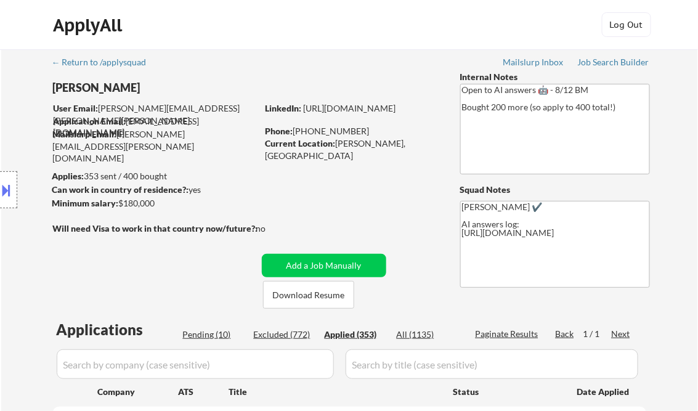
select select ""applied""
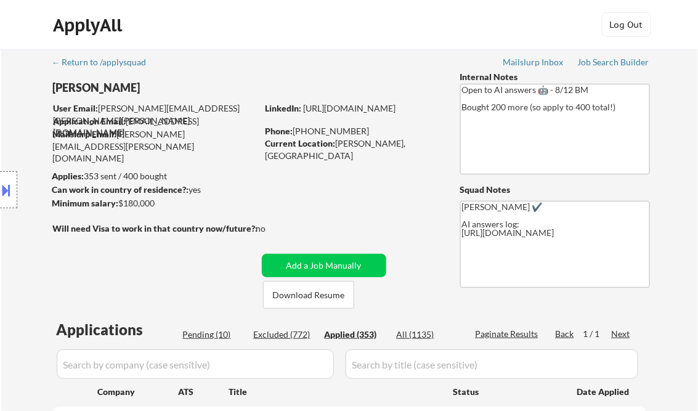
select select ""applied""
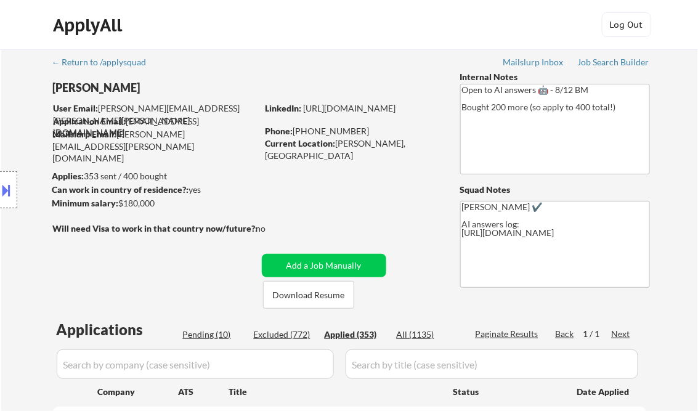
select select ""applied""
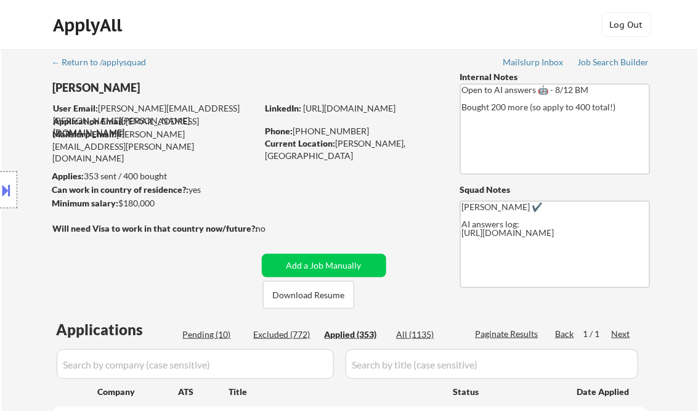
select select ""applied""
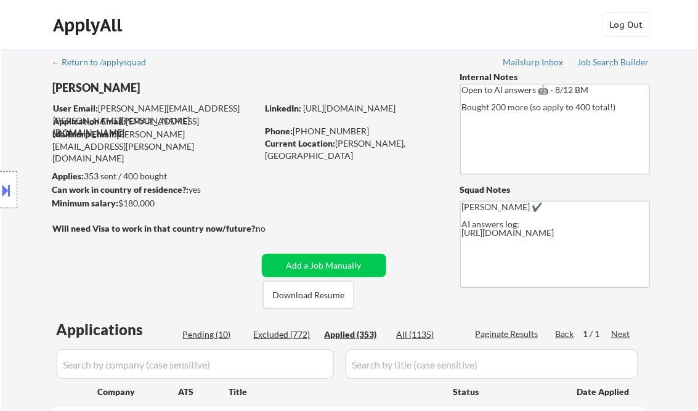
select select ""applied""
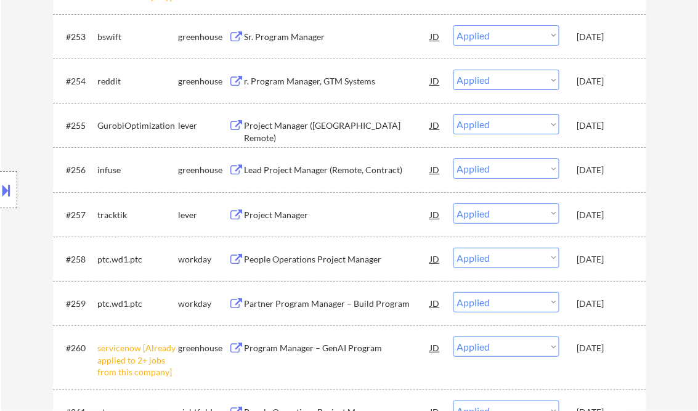
scroll to position [14662, 0]
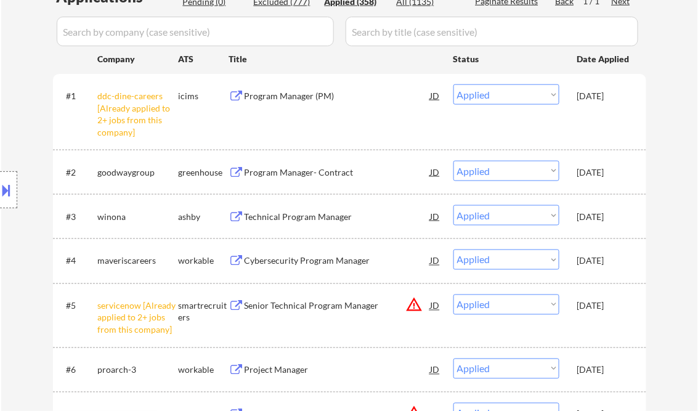
scroll to position [185, 0]
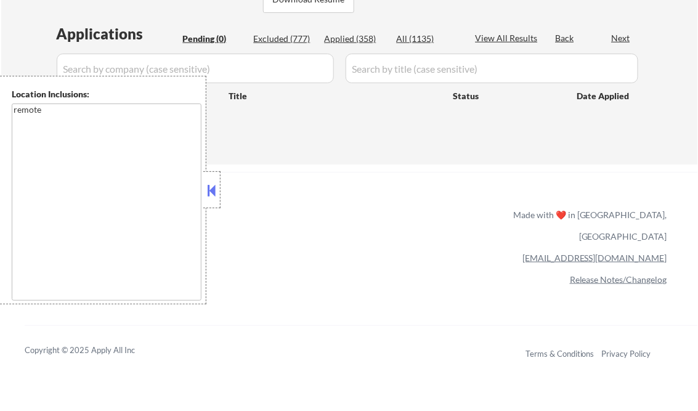
scroll to position [296, 0]
click at [215, 187] on button at bounding box center [212, 190] width 14 height 18
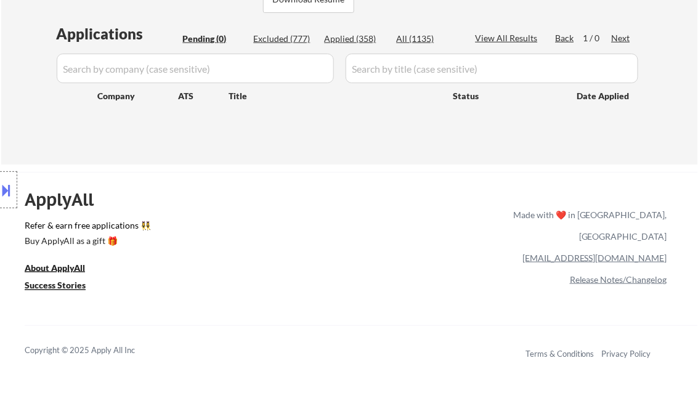
scroll to position [247, 0]
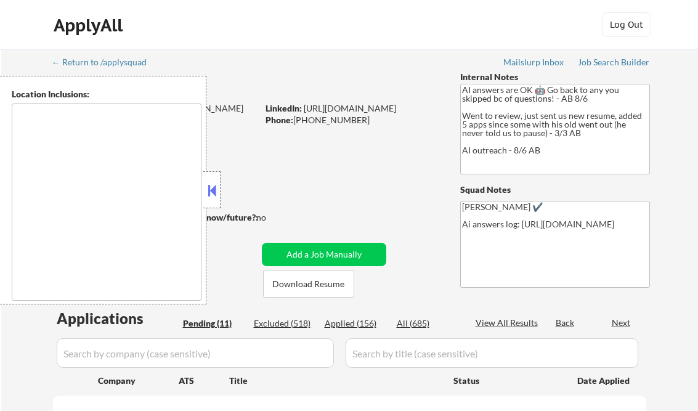
select select ""pending""
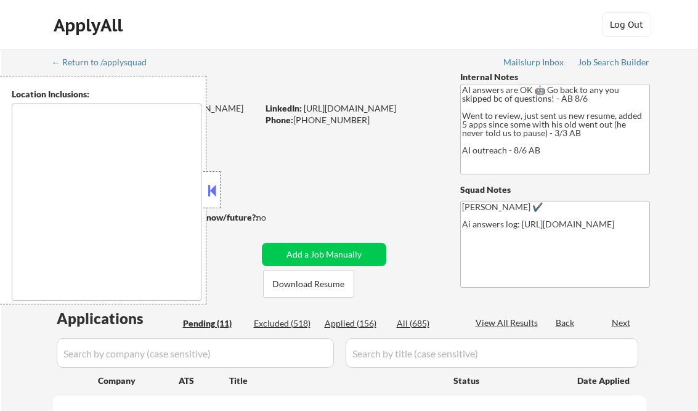
select select ""pending""
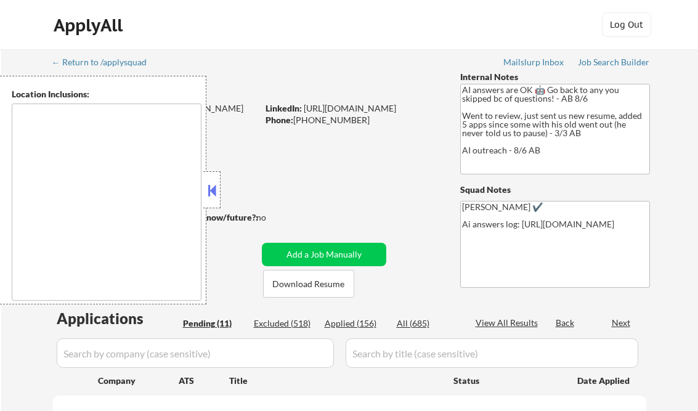
select select ""pending""
type textarea "[GEOGRAPHIC_DATA], [GEOGRAPHIC_DATA] [GEOGRAPHIC_DATA], [GEOGRAPHIC_DATA] [GEOG…"
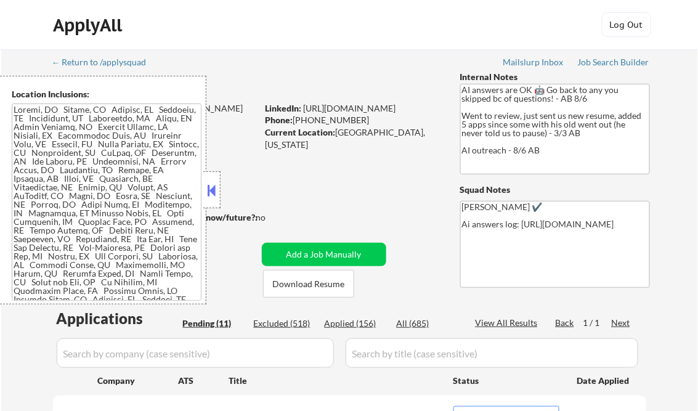
click at [205, 191] on div at bounding box center [211, 189] width 17 height 37
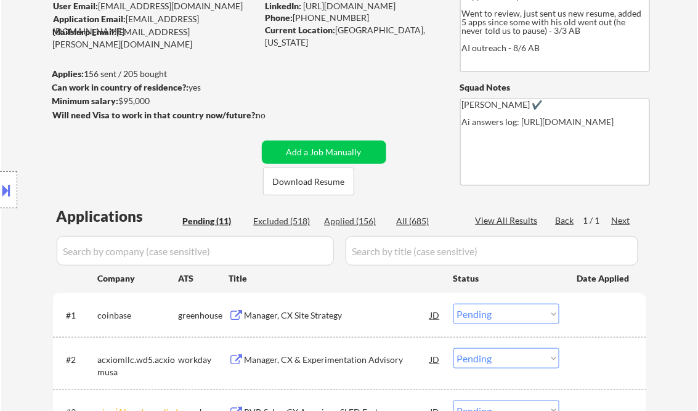
scroll to position [148, 0]
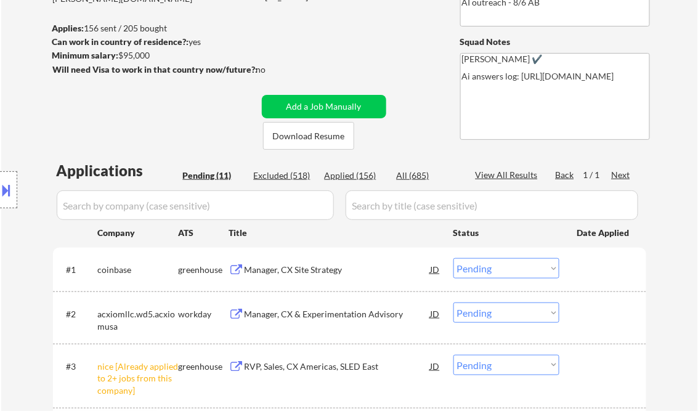
click at [12, 186] on button at bounding box center [7, 190] width 14 height 20
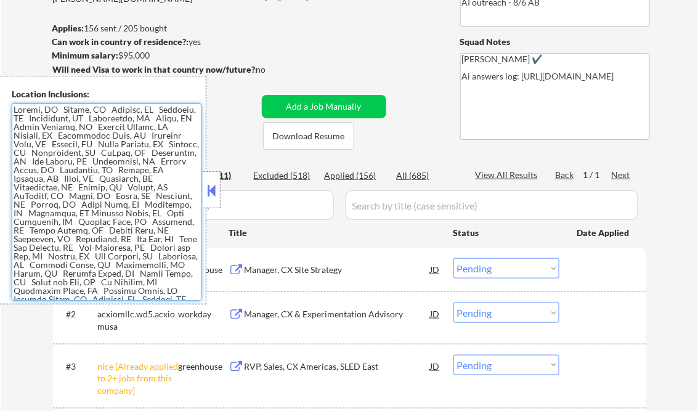
click at [92, 215] on textarea at bounding box center [107, 202] width 190 height 197
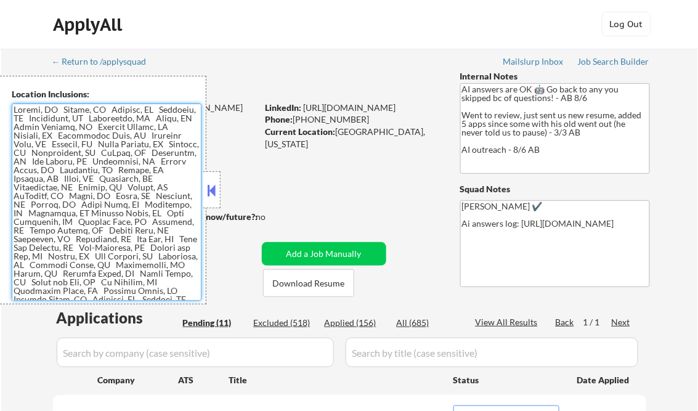
scroll to position [0, 0]
click at [607, 69] on link "Job Search Builder" at bounding box center [614, 63] width 72 height 12
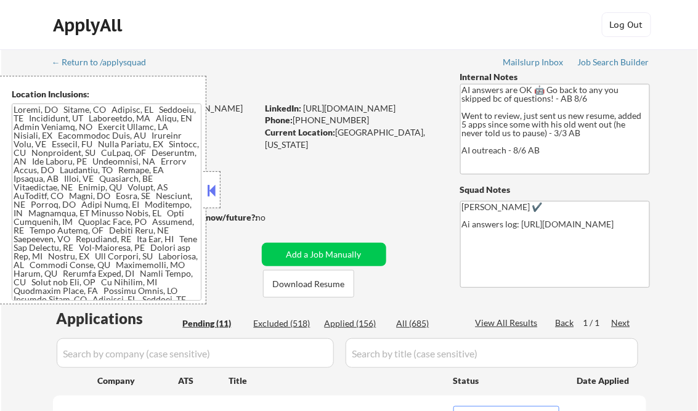
click at [211, 190] on button at bounding box center [212, 190] width 14 height 18
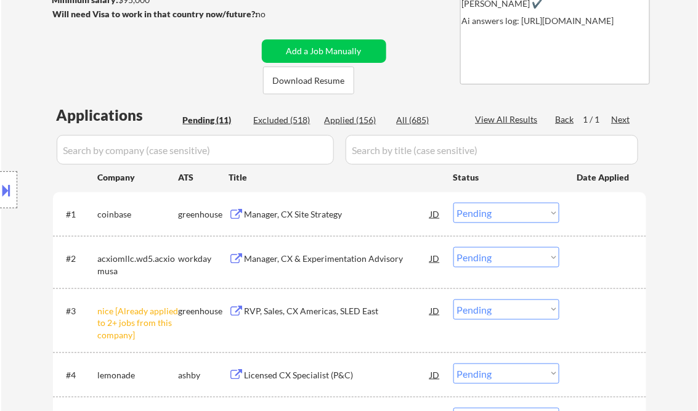
scroll to position [345, 0]
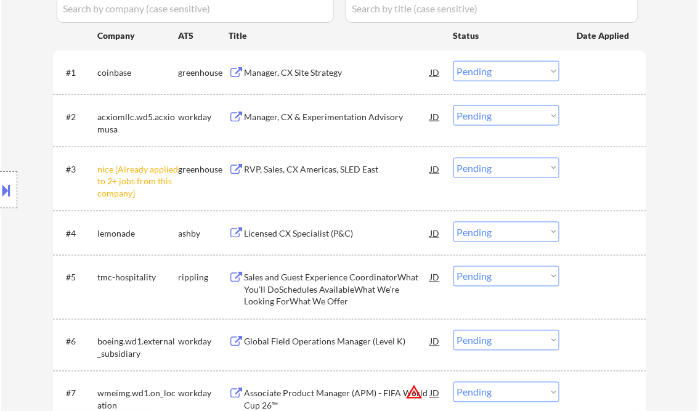
click at [291, 78] on div "Manager, CX Site Strategy" at bounding box center [338, 73] width 186 height 12
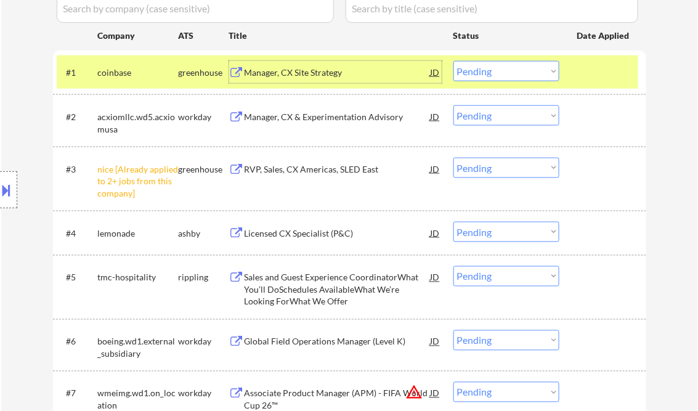
click at [308, 119] on div "Manager, CX & Experimentation Advisory" at bounding box center [338, 117] width 186 height 12
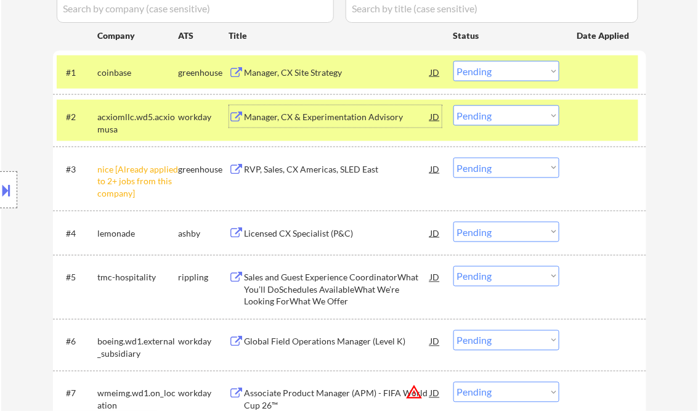
click at [507, 70] on select "Choose an option... Pending Applied Excluded (Questions) Excluded (Expired) Exc…" at bounding box center [507, 71] width 106 height 20
click at [454, 61] on select "Choose an option... Pending Applied Excluded (Questions) Excluded (Expired) Exc…" at bounding box center [507, 71] width 106 height 20
select select ""pending""
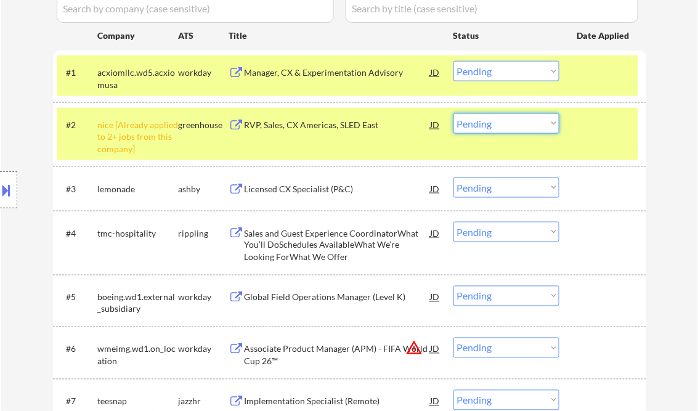
drag, startPoint x: 483, startPoint y: 118, endPoint x: 494, endPoint y: 132, distance: 17.6
click at [483, 118] on select "Choose an option... Pending Applied Excluded (Questions) Excluded (Expired) Exc…" at bounding box center [507, 123] width 106 height 20
click at [454, 113] on select "Choose an option... Pending Applied Excluded (Questions) Excluded (Expired) Exc…" at bounding box center [507, 123] width 106 height 20
select select ""pending""
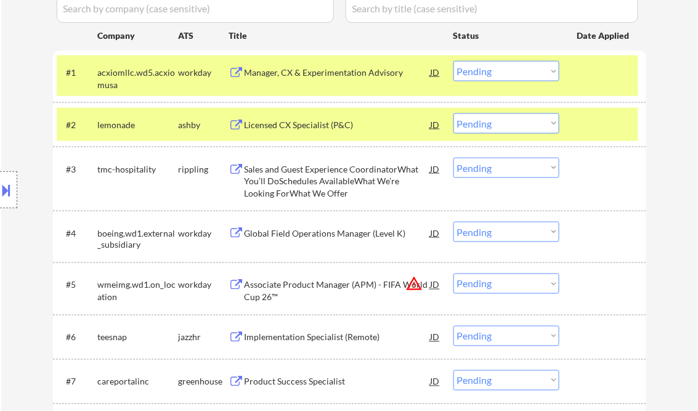
click at [502, 66] on select "Choose an option... Pending Applied Excluded (Questions) Excluded (Expired) Exc…" at bounding box center [507, 71] width 106 height 20
click at [454, 61] on select "Choose an option... Pending Applied Excluded (Questions) Excluded (Expired) Exc…" at bounding box center [507, 71] width 106 height 20
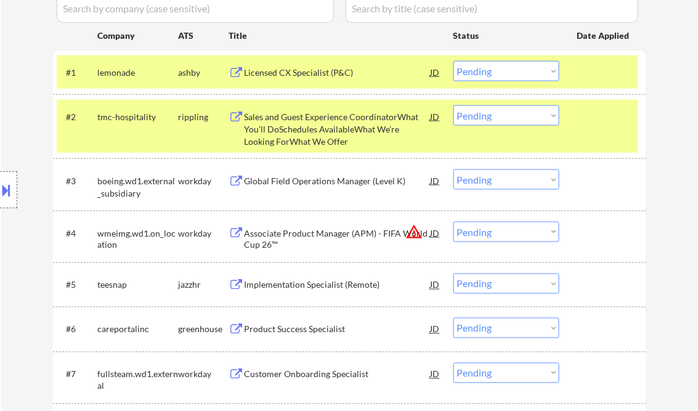
click at [293, 74] on div "Licensed CX Specialist (P&C)" at bounding box center [338, 73] width 186 height 12
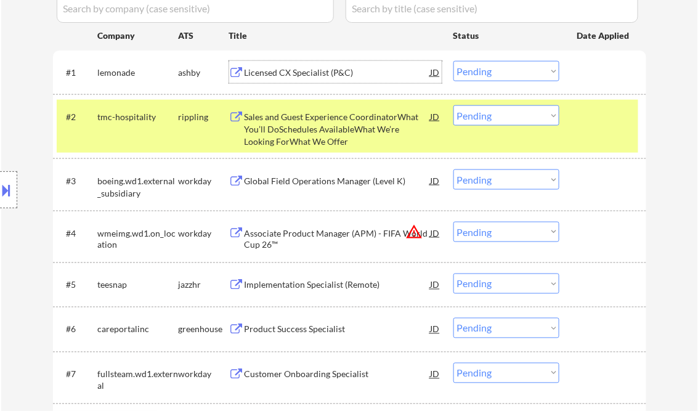
click at [586, 127] on div at bounding box center [605, 116] width 54 height 22
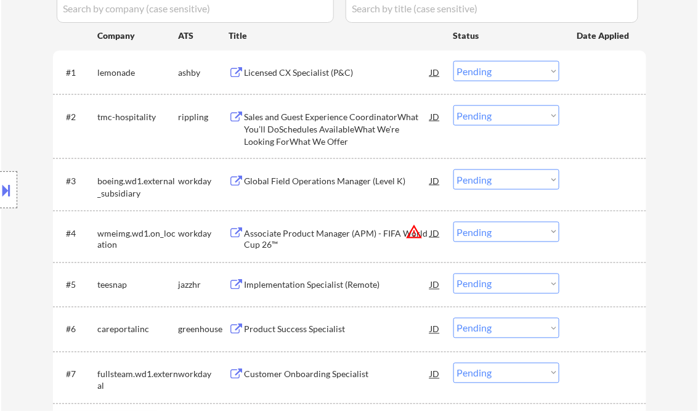
drag, startPoint x: 522, startPoint y: 67, endPoint x: 528, endPoint y: 81, distance: 14.9
click at [522, 67] on select "Choose an option... Pending Applied Excluded (Questions) Excluded (Expired) Exc…" at bounding box center [507, 71] width 106 height 20
click at [454, 61] on select "Choose an option... Pending Applied Excluded (Questions) Excluded (Expired) Exc…" at bounding box center [507, 71] width 106 height 20
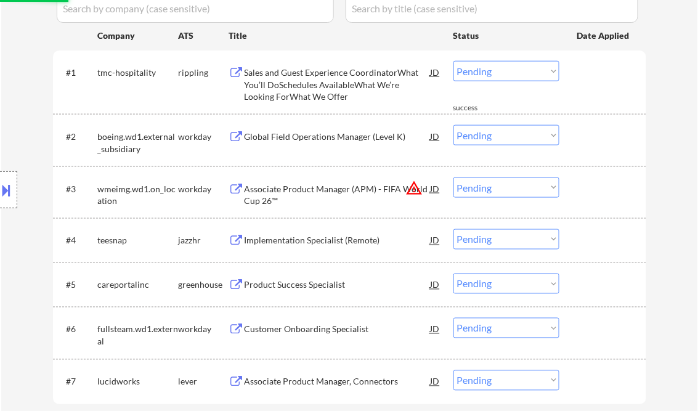
click at [311, 79] on div "Sales and Guest Experience CoordinatorWhat You’ll DoSchedules AvailableWhat We’…" at bounding box center [338, 85] width 186 height 36
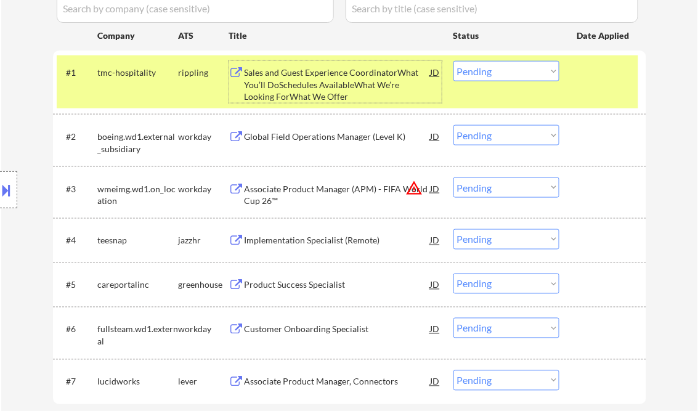
click at [478, 78] on select "Choose an option... Pending Applied Excluded (Questions) Excluded (Expired) Exc…" at bounding box center [507, 71] width 106 height 20
click at [454, 61] on select "Choose an option... Pending Applied Excluded (Questions) Excluded (Expired) Exc…" at bounding box center [507, 71] width 106 height 20
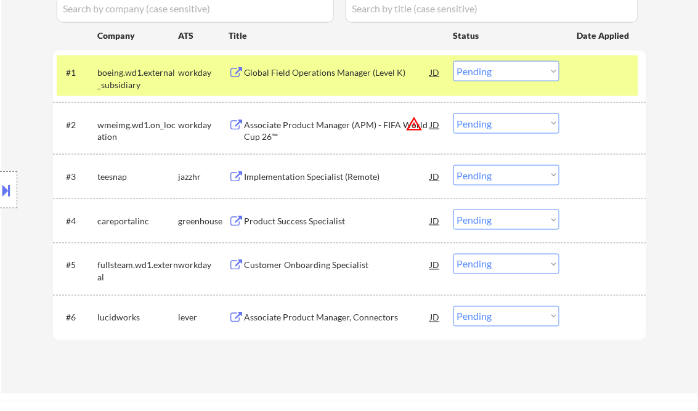
click at [304, 83] on div "Global Field Operations Manager (Level K)" at bounding box center [338, 72] width 186 height 22
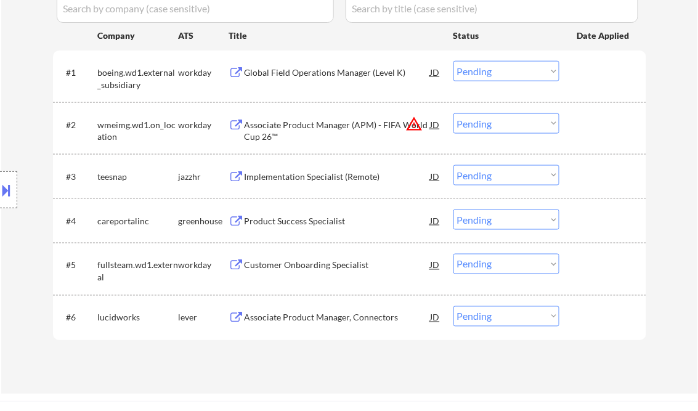
click at [7, 186] on button at bounding box center [7, 190] width 14 height 20
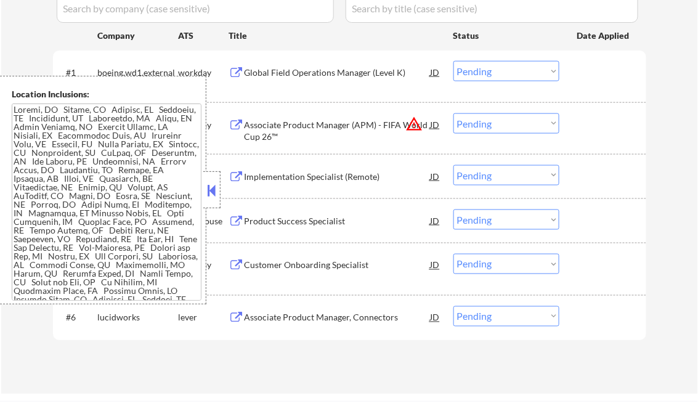
scroll to position [244, 0]
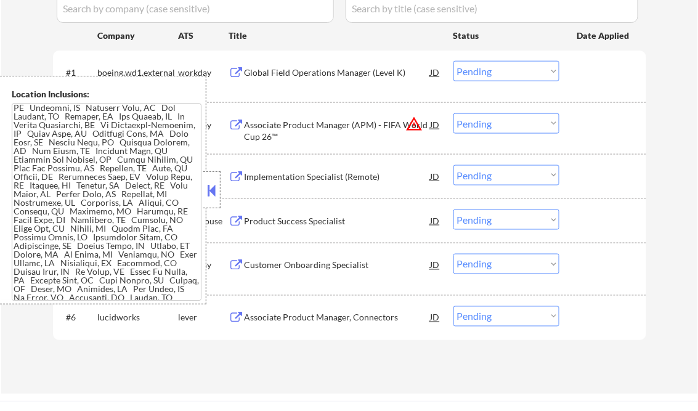
click at [212, 187] on button at bounding box center [212, 190] width 14 height 18
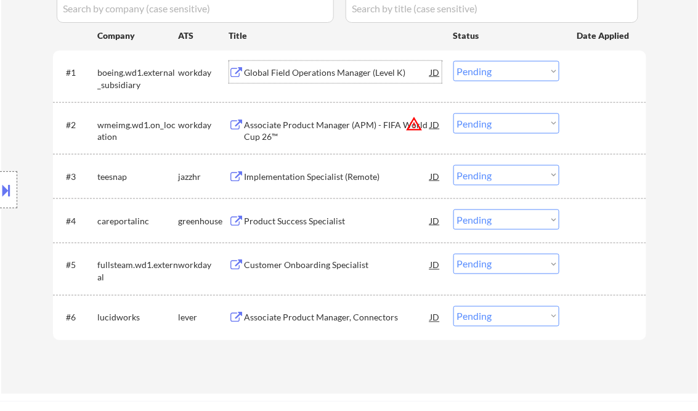
click at [289, 74] on div "Global Field Operations Manager (Level K)" at bounding box center [338, 73] width 186 height 12
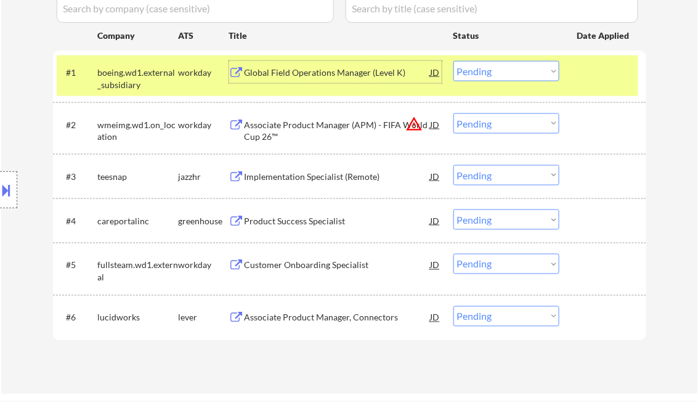
click at [491, 72] on select "Choose an option... Pending Applied Excluded (Questions) Excluded (Expired) Exc…" at bounding box center [507, 71] width 106 height 20
click at [454, 61] on select "Choose an option... Pending Applied Excluded (Questions) Excluded (Expired) Exc…" at bounding box center [507, 71] width 106 height 20
click at [319, 129] on div "Associate Product Manager (APM) - FIFA World Cup 26™" at bounding box center [338, 131] width 186 height 24
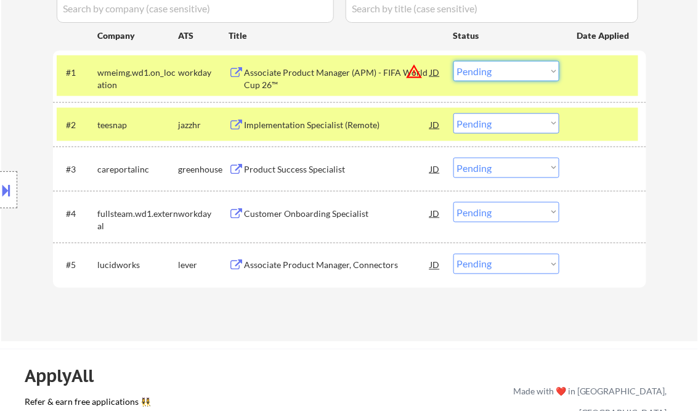
click at [478, 74] on select "Choose an option... Pending Applied Excluded (Questions) Excluded (Expired) Exc…" at bounding box center [507, 71] width 106 height 20
click at [454, 61] on select "Choose an option... Pending Applied Excluded (Questions) Excluded (Expired) Exc…" at bounding box center [507, 71] width 106 height 20
click at [300, 131] on div "Implementation Specialist (Remote)" at bounding box center [338, 124] width 186 height 22
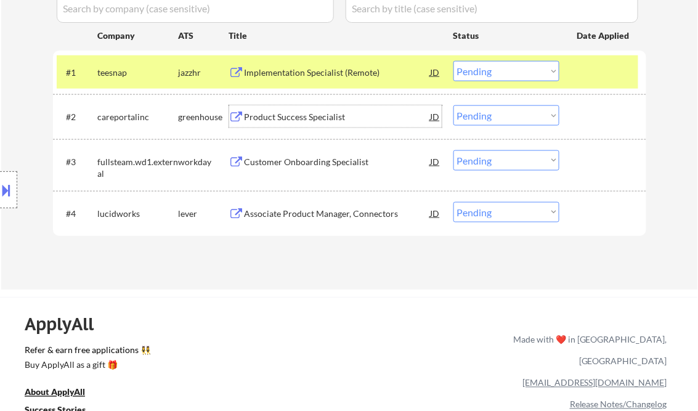
drag, startPoint x: 487, startPoint y: 74, endPoint x: 496, endPoint y: 83, distance: 12.6
click at [487, 74] on select "Choose an option... Pending Applied Excluded (Questions) Excluded (Expired) Exc…" at bounding box center [507, 71] width 106 height 20
click at [454, 61] on select "Choose an option... Pending Applied Excluded (Questions) Excluded (Expired) Exc…" at bounding box center [507, 71] width 106 height 20
click at [300, 116] on div "Product Success Specialist" at bounding box center [338, 117] width 186 height 12
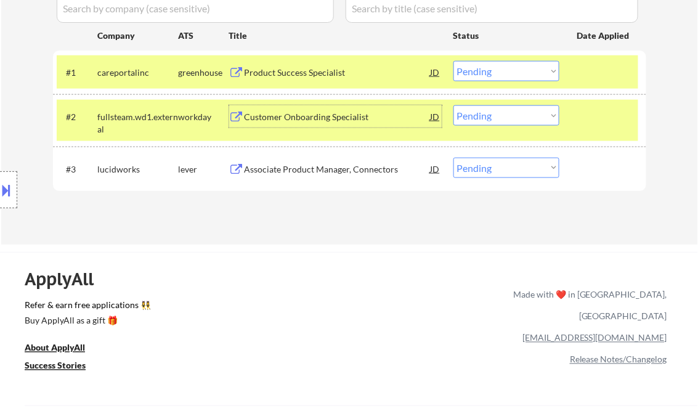
click at [510, 72] on select "Choose an option... Pending Applied Excluded (Questions) Excluded (Expired) Exc…" at bounding box center [507, 71] width 106 height 20
click at [454, 61] on select "Choose an option... Pending Applied Excluded (Questions) Excluded (Expired) Exc…" at bounding box center [507, 71] width 106 height 20
click at [296, 122] on div "Customer Onboarding Specialist" at bounding box center [338, 117] width 186 height 12
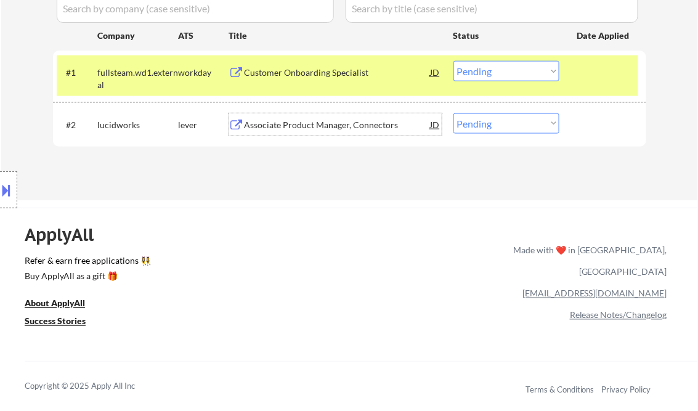
drag, startPoint x: 483, startPoint y: 70, endPoint x: 488, endPoint y: 82, distance: 13.3
click at [483, 70] on select "Choose an option... Pending Applied Excluded (Questions) Excluded (Expired) Exc…" at bounding box center [507, 71] width 106 height 20
click at [454, 61] on select "Choose an option... Pending Applied Excluded (Questions) Excluded (Expired) Exc…" at bounding box center [507, 71] width 106 height 20
click at [305, 124] on div "Associate Product Manager, Connectors" at bounding box center [338, 125] width 186 height 12
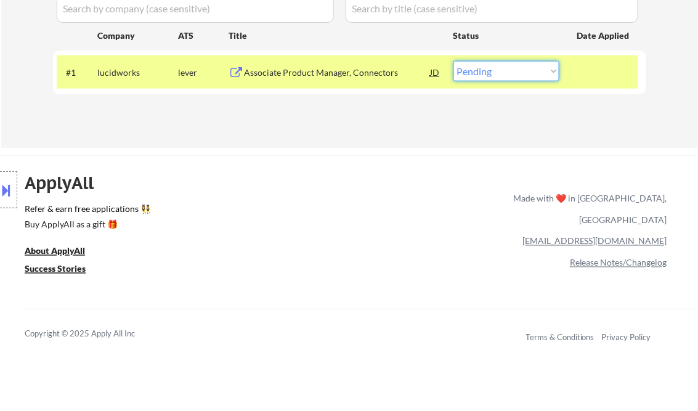
drag, startPoint x: 505, startPoint y: 73, endPoint x: 506, endPoint y: 80, distance: 6.9
click at [505, 73] on select "Choose an option... Pending Applied Excluded (Questions) Excluded (Expired) Exc…" at bounding box center [507, 71] width 106 height 20
select select ""applied""
click at [454, 61] on select "Choose an option... Pending Applied Excluded (Questions) Excluded (Expired) Exc…" at bounding box center [507, 71] width 106 height 20
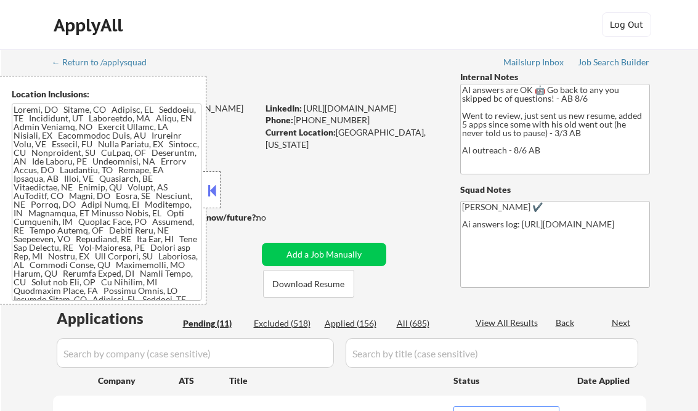
select select ""pending""
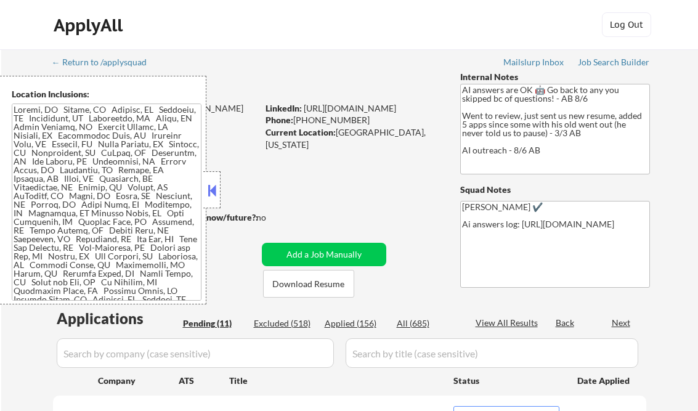
select select ""pending""
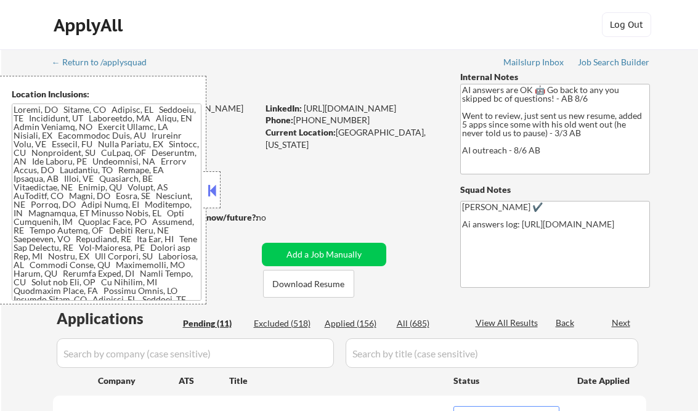
select select ""pending""
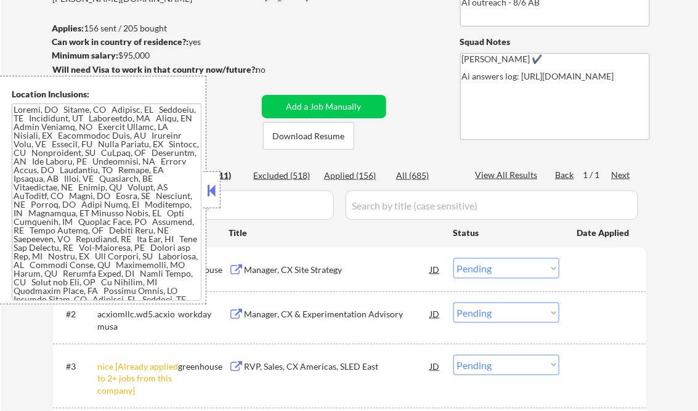
click at [212, 191] on button at bounding box center [212, 190] width 14 height 18
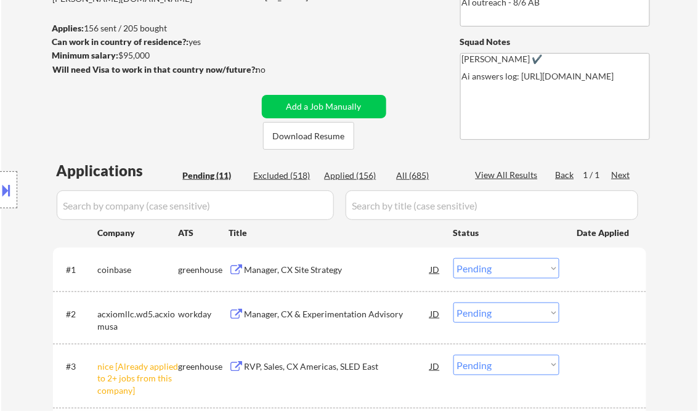
click at [349, 176] on div "Applied (156)" at bounding box center [356, 176] width 62 height 12
click at [512, 173] on div "View All Results" at bounding box center [509, 175] width 66 height 12
select select ""applied""
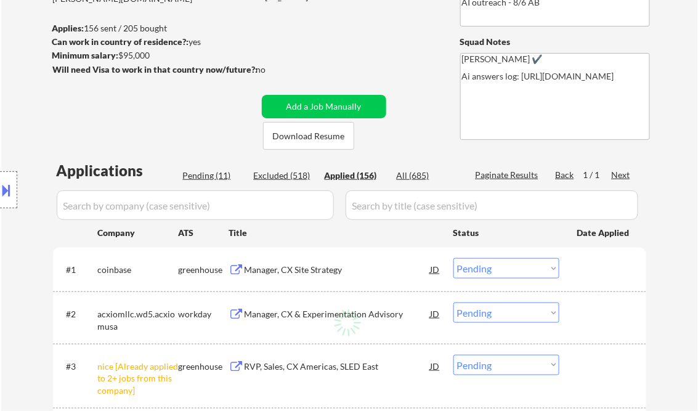
select select ""applied""
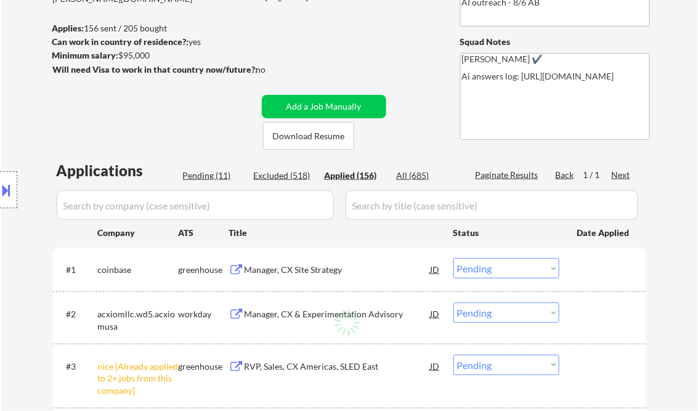
select select ""applied""
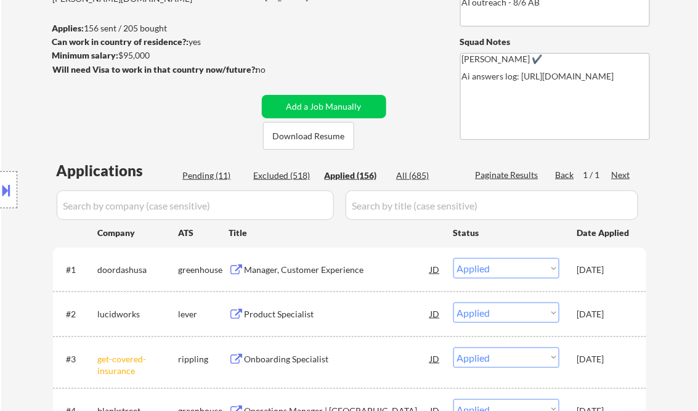
select select ""applied""
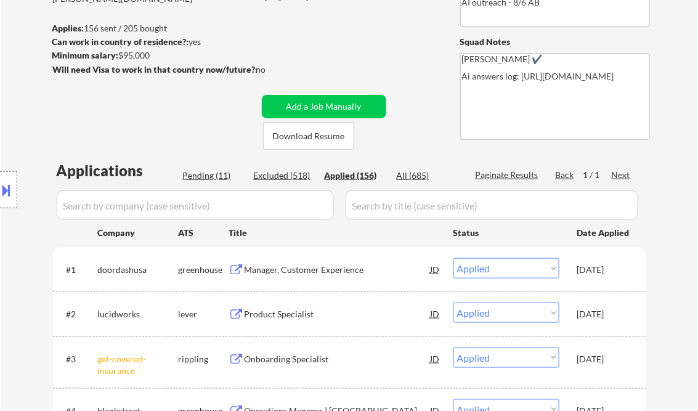
select select ""applied""
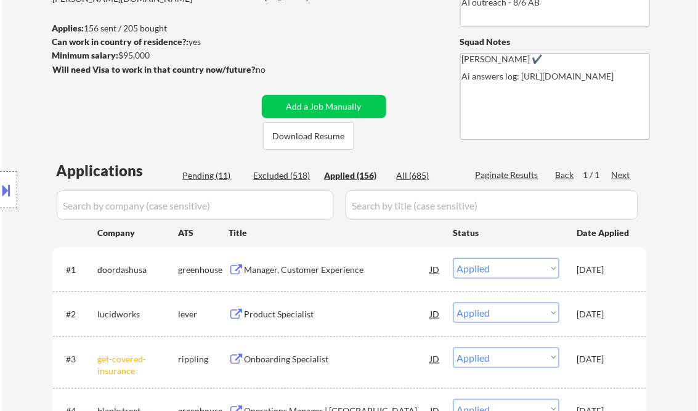
select select ""applied""
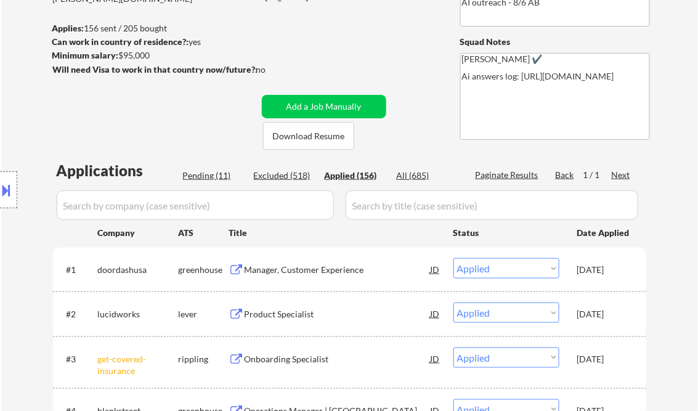
select select ""applied""
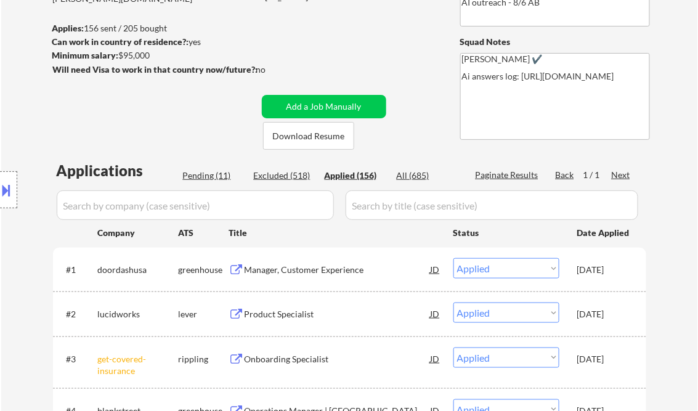
select select ""applied""
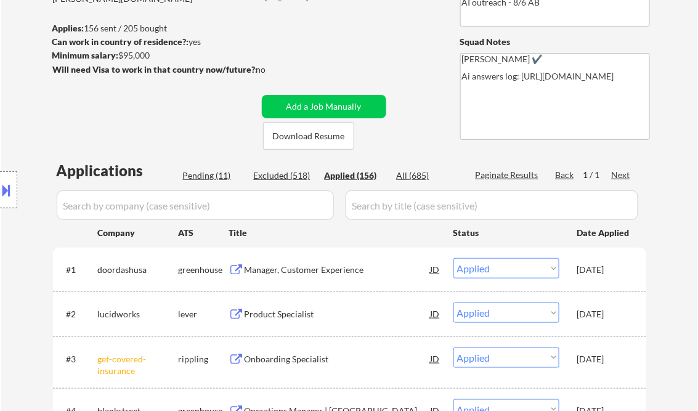
select select ""applied""
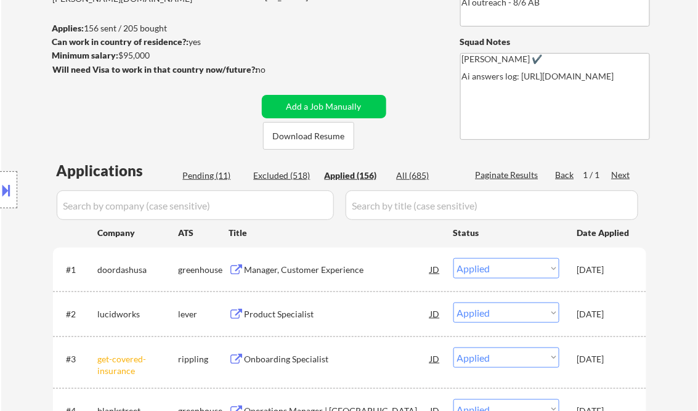
select select ""applied""
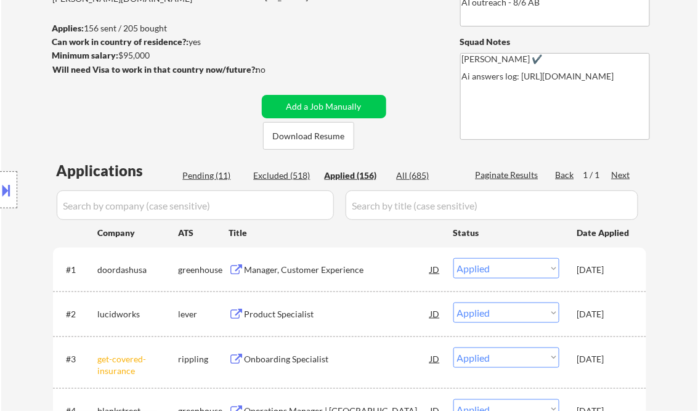
select select ""applied""
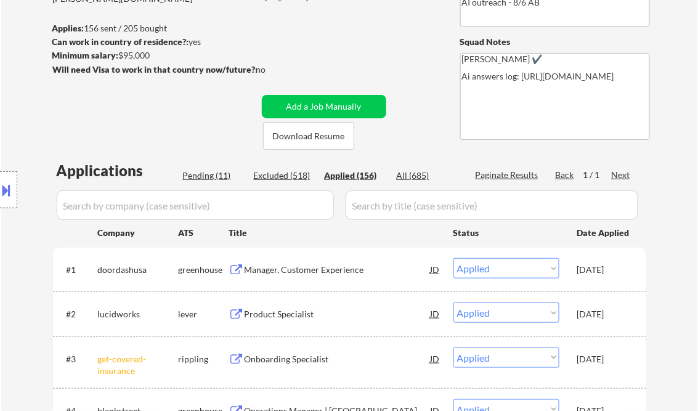
select select ""applied""
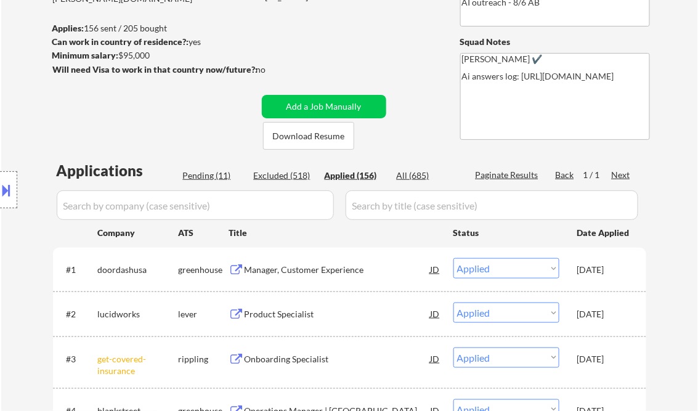
select select ""applied""
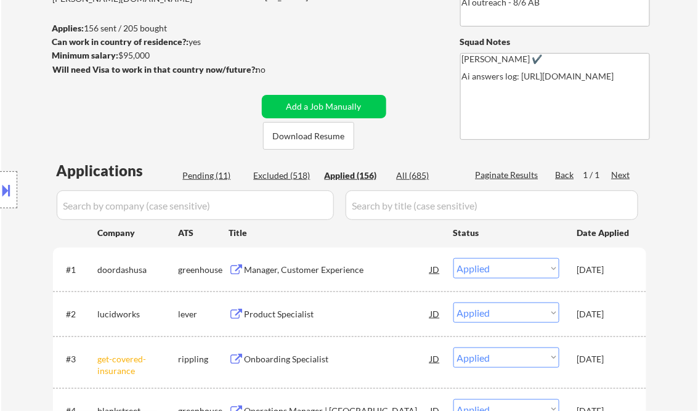
select select ""applied""
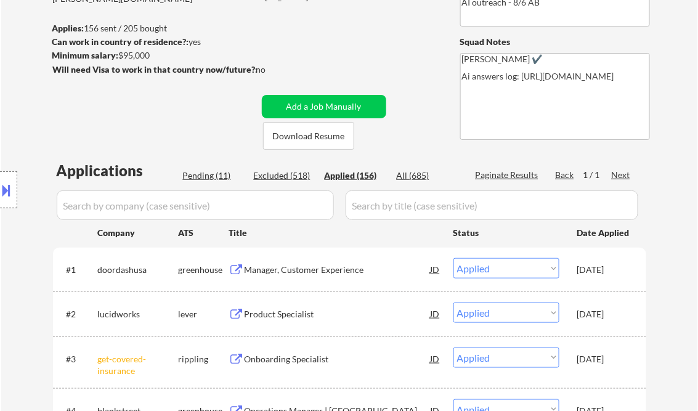
select select ""applied""
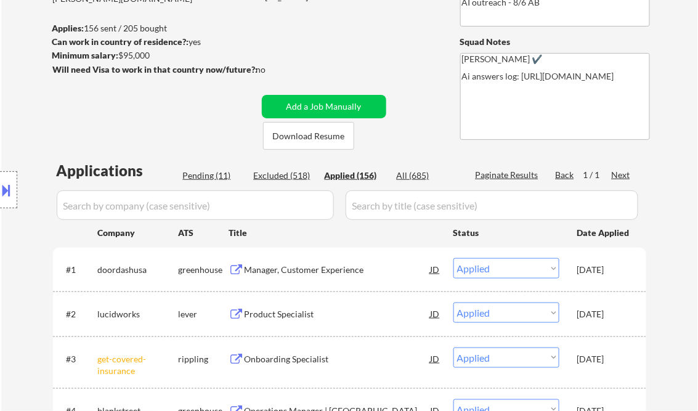
select select ""applied""
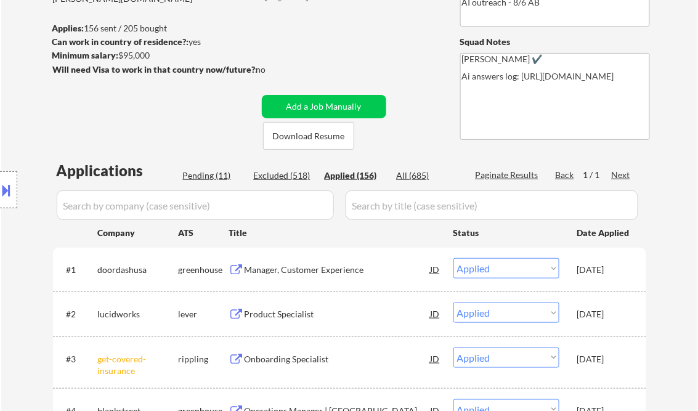
select select ""applied""
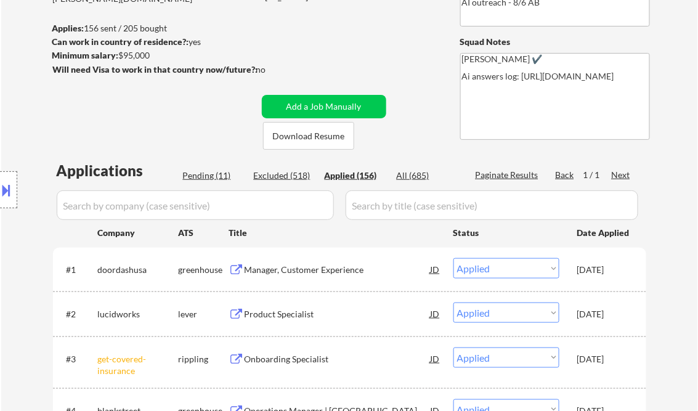
select select ""applied""
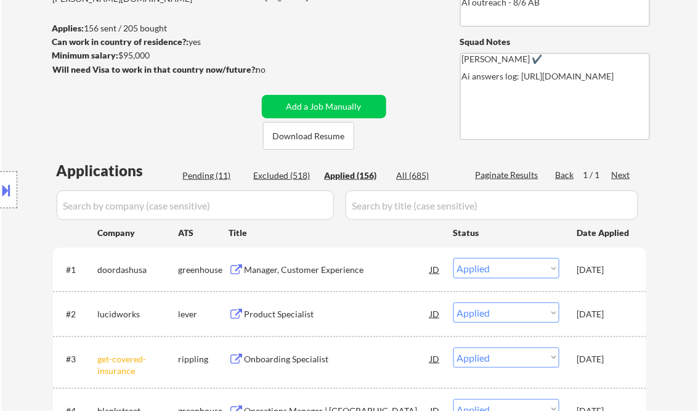
select select ""applied""
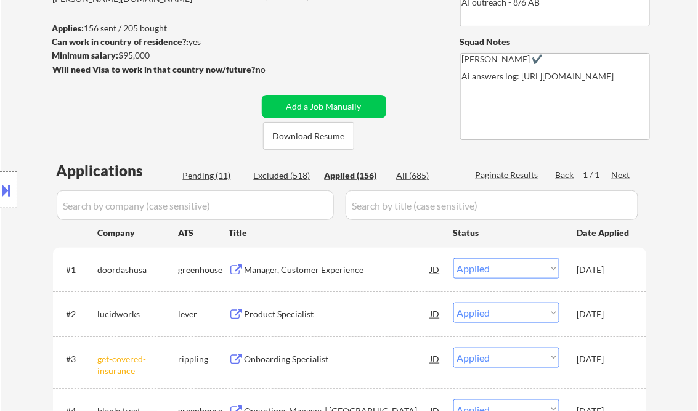
select select ""applied""
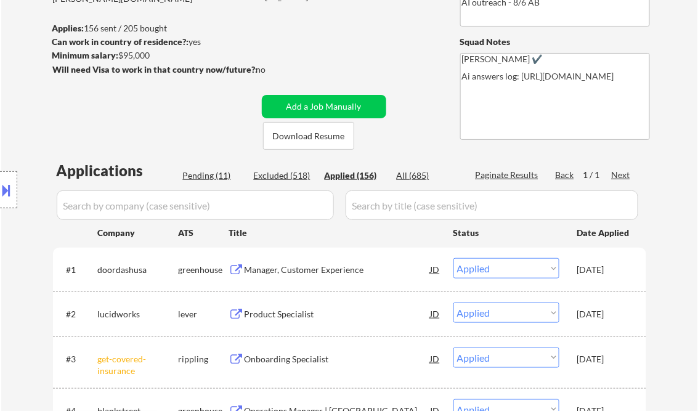
select select ""applied""
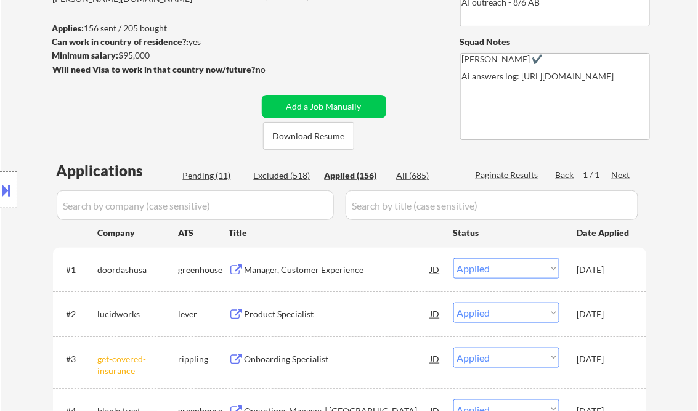
select select ""applied""
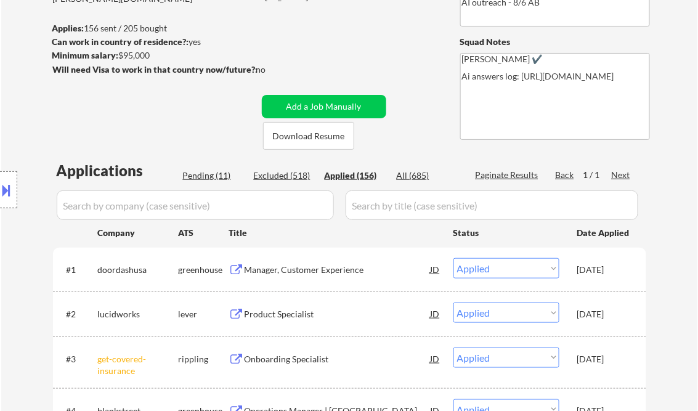
select select ""applied""
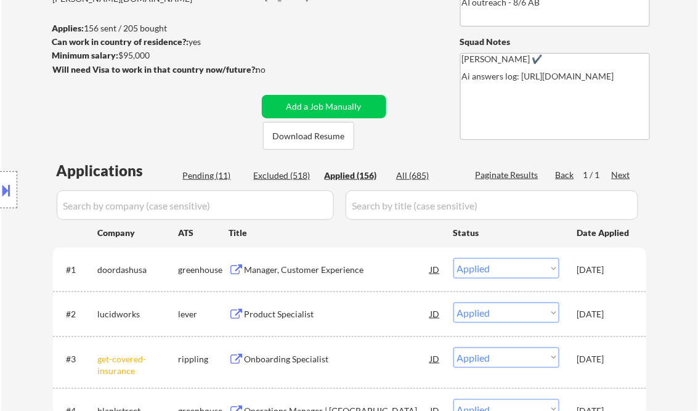
select select ""applied""
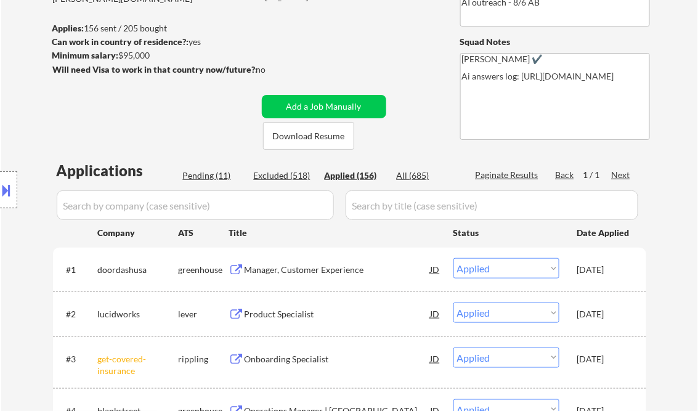
select select ""applied""
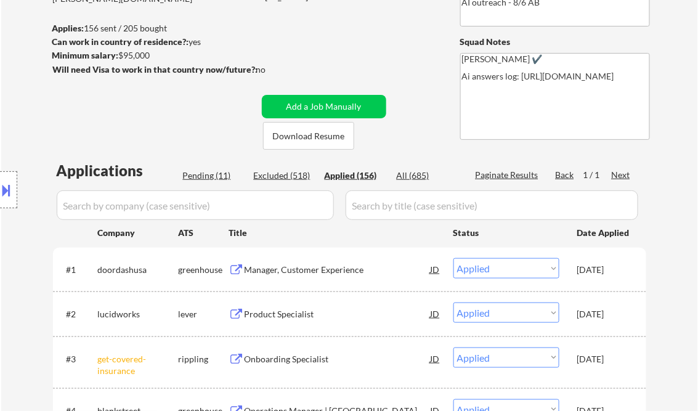
select select ""applied""
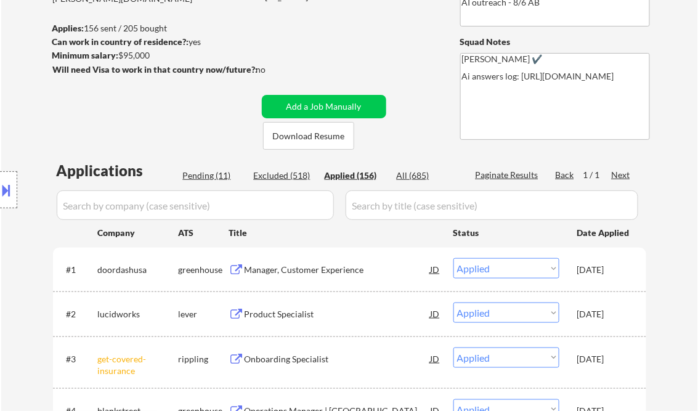
select select ""applied""
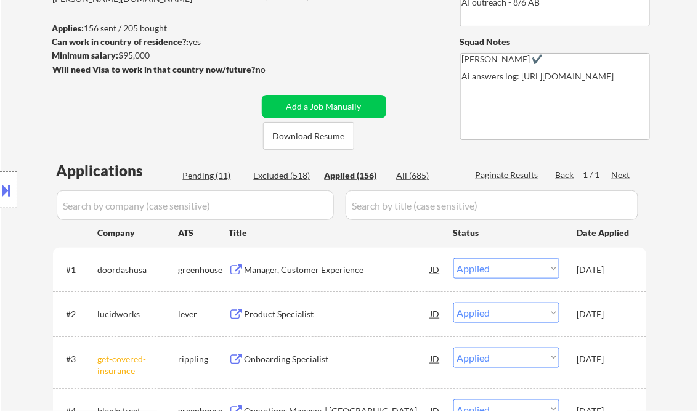
select select ""applied""
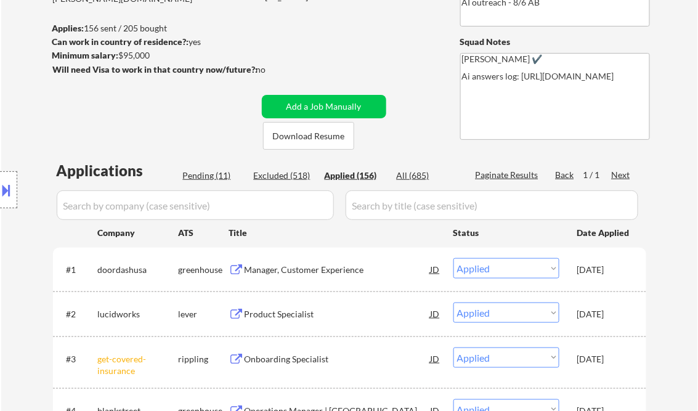
select select ""applied""
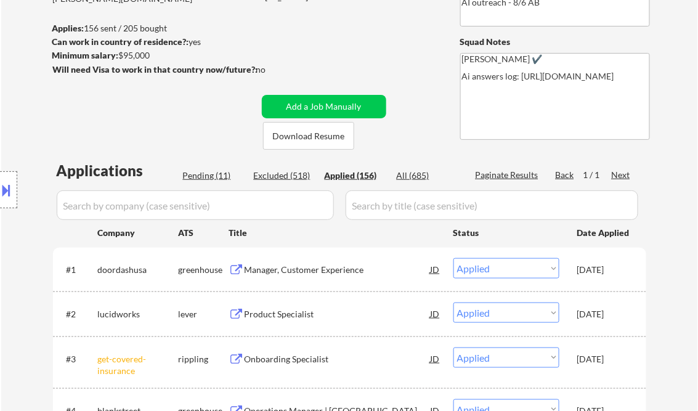
select select ""applied""
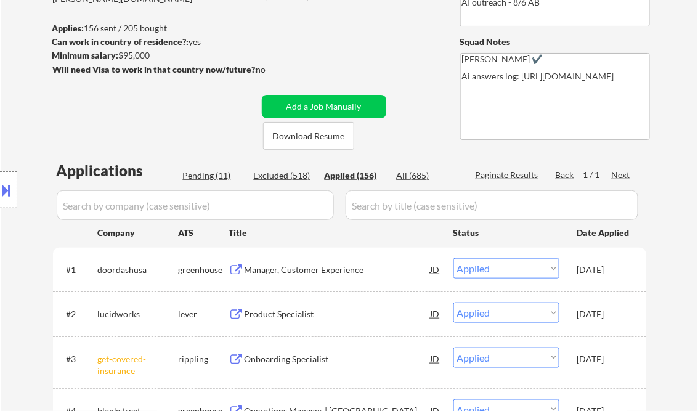
select select ""applied""
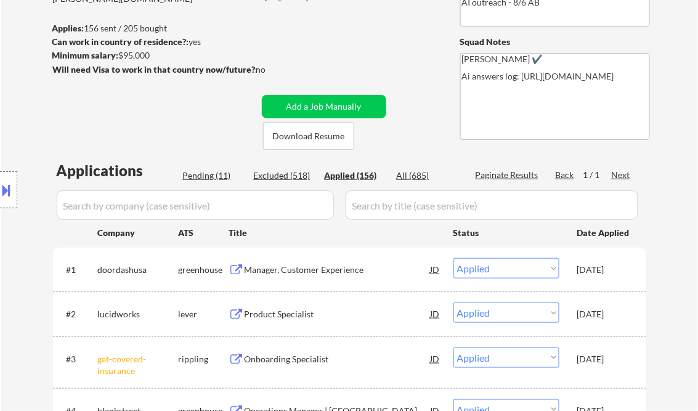
select select ""applied""
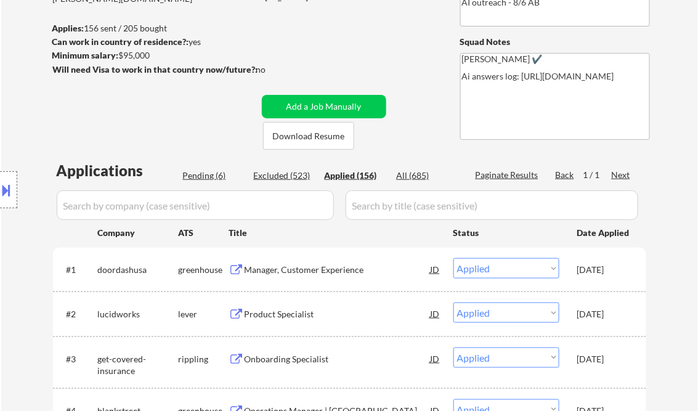
select select ""applied""
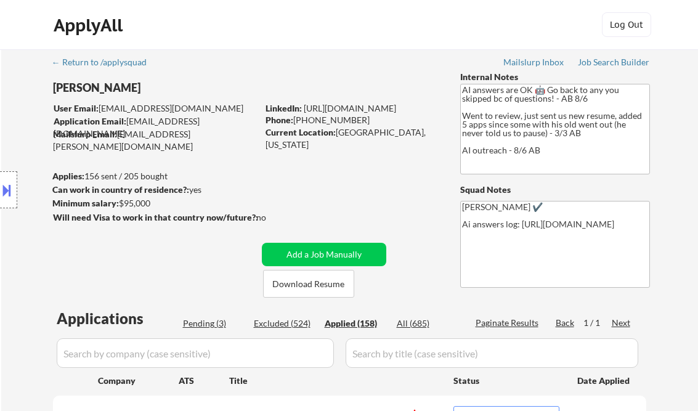
select select ""applied""
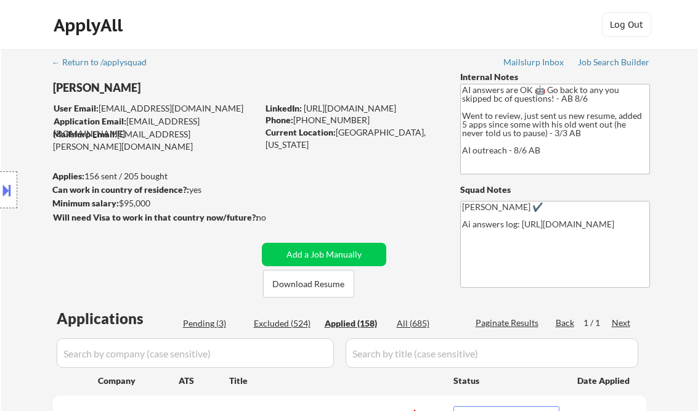
select select ""applied""
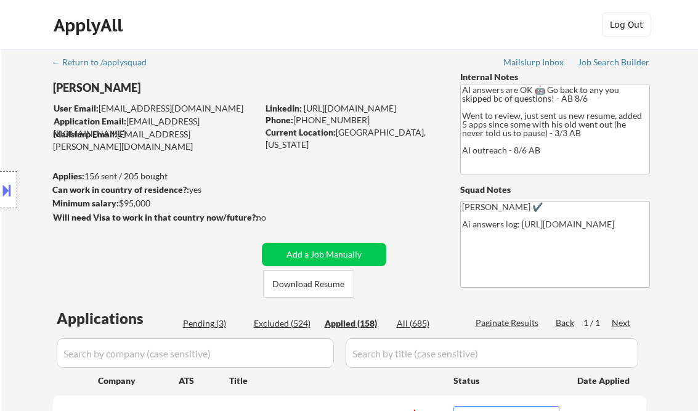
select select ""applied""
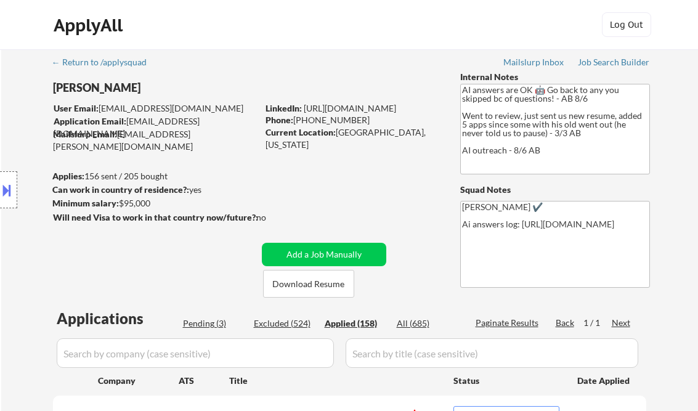
select select ""applied""
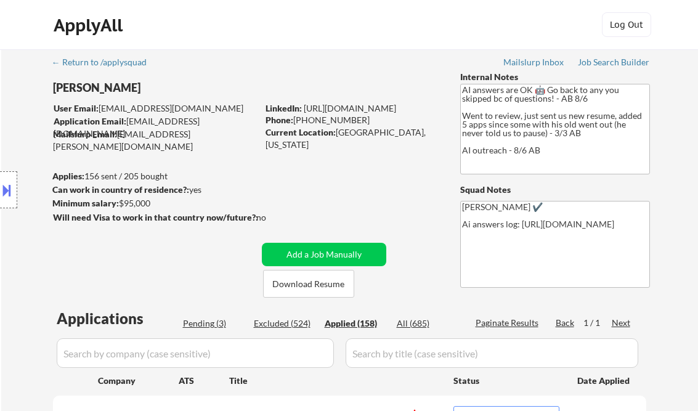
select select ""applied""
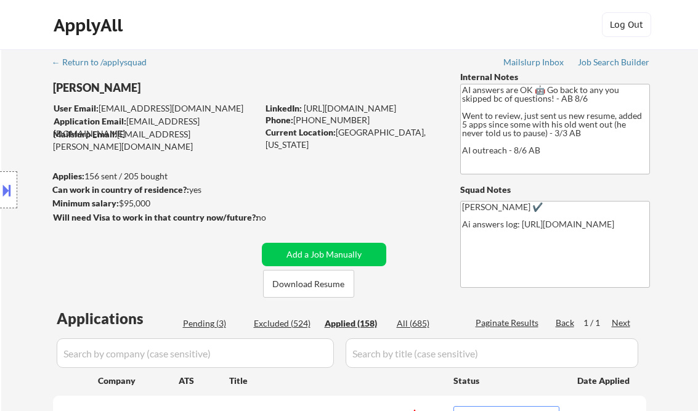
select select ""applied""
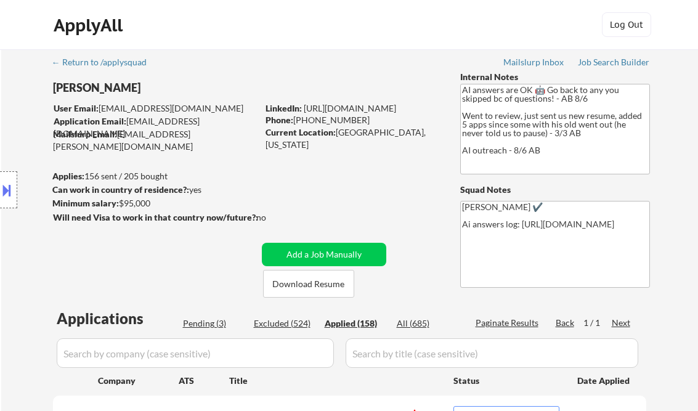
select select ""applied""
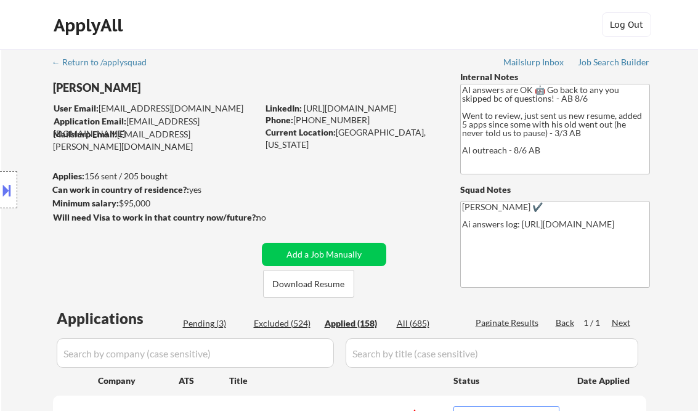
select select ""applied""
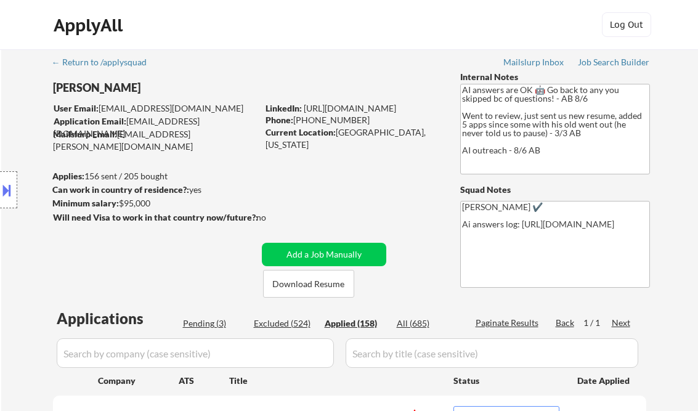
select select ""applied""
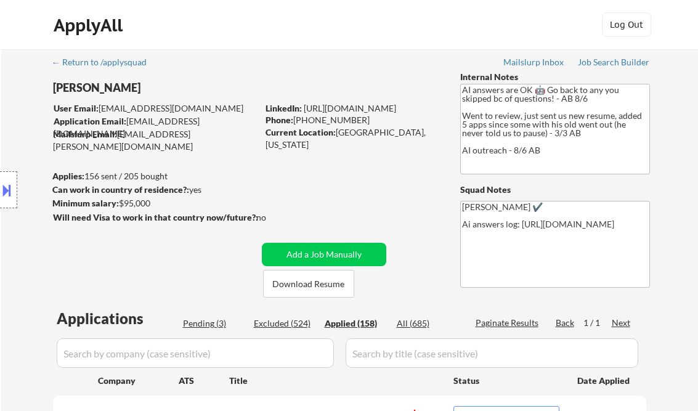
select select ""applied""
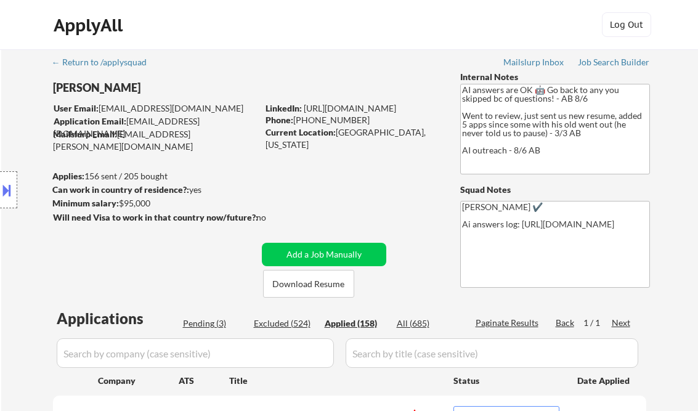
select select ""applied""
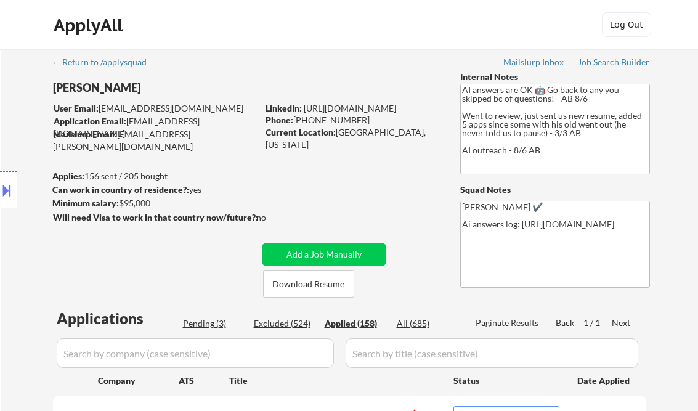
select select ""applied""
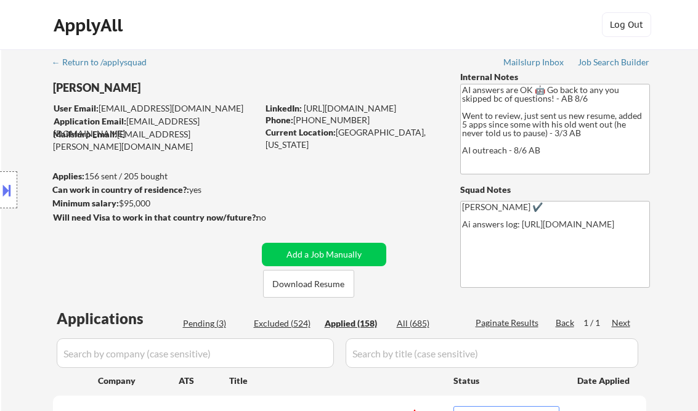
select select ""applied""
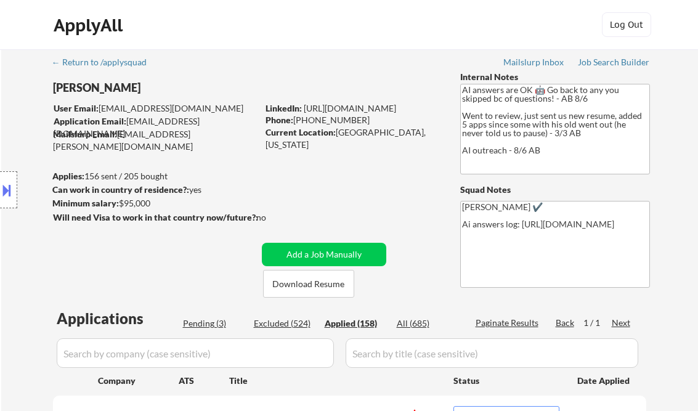
select select ""applied""
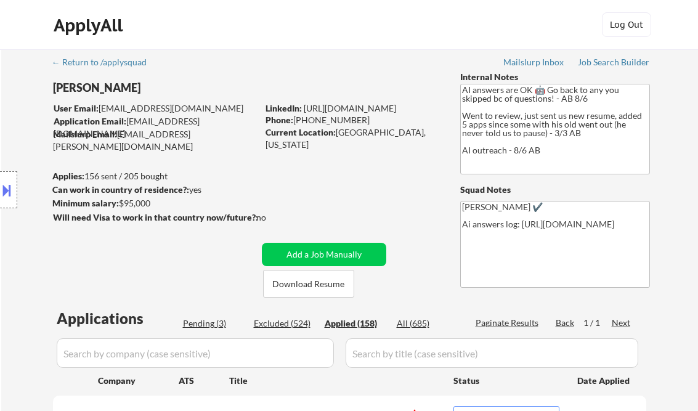
select select ""applied""
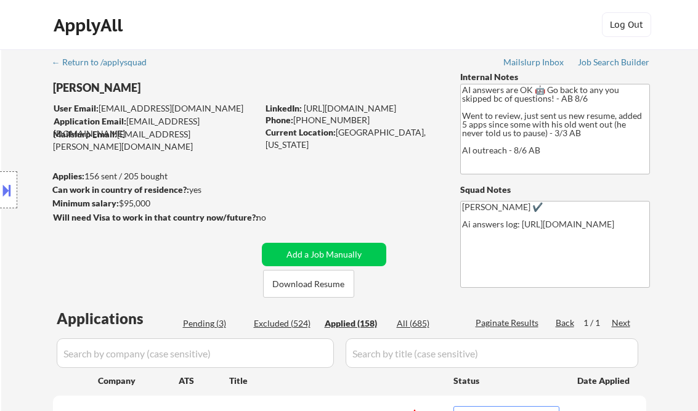
select select ""applied""
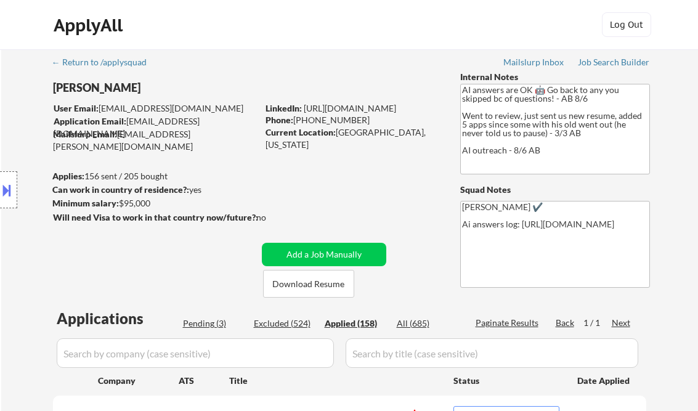
select select ""applied""
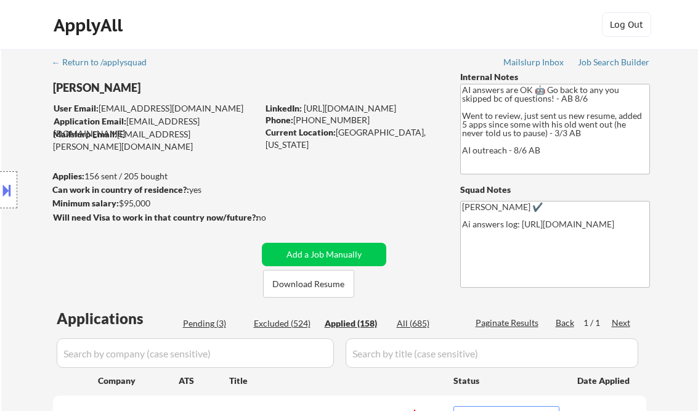
select select ""applied""
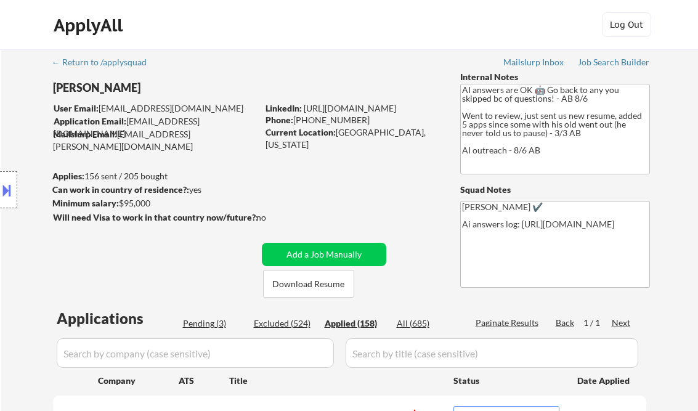
select select ""applied""
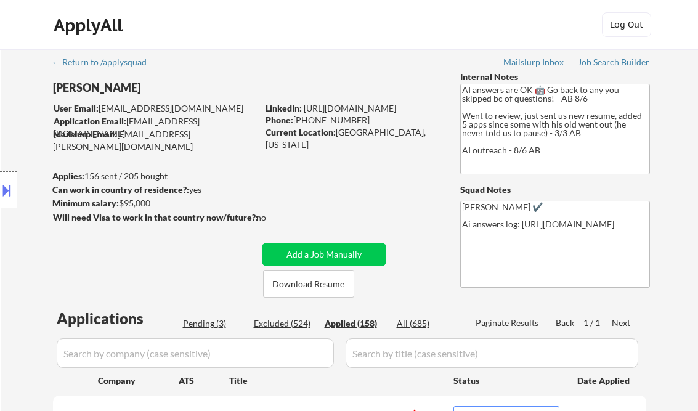
select select ""applied""
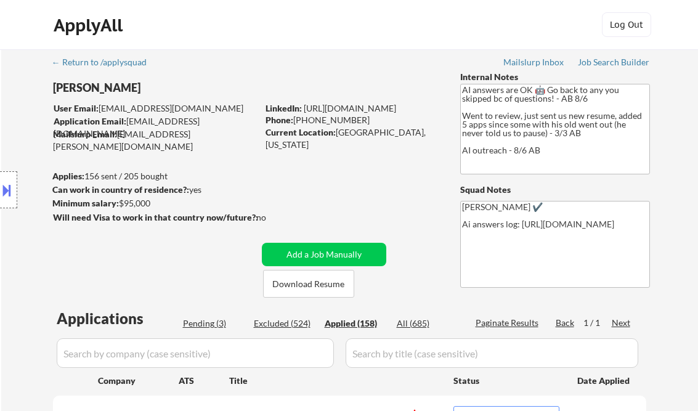
select select ""applied""
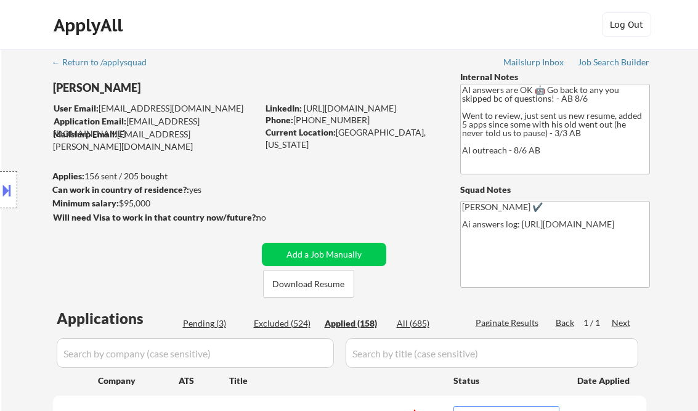
select select ""applied""
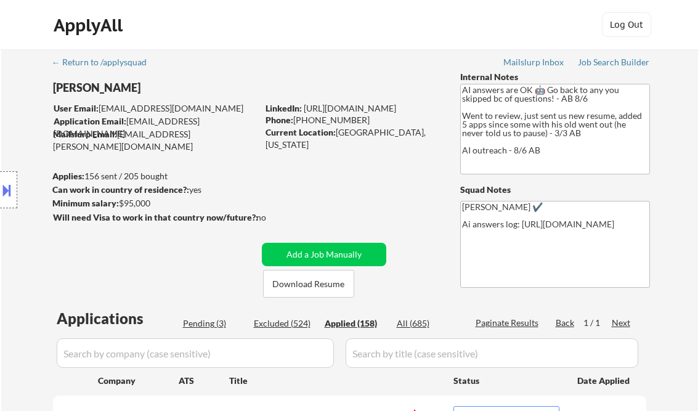
select select ""applied""
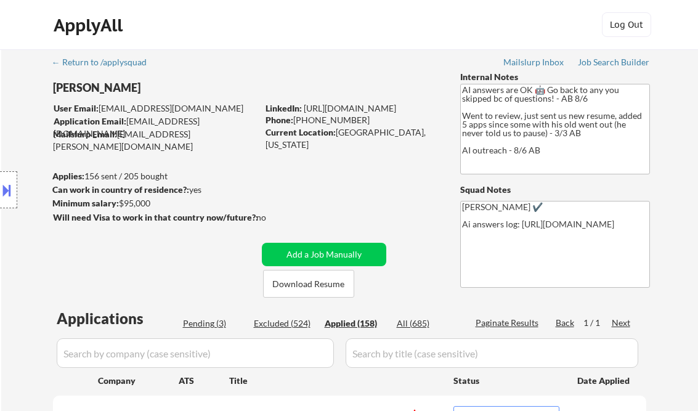
select select ""applied""
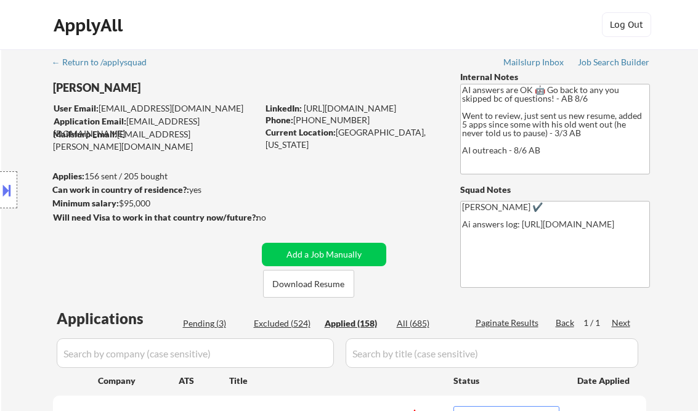
select select ""applied""
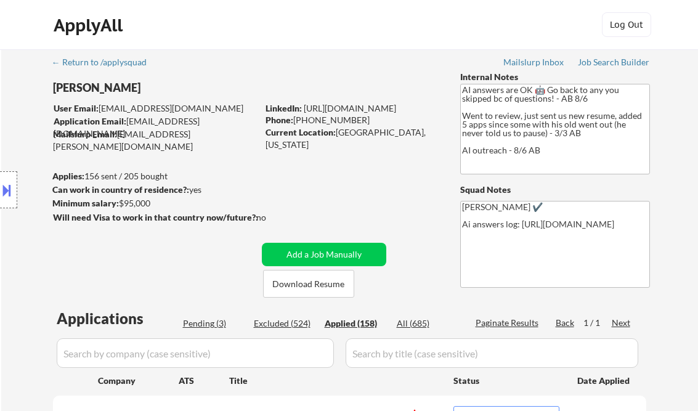
select select ""applied""
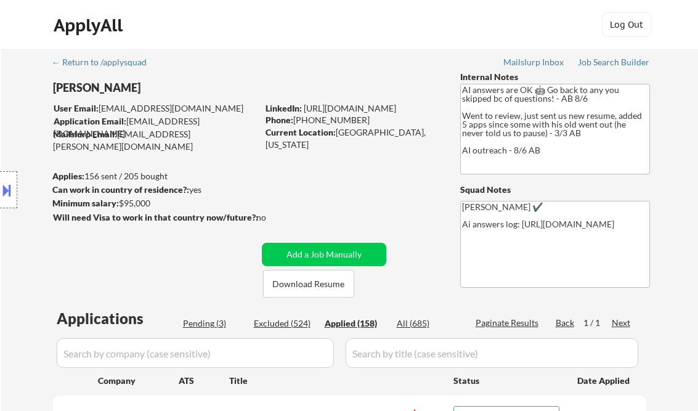
select select ""applied""
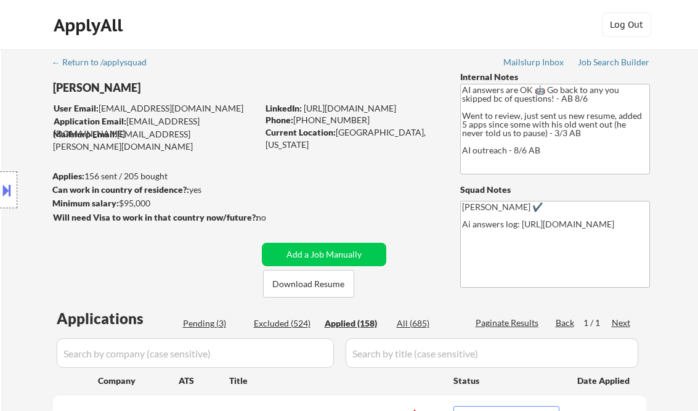
select select ""applied""
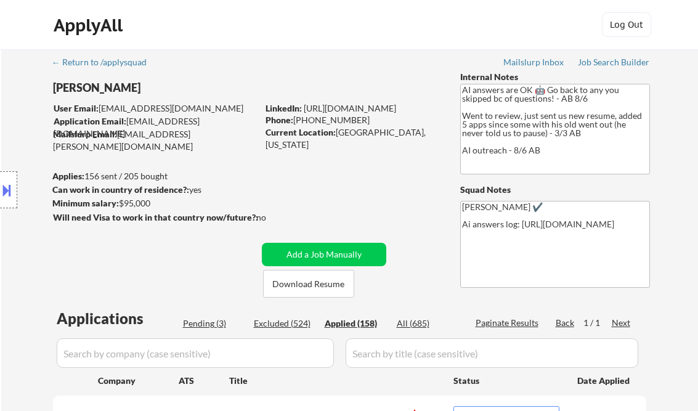
select select ""applied""
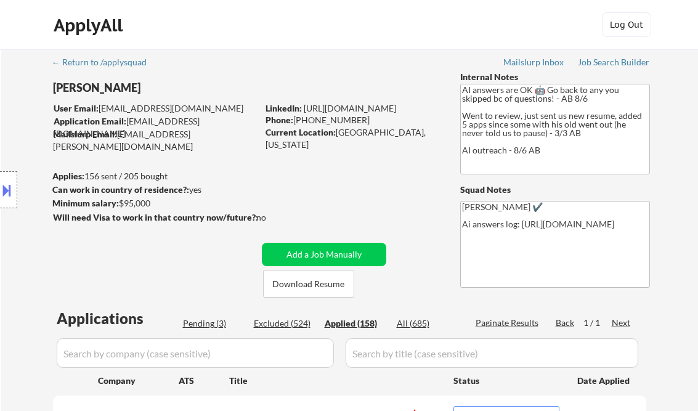
select select ""applied""
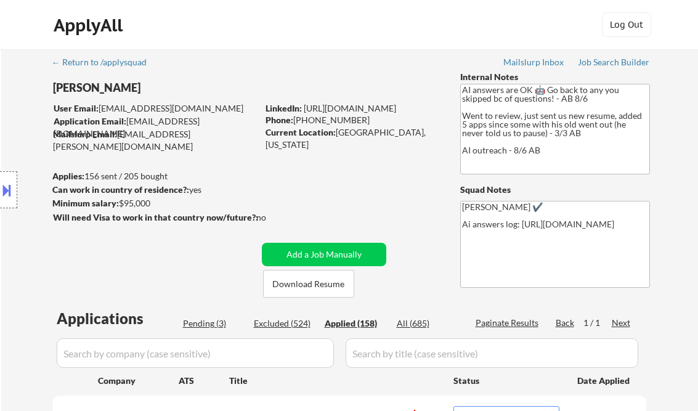
select select ""applied""
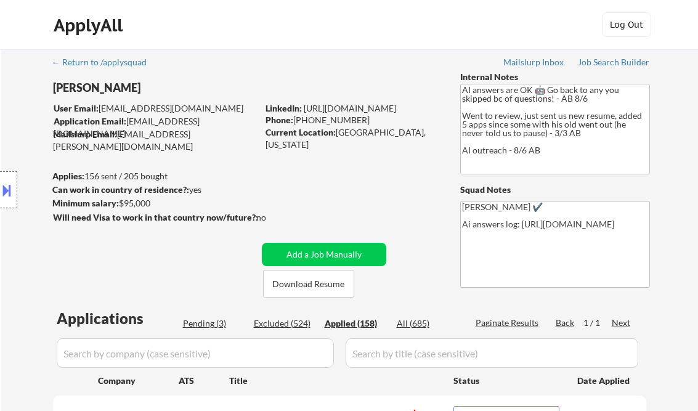
select select ""applied""
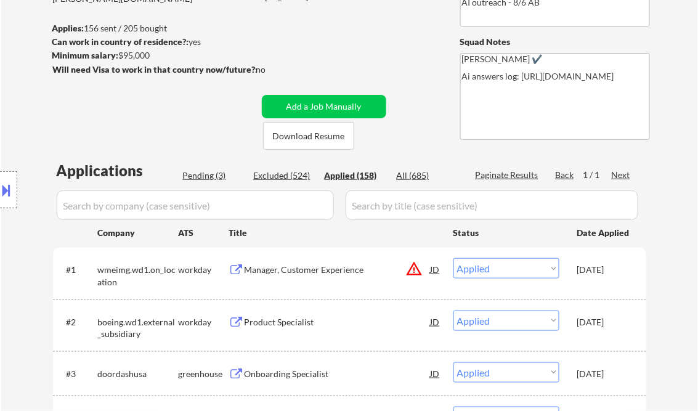
select select ""applied""
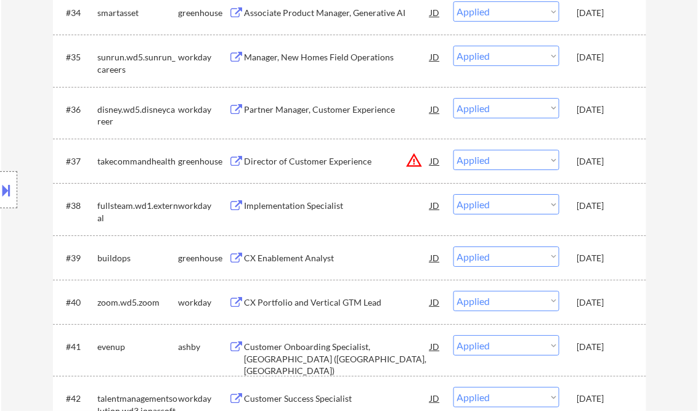
scroll to position [405, 0]
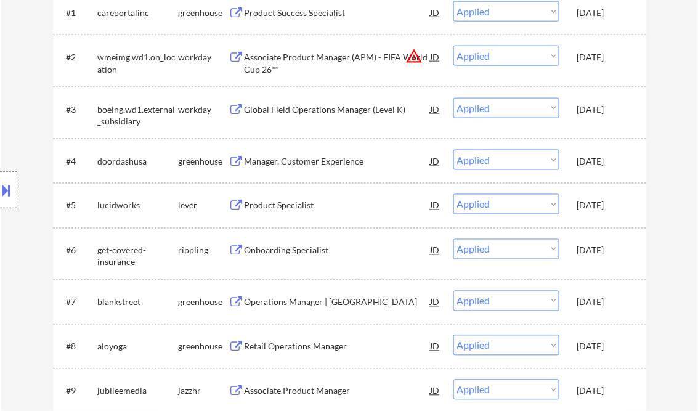
select select ""applied""
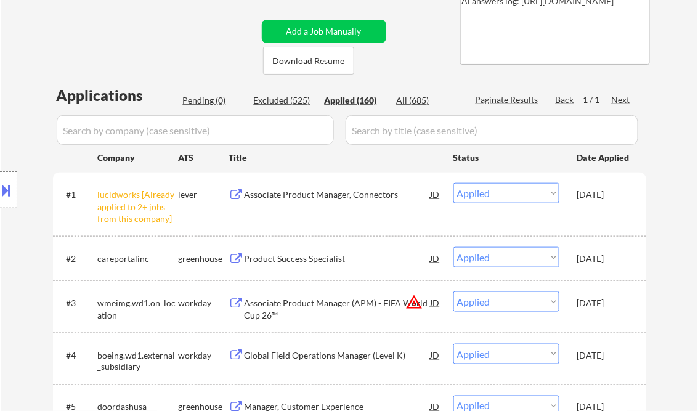
scroll to position [257, 0]
